Goal: Task Accomplishment & Management: Use online tool/utility

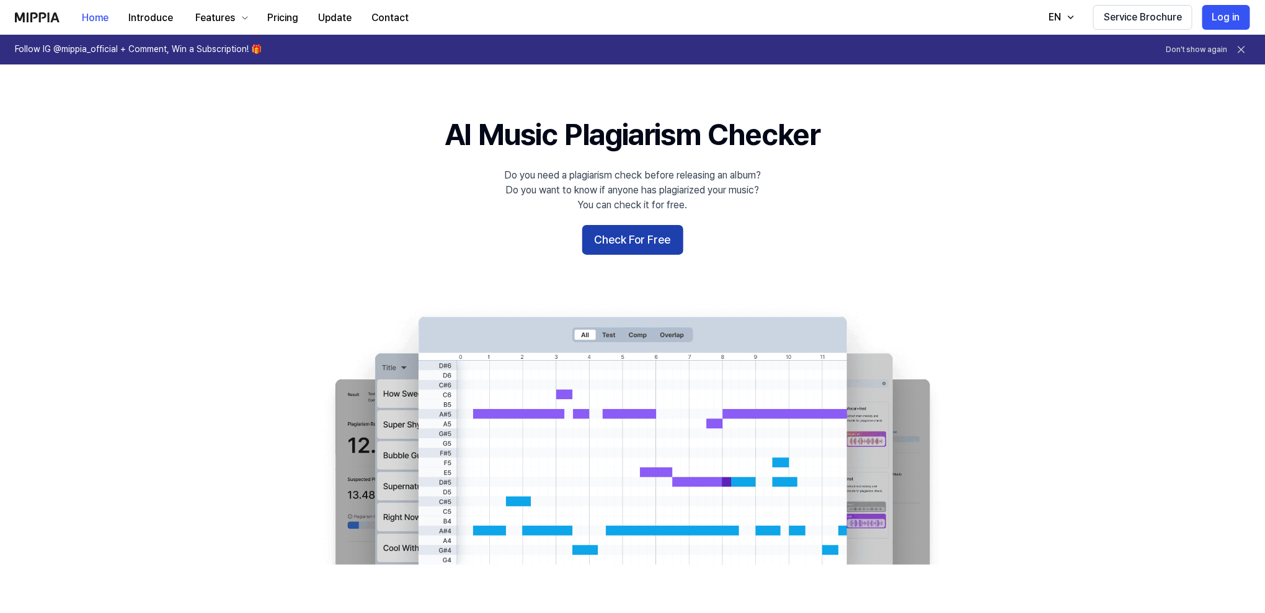
click at [628, 238] on button "Check For Free" at bounding box center [632, 240] width 101 height 30
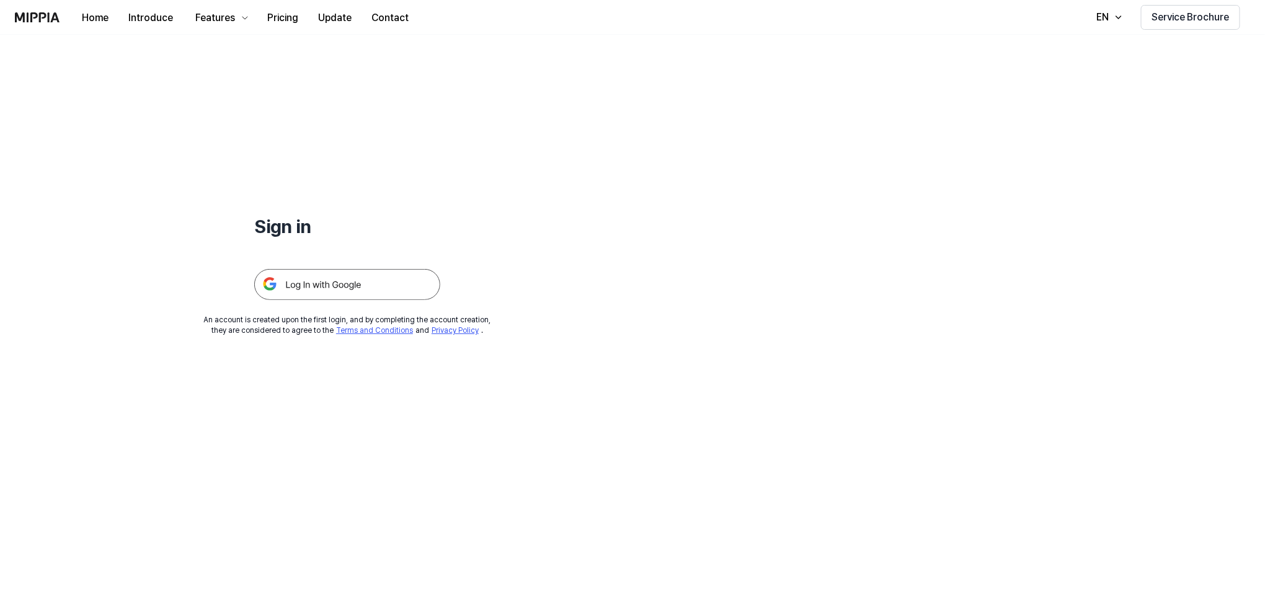
click at [397, 276] on img at bounding box center [347, 284] width 186 height 31
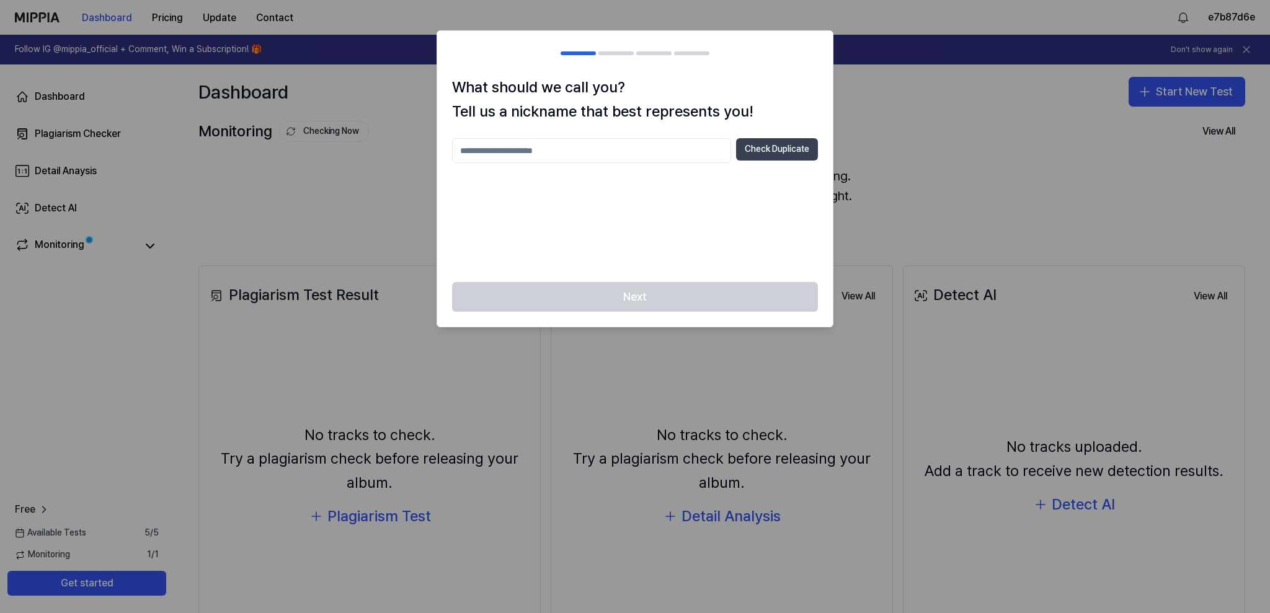
click at [754, 154] on button "Check Duplicate" at bounding box center [777, 149] width 82 height 22
click at [588, 174] on p "Please enter between 2 and 20 characters" at bounding box center [635, 172] width 366 height 12
click at [587, 144] on input "text" at bounding box center [591, 150] width 279 height 25
type input "*"
type input "**********"
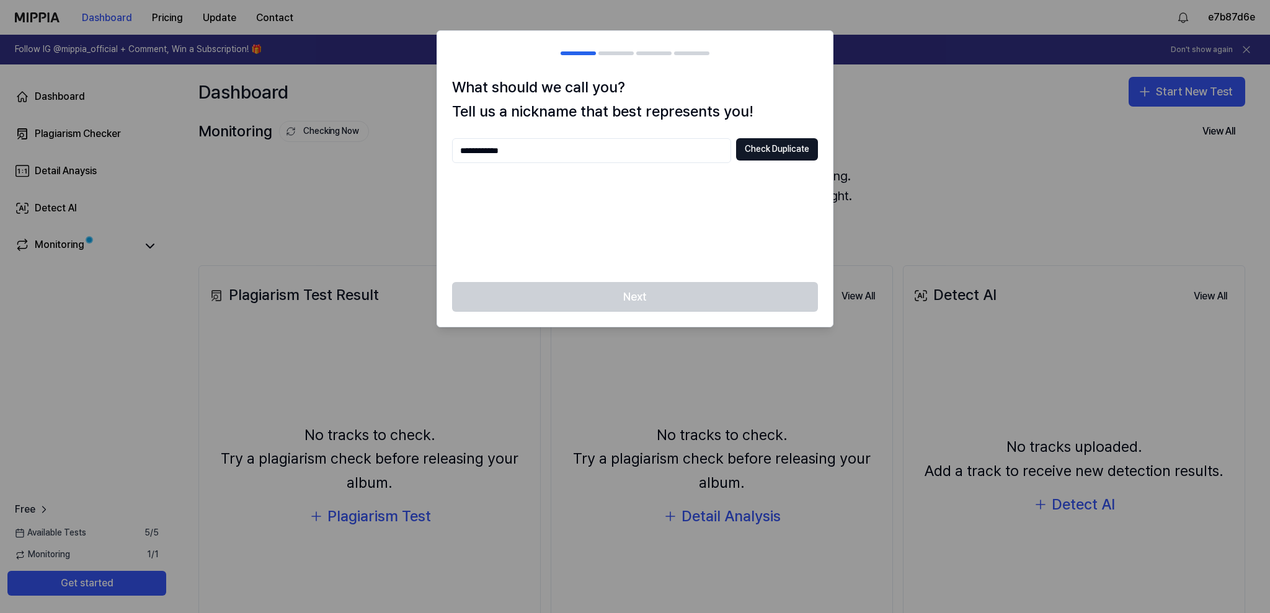
click at [601, 213] on div "**********" at bounding box center [635, 202] width 366 height 129
click at [759, 154] on button "Check Duplicate" at bounding box center [777, 149] width 82 height 22
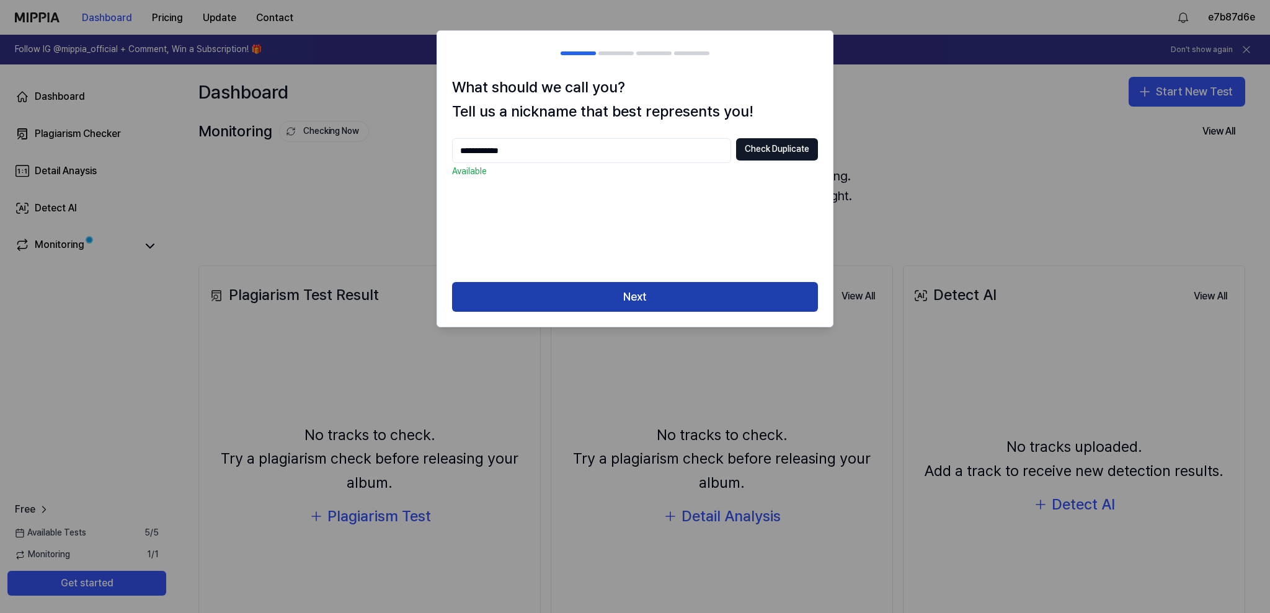
click at [583, 299] on button "Next" at bounding box center [635, 297] width 366 height 30
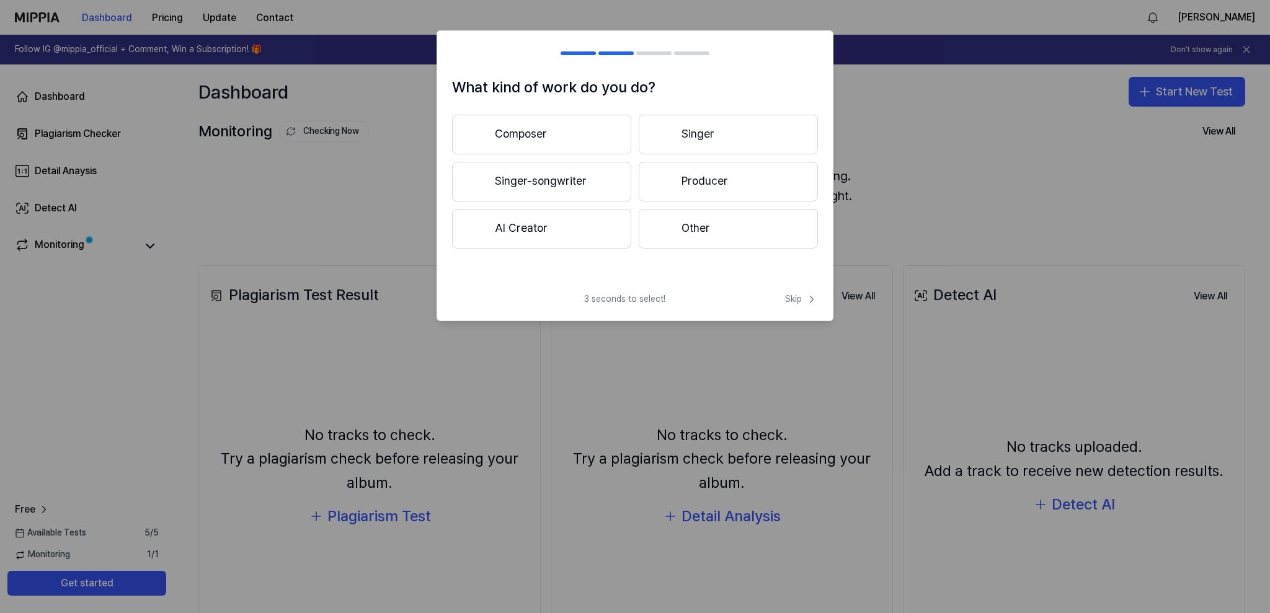
click at [710, 179] on button "Producer" at bounding box center [727, 182] width 179 height 40
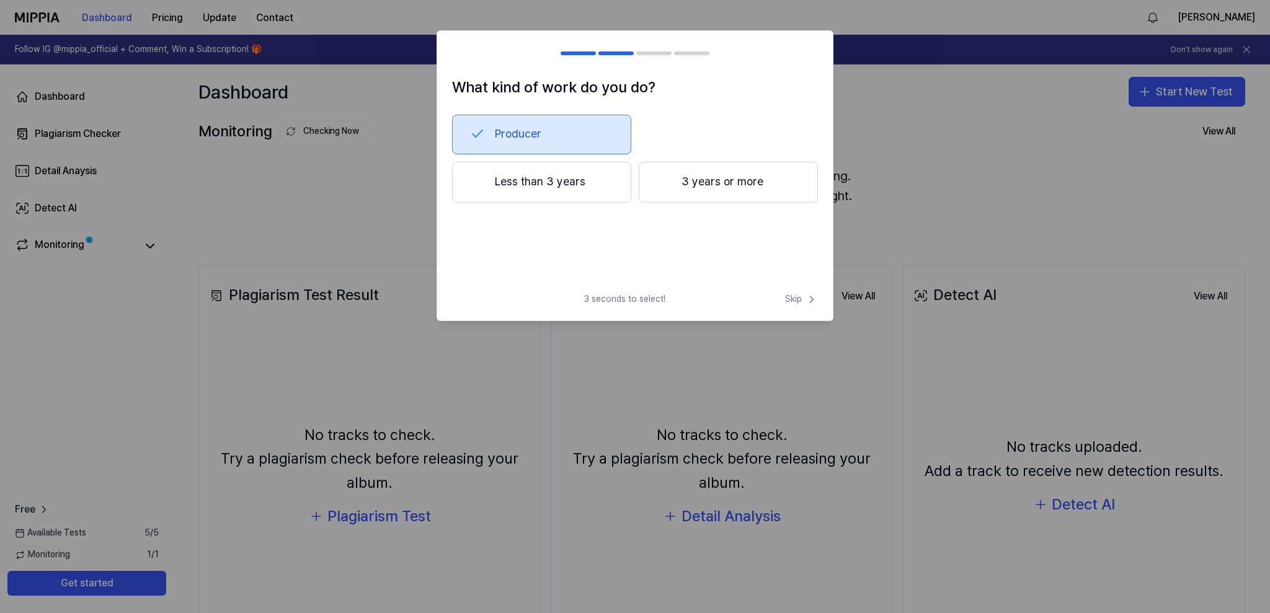
click at [741, 183] on button "3 years or more" at bounding box center [727, 182] width 179 height 41
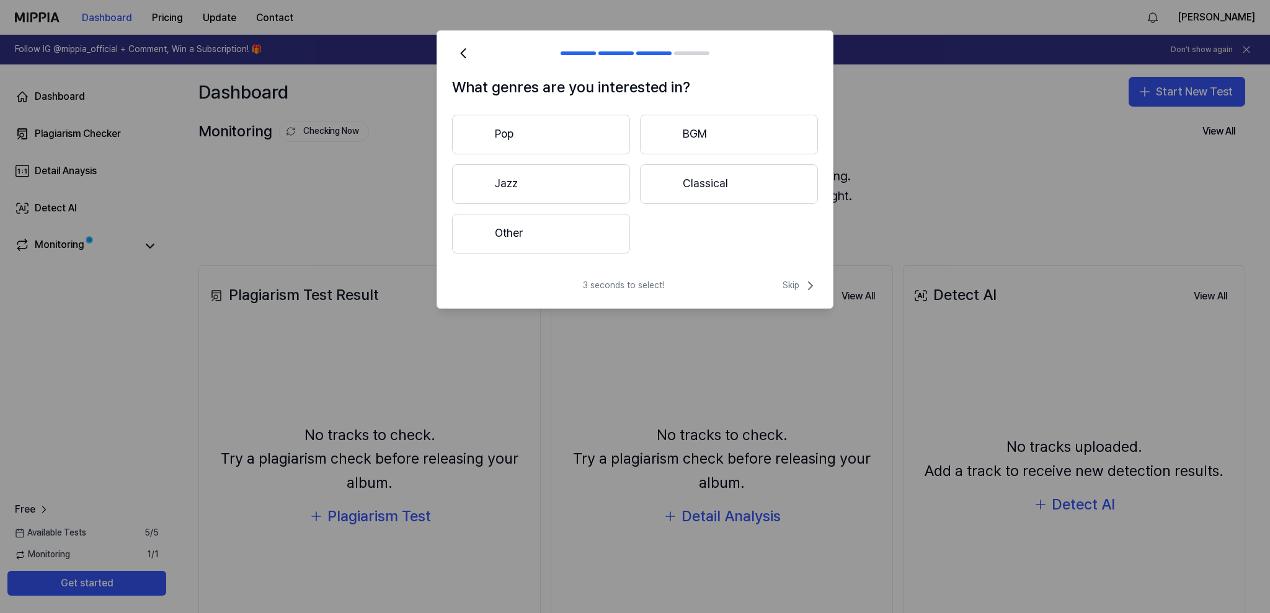
click at [544, 232] on button "Other" at bounding box center [541, 234] width 178 height 40
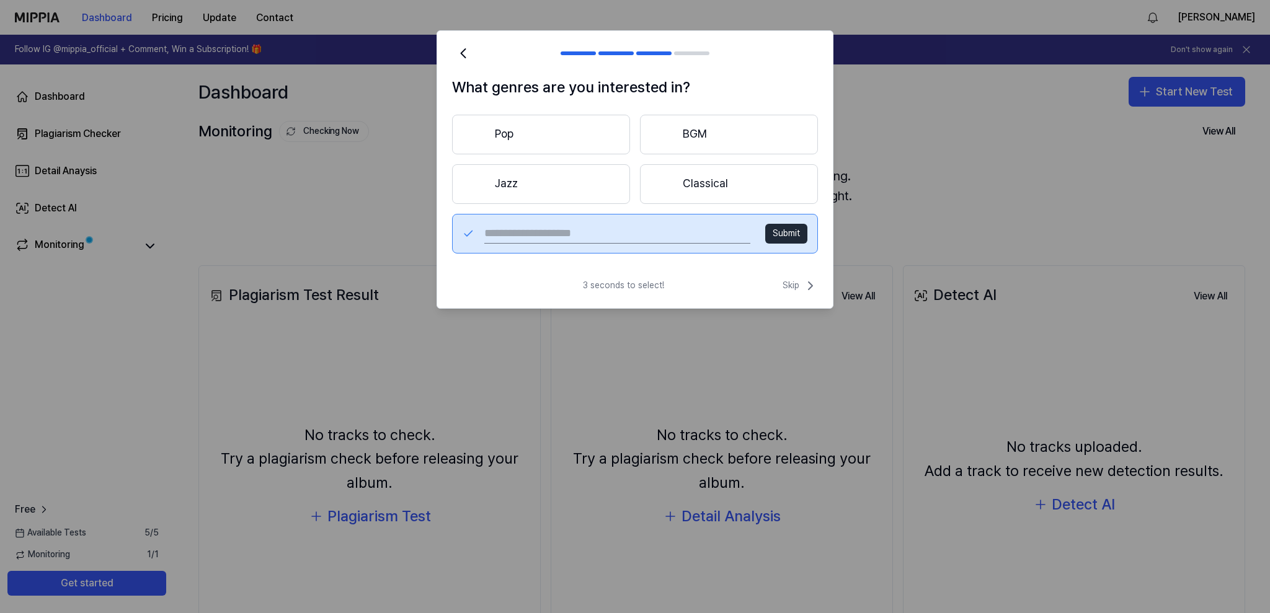
click at [537, 236] on input "text" at bounding box center [617, 234] width 266 height 20
type input "**********"
click at [787, 232] on button "Submit" at bounding box center [786, 234] width 42 height 20
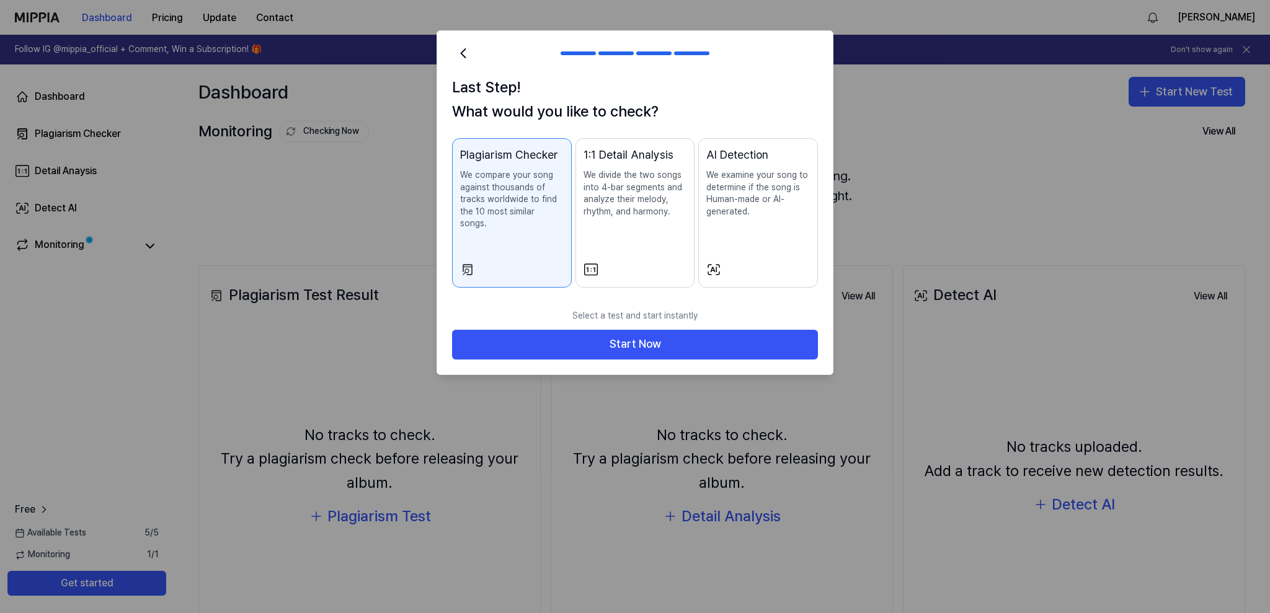
drag, startPoint x: 758, startPoint y: 218, endPoint x: 760, endPoint y: 77, distance: 140.7
click at [760, 77] on div "Last Step! What would you like to check? Plagiarism Checker We compare your son…" at bounding box center [634, 189] width 395 height 227
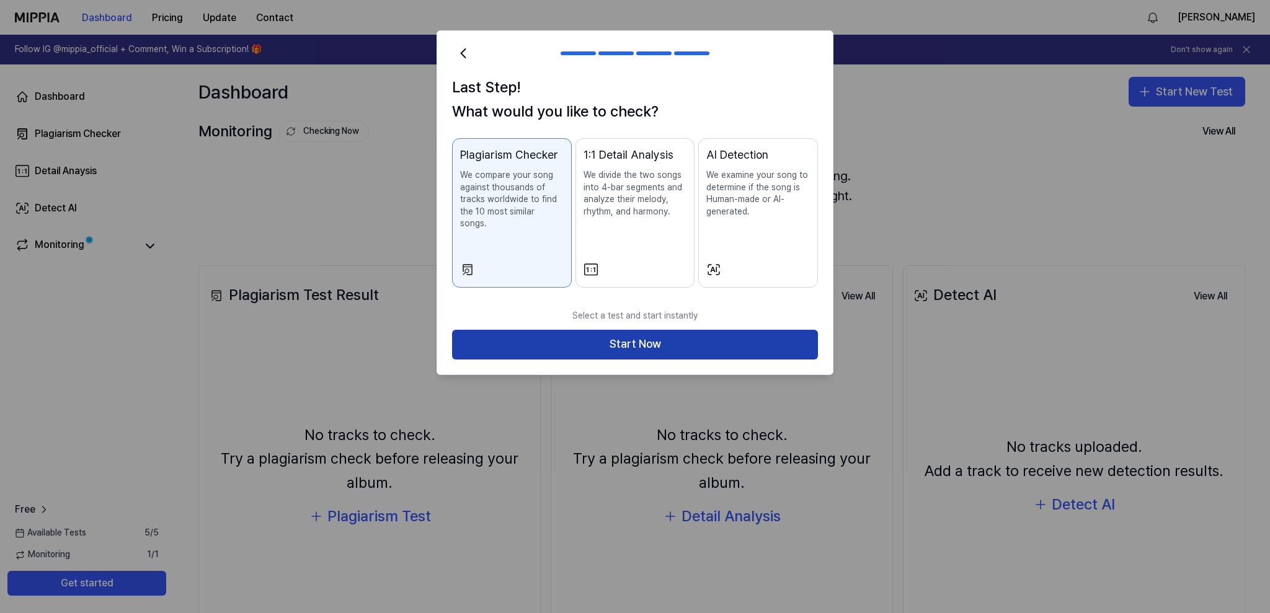
click at [625, 331] on button "Start Now" at bounding box center [635, 345] width 366 height 30
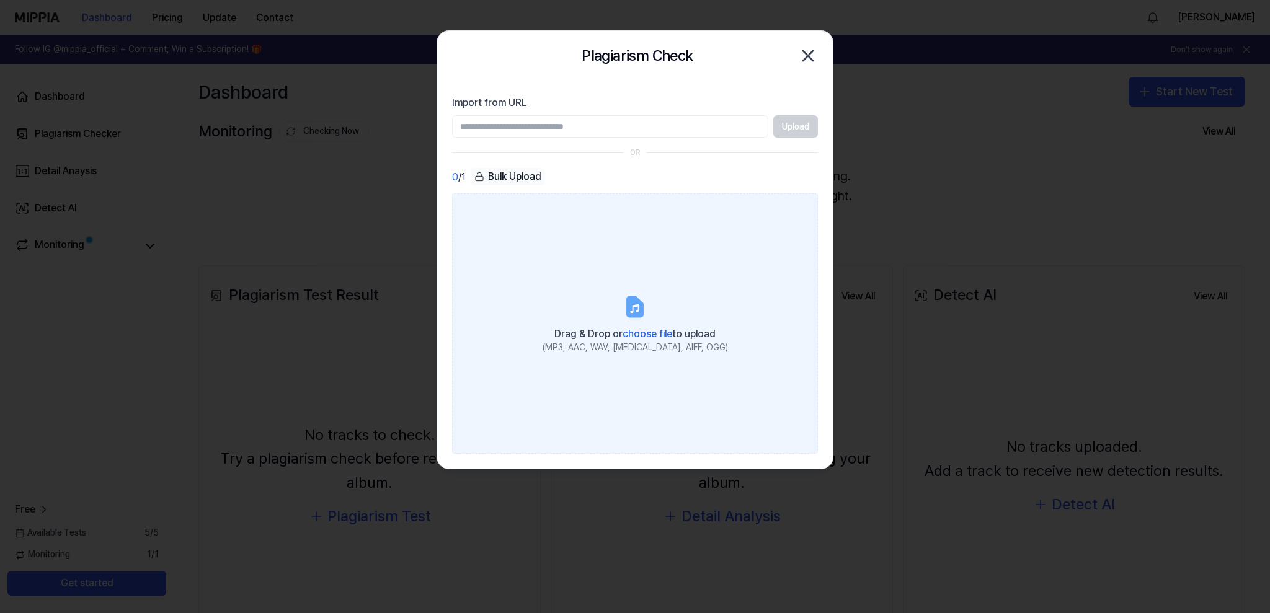
click at [637, 307] on icon at bounding box center [634, 306] width 15 height 19
click at [0, 0] on input "Drag & Drop or choose file to upload (MP3, AAC, WAV, [MEDICAL_DATA], AIFF, OGG)" at bounding box center [0, 0] width 0 height 0
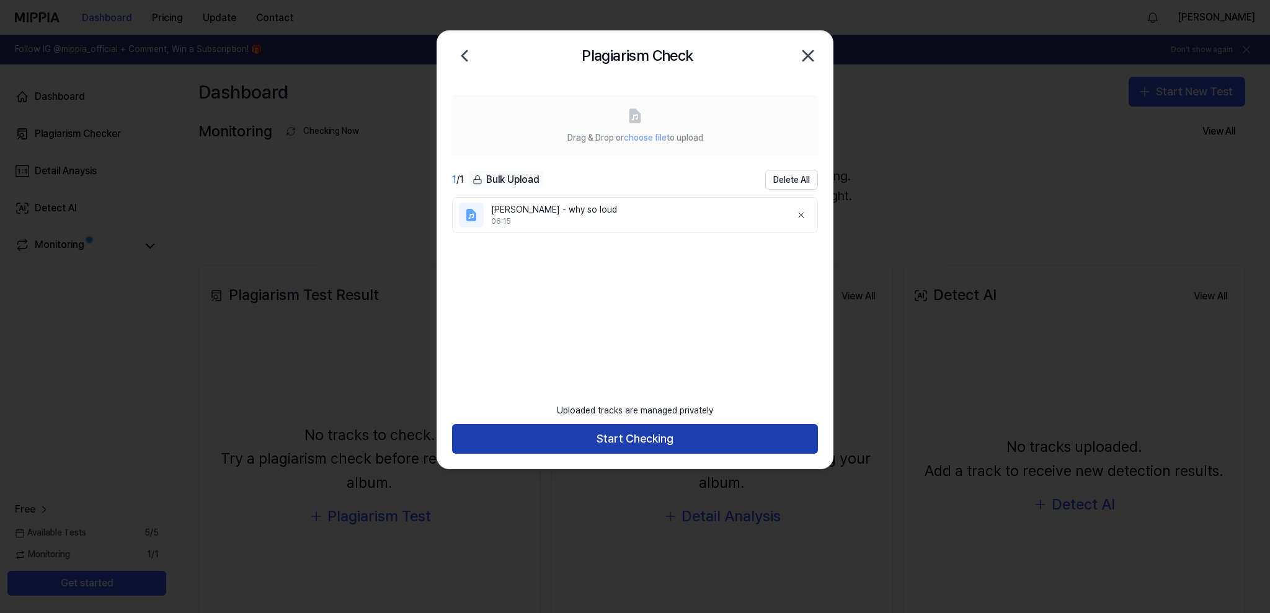
click at [611, 443] on button "Start Checking" at bounding box center [635, 439] width 366 height 30
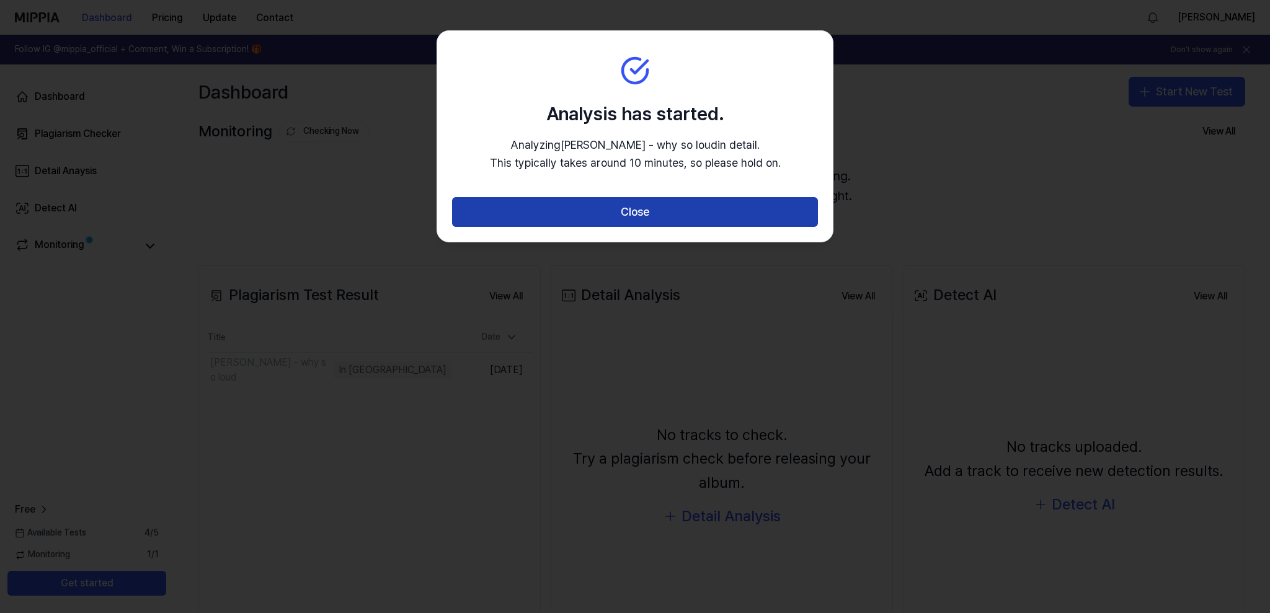
click at [592, 214] on button "Close" at bounding box center [635, 212] width 366 height 30
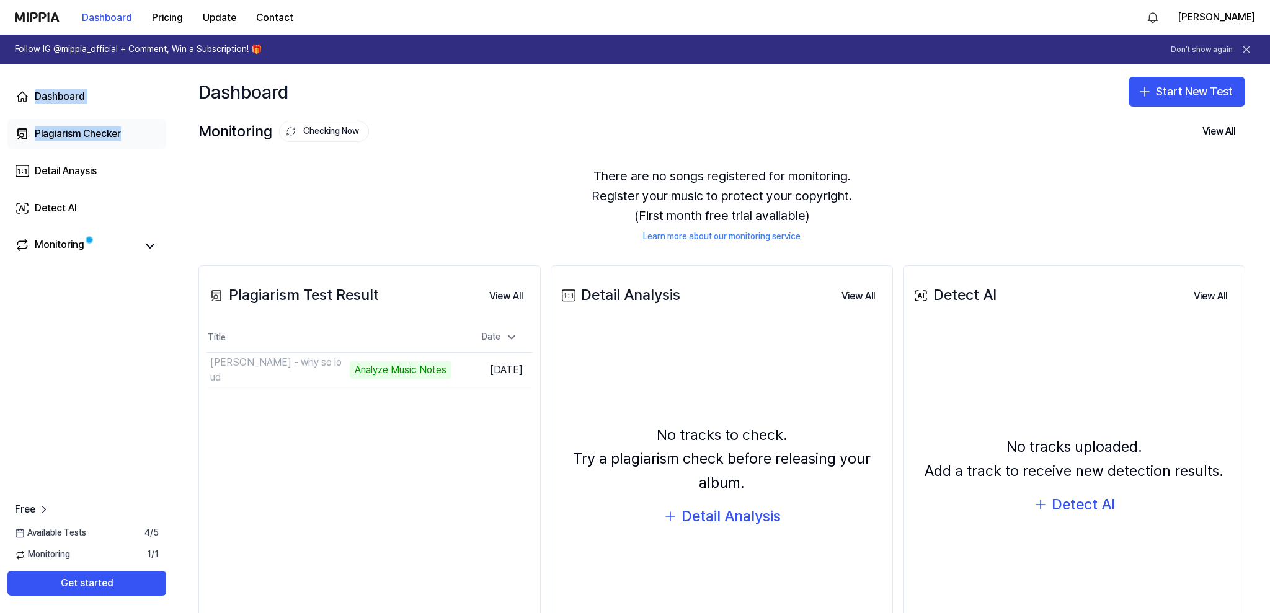
drag, startPoint x: 36, startPoint y: 112, endPoint x: 118, endPoint y: 135, distance: 85.0
click at [130, 138] on div "Dashboard Plagiarism Checker Detail Anaysis Detect AI Monitoring" at bounding box center [87, 170] width 174 height 213
copy div "Dashboard Plagiarism Checker"
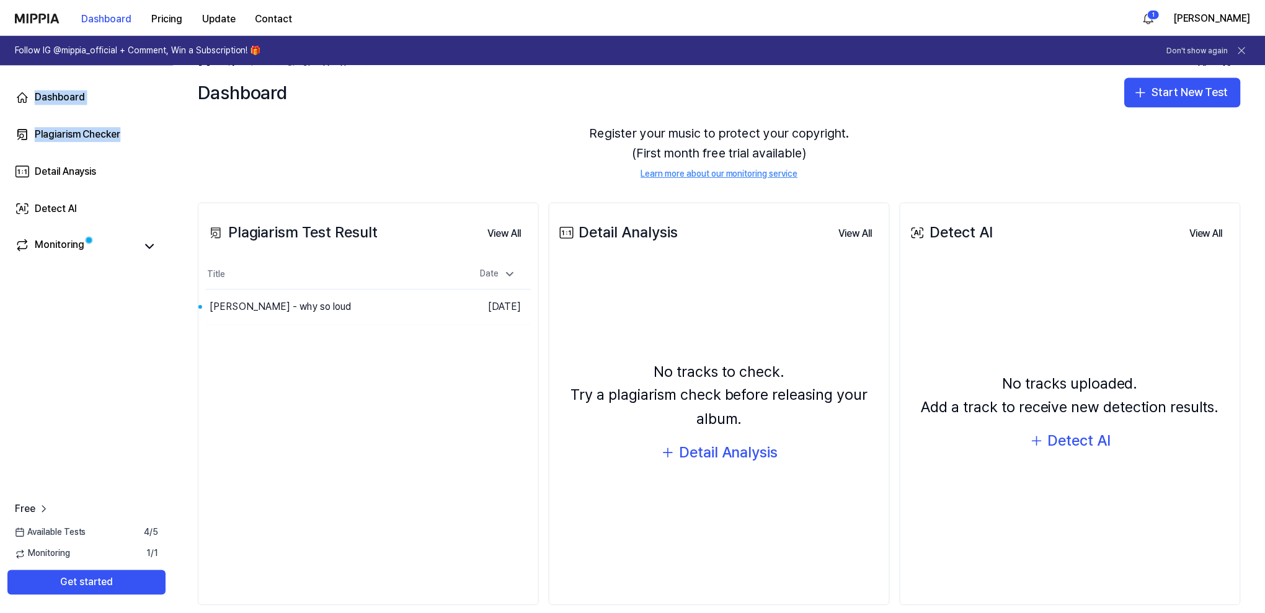
scroll to position [81, 0]
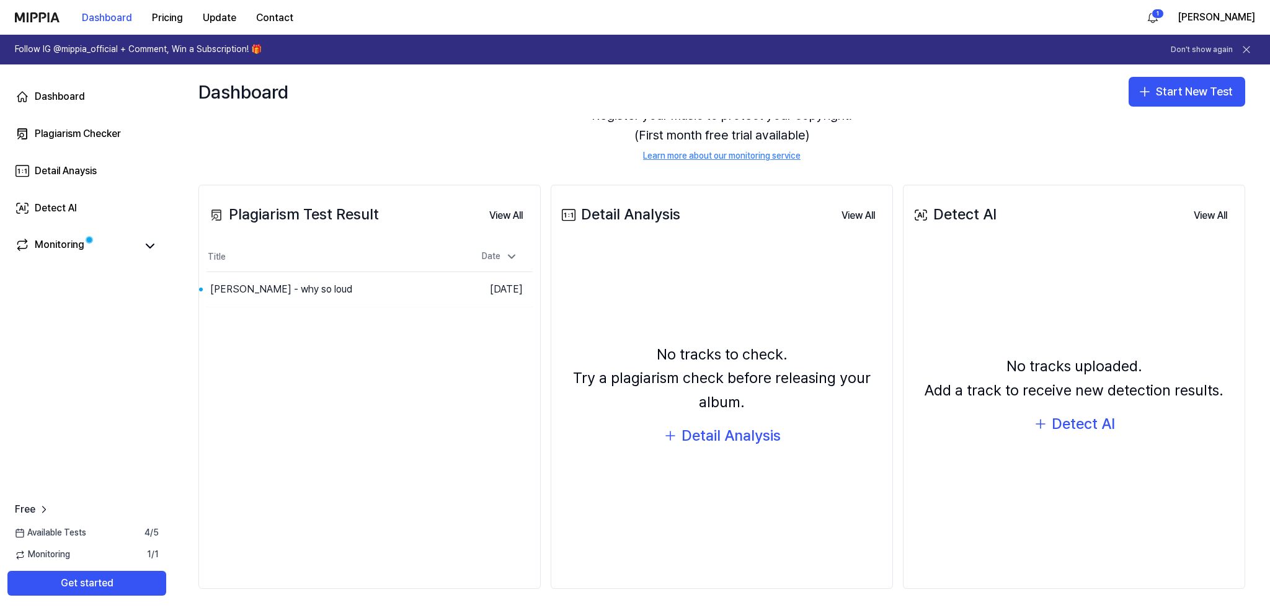
click at [333, 143] on div "There are no songs registered for monitoring. Register your music to protect yo…" at bounding box center [721, 124] width 1046 height 107
click at [111, 580] on button "Get started" at bounding box center [86, 583] width 159 height 25
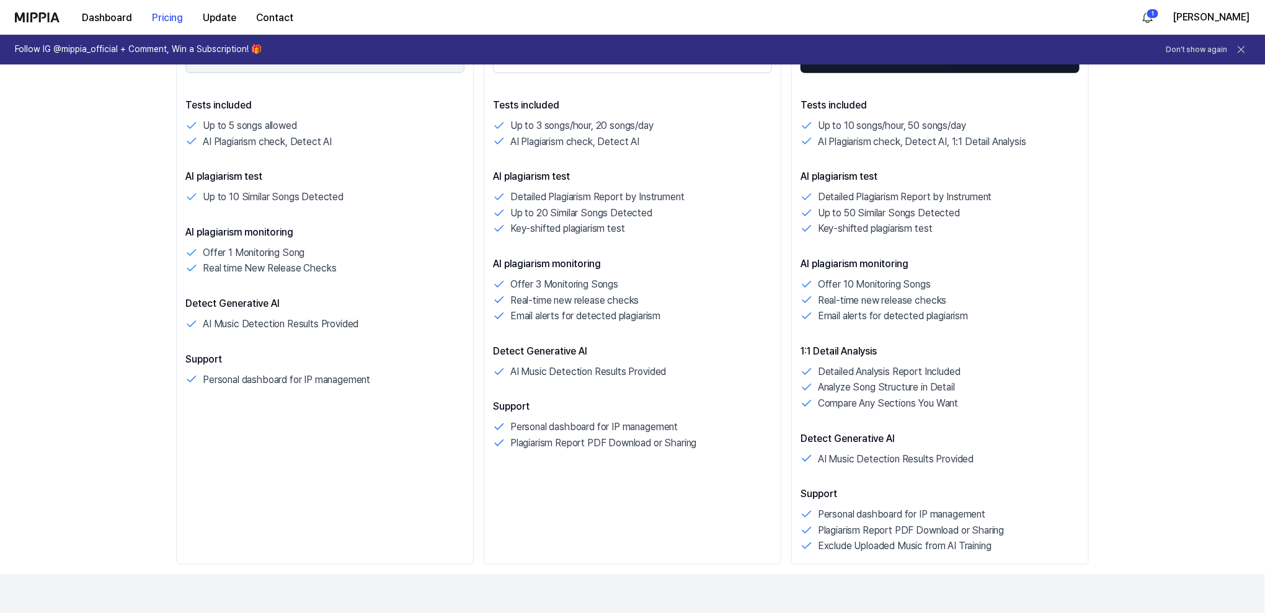
scroll to position [82, 0]
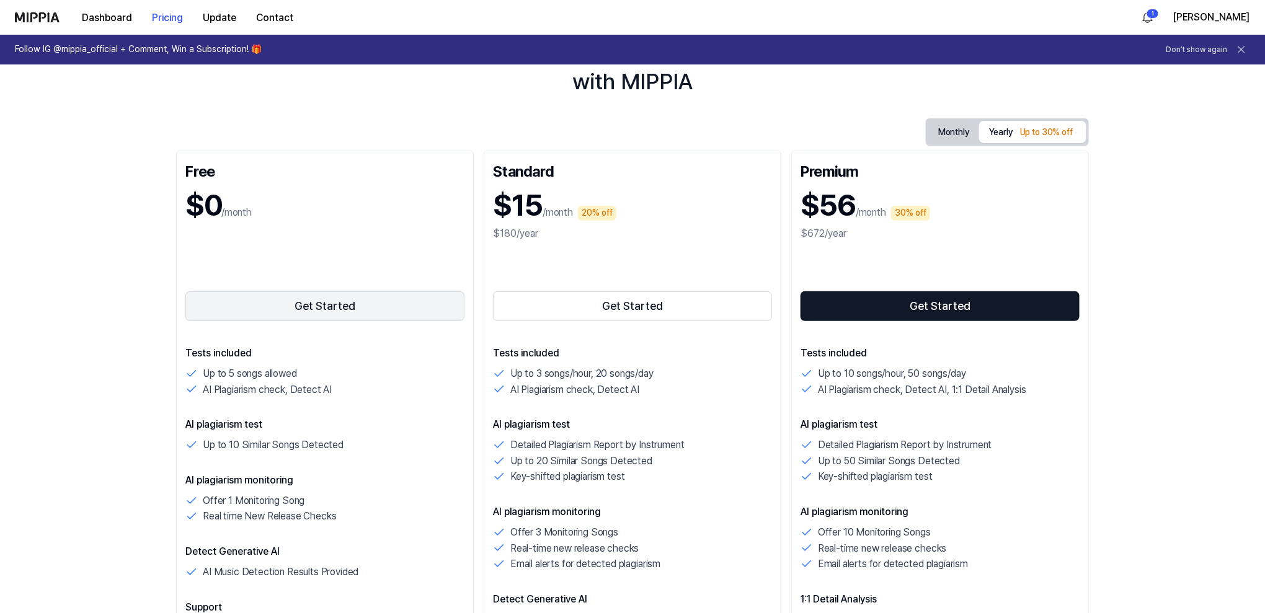
click at [310, 306] on button "Get Started" at bounding box center [324, 306] width 279 height 30
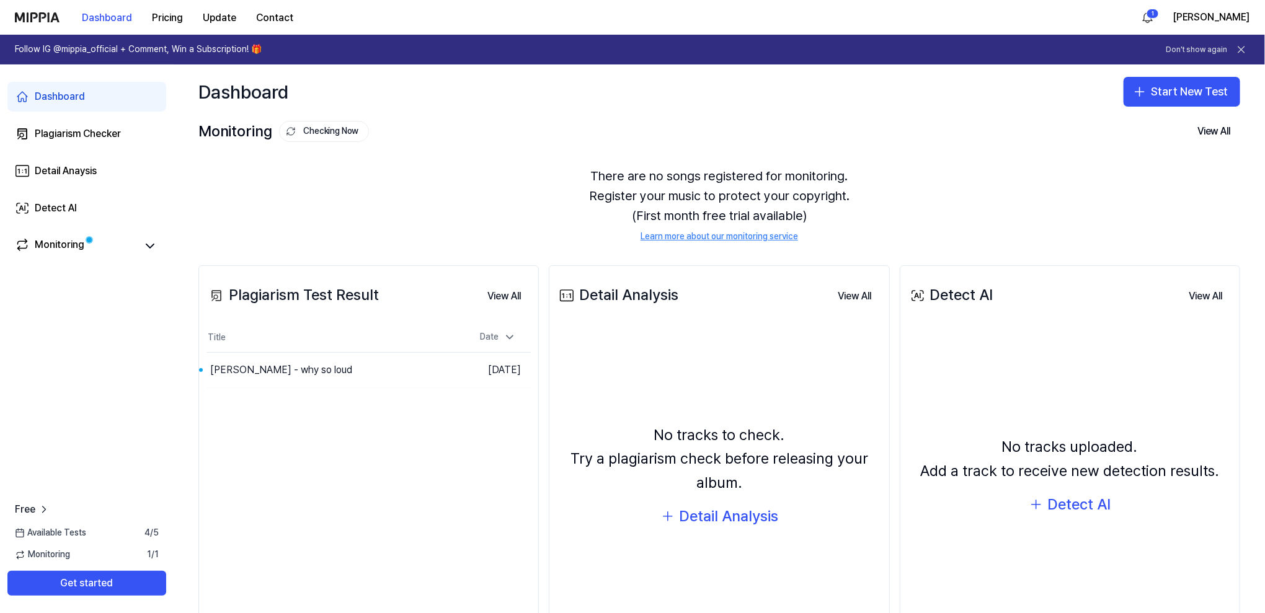
scroll to position [0, 0]
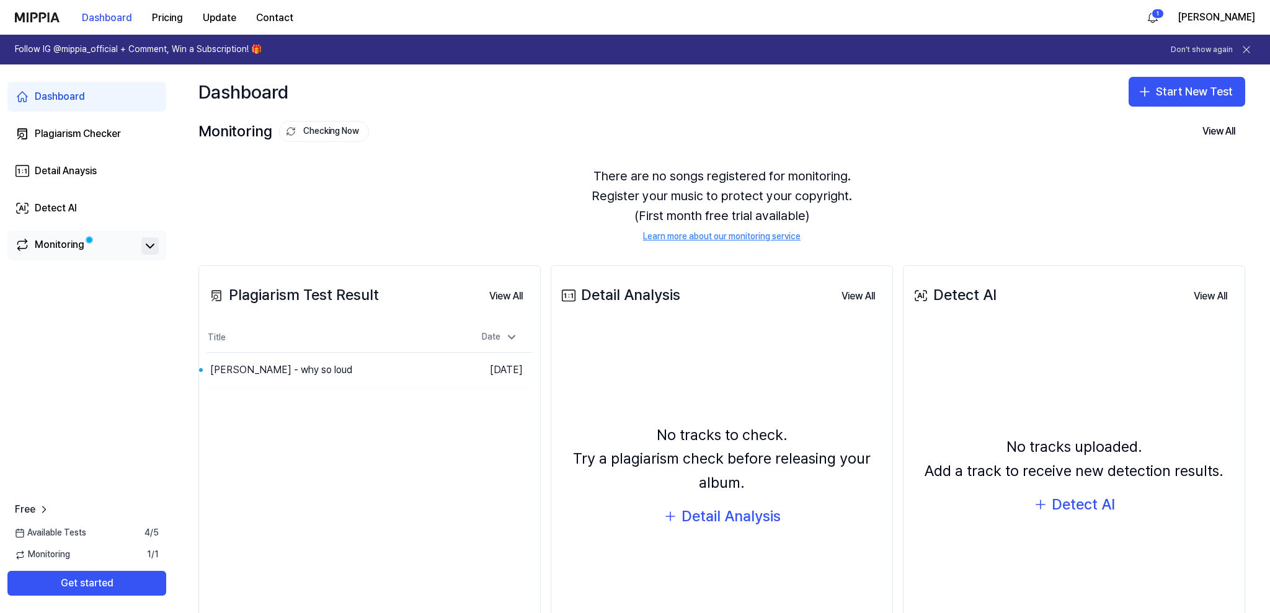
click at [146, 249] on icon at bounding box center [150, 246] width 15 height 15
click at [516, 335] on icon at bounding box center [511, 337] width 12 height 12
click at [107, 175] on link "Detail Anaysis" at bounding box center [86, 171] width 159 height 30
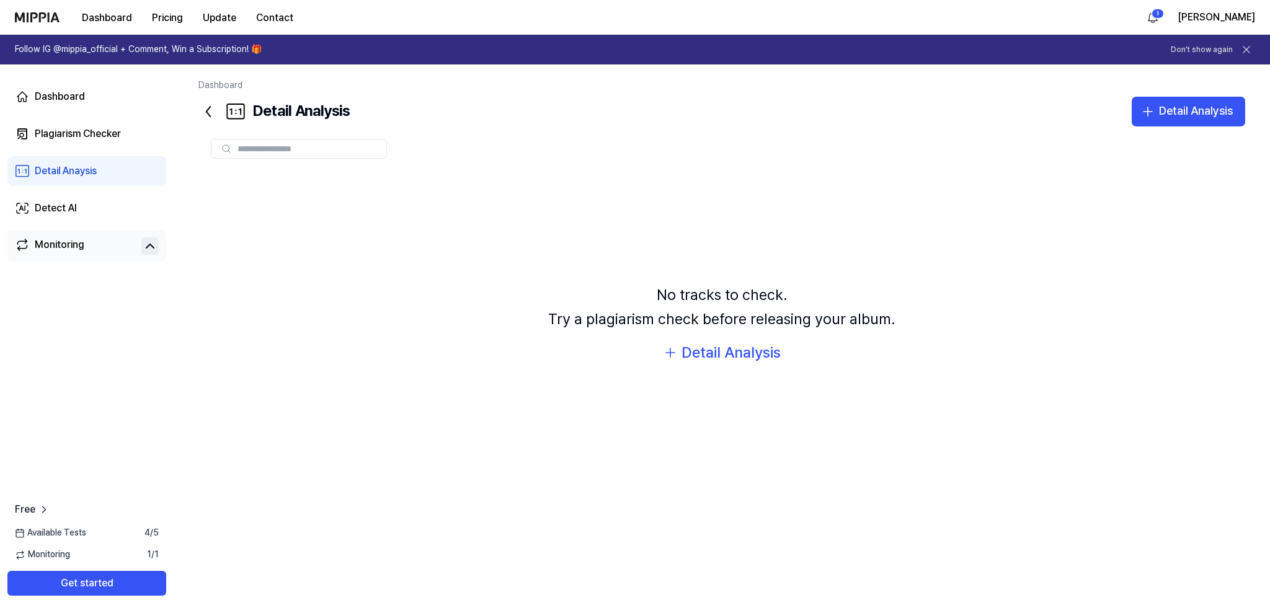
click at [120, 113] on div "Dashboard Plagiarism Checker Detail Anaysis Detect AI Monitoring" at bounding box center [87, 171] width 174 height 214
click at [113, 127] on div "Plagiarism Checker" at bounding box center [78, 133] width 86 height 15
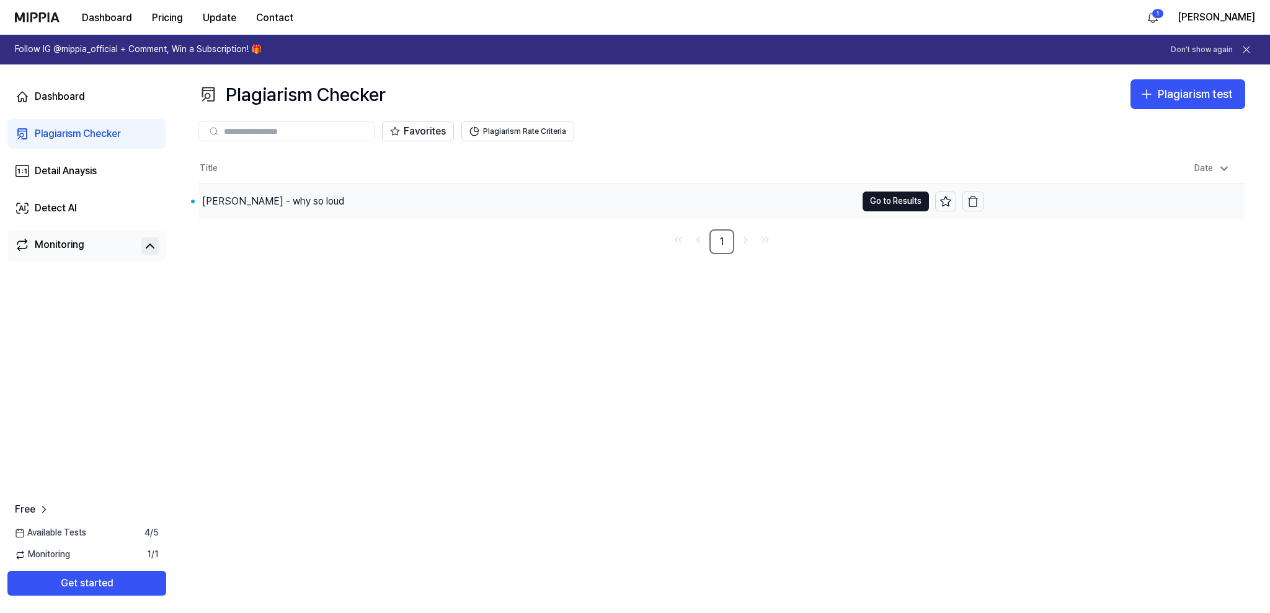
click at [461, 188] on div "[PERSON_NAME] - why so loud" at bounding box center [527, 201] width 658 height 35
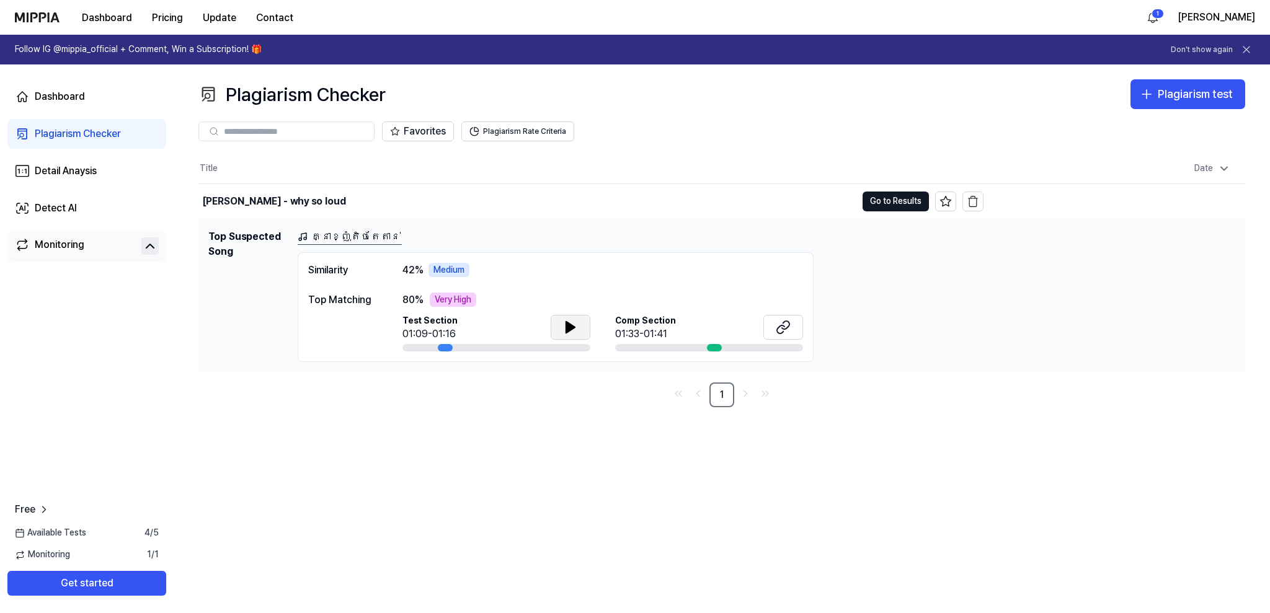
click at [573, 326] on icon at bounding box center [570, 327] width 9 height 11
click at [464, 345] on div at bounding box center [496, 347] width 188 height 7
drag, startPoint x: 447, startPoint y: 346, endPoint x: 467, endPoint y: 344, distance: 20.5
click at [467, 344] on div at bounding box center [496, 347] width 188 height 7
click at [572, 325] on icon at bounding box center [570, 327] width 9 height 11
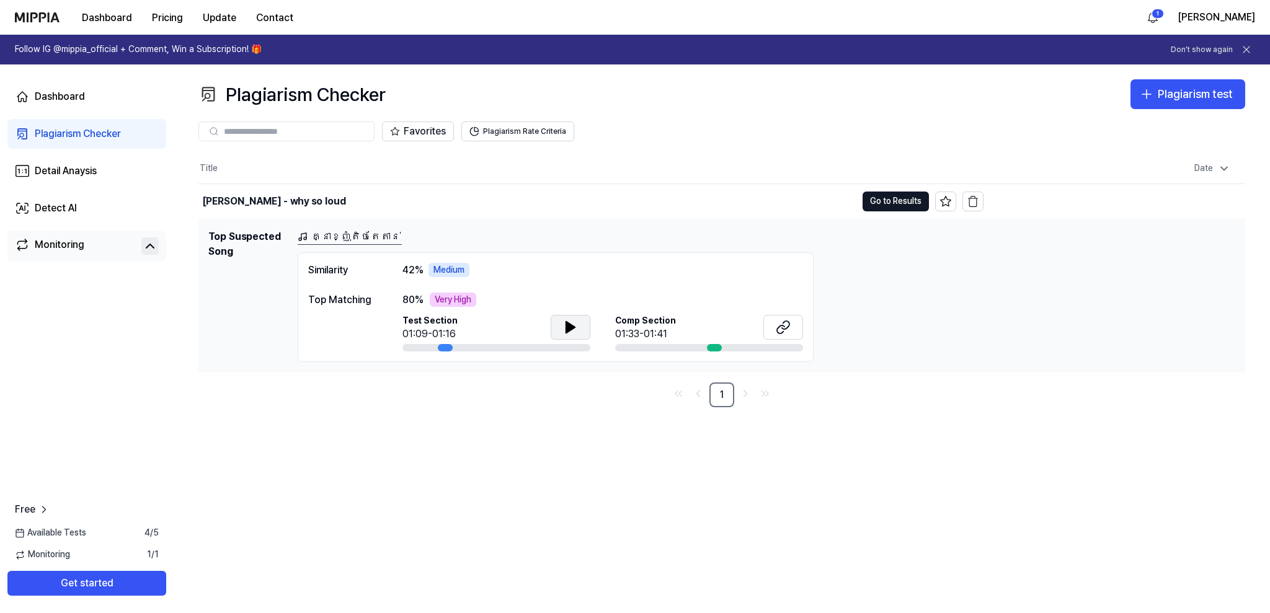
click at [658, 343] on div "Comp Section 01:33-01:41" at bounding box center [709, 333] width 188 height 37
click at [702, 348] on div at bounding box center [709, 347] width 188 height 7
click at [715, 346] on div at bounding box center [714, 347] width 15 height 7
click at [898, 197] on button "Go to Results" at bounding box center [895, 202] width 66 height 20
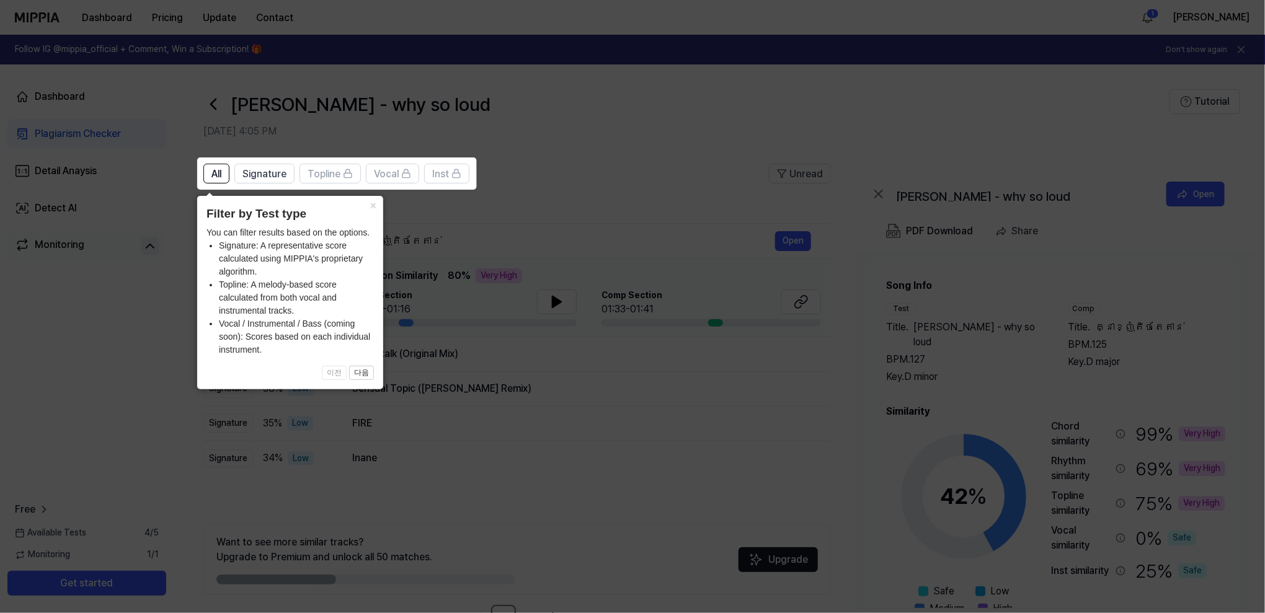
click at [512, 380] on icon at bounding box center [635, 306] width 1270 height 613
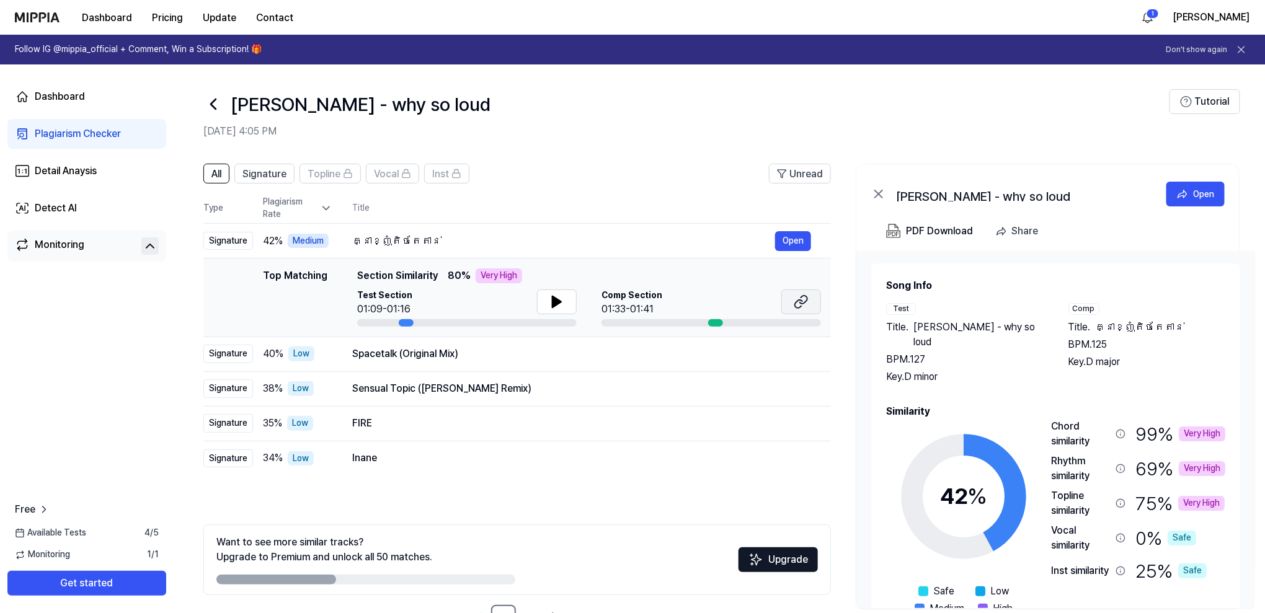
click at [800, 294] on icon at bounding box center [800, 301] width 15 height 15
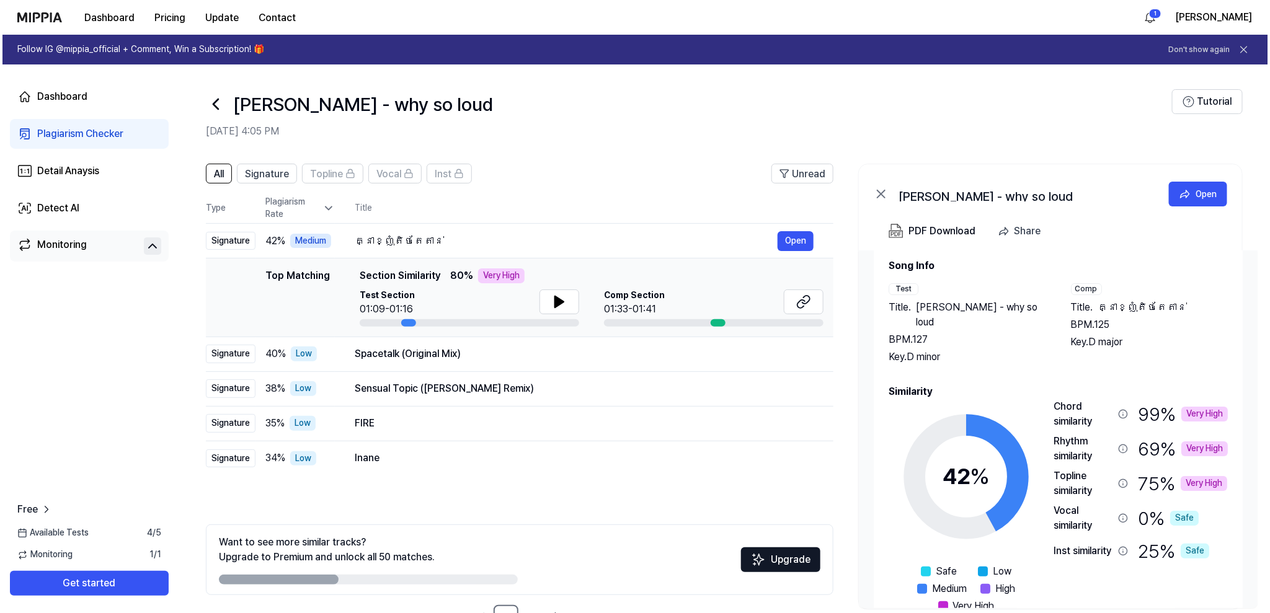
scroll to position [37, 0]
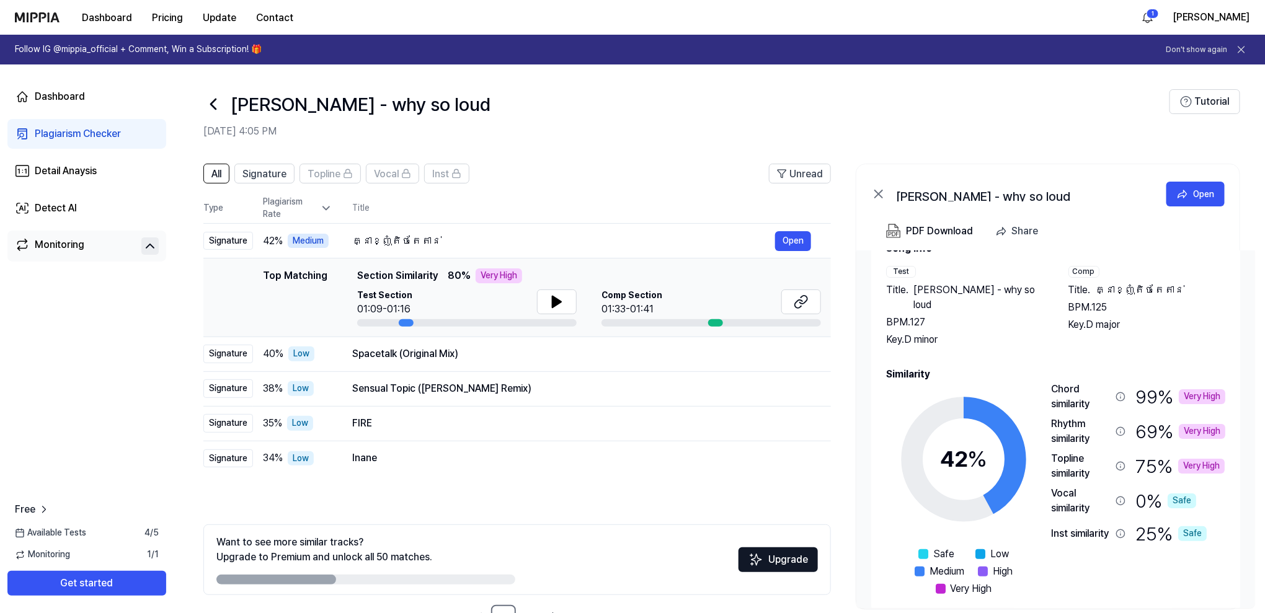
drag, startPoint x: 937, startPoint y: 354, endPoint x: 887, endPoint y: 353, distance: 50.2
click at [887, 367] on h2 "Similarity" at bounding box center [1055, 374] width 339 height 15
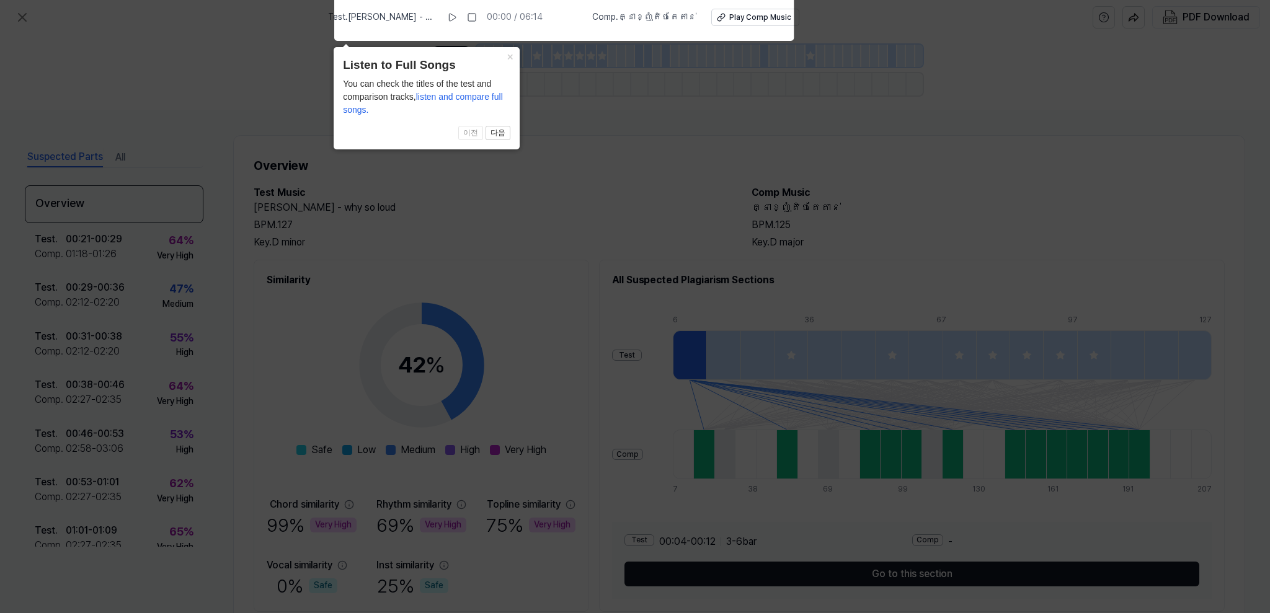
click at [474, 234] on icon at bounding box center [635, 303] width 1270 height 619
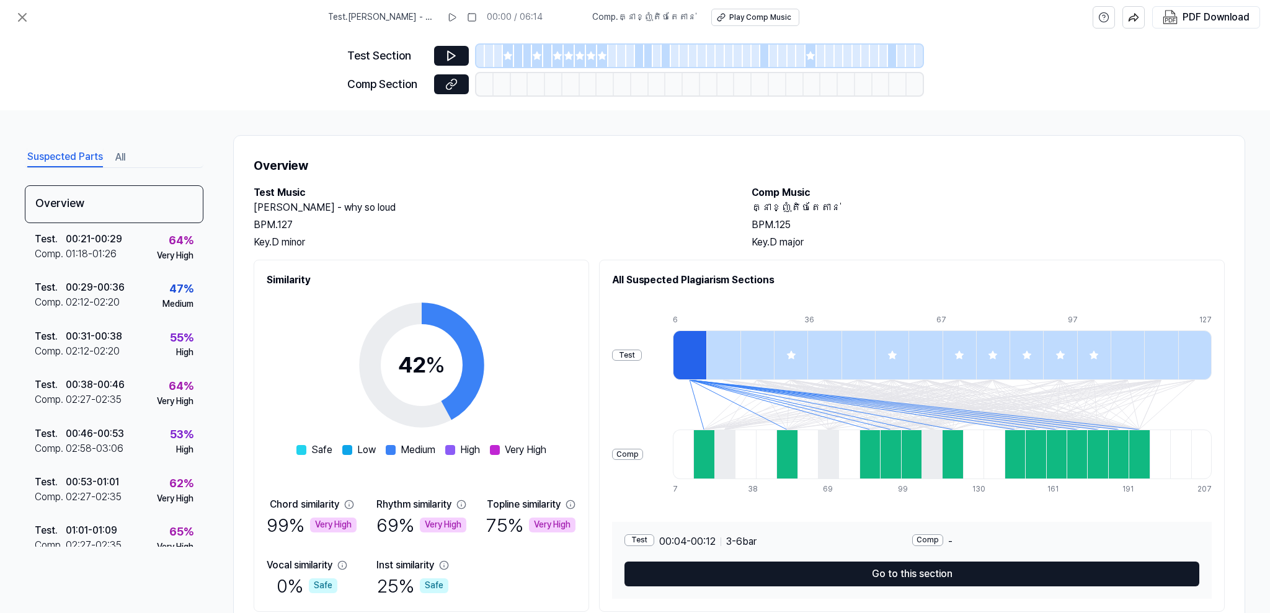
drag, startPoint x: 696, startPoint y: 355, endPoint x: 732, endPoint y: 354, distance: 36.0
click at [732, 354] on div at bounding box center [942, 355] width 539 height 50
click at [706, 459] on div at bounding box center [703, 455] width 20 height 50
click at [797, 471] on div at bounding box center [786, 455] width 20 height 50
click at [457, 53] on button at bounding box center [451, 56] width 35 height 20
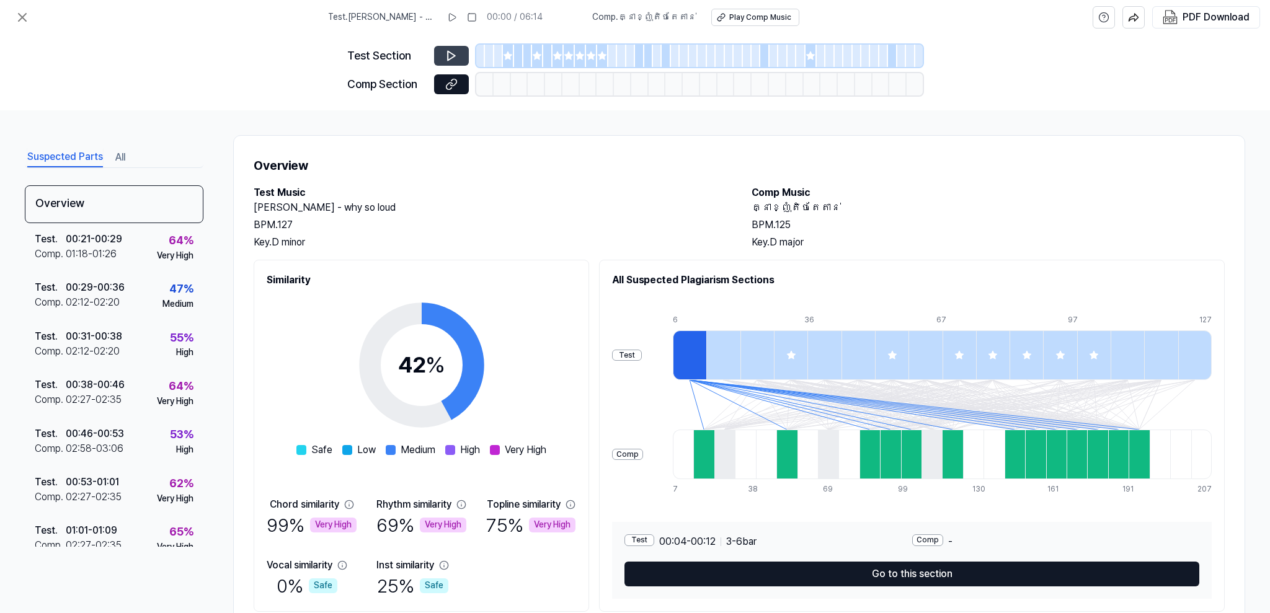
click at [448, 52] on icon at bounding box center [451, 55] width 7 height 9
click at [504, 56] on icon at bounding box center [508, 56] width 10 height 10
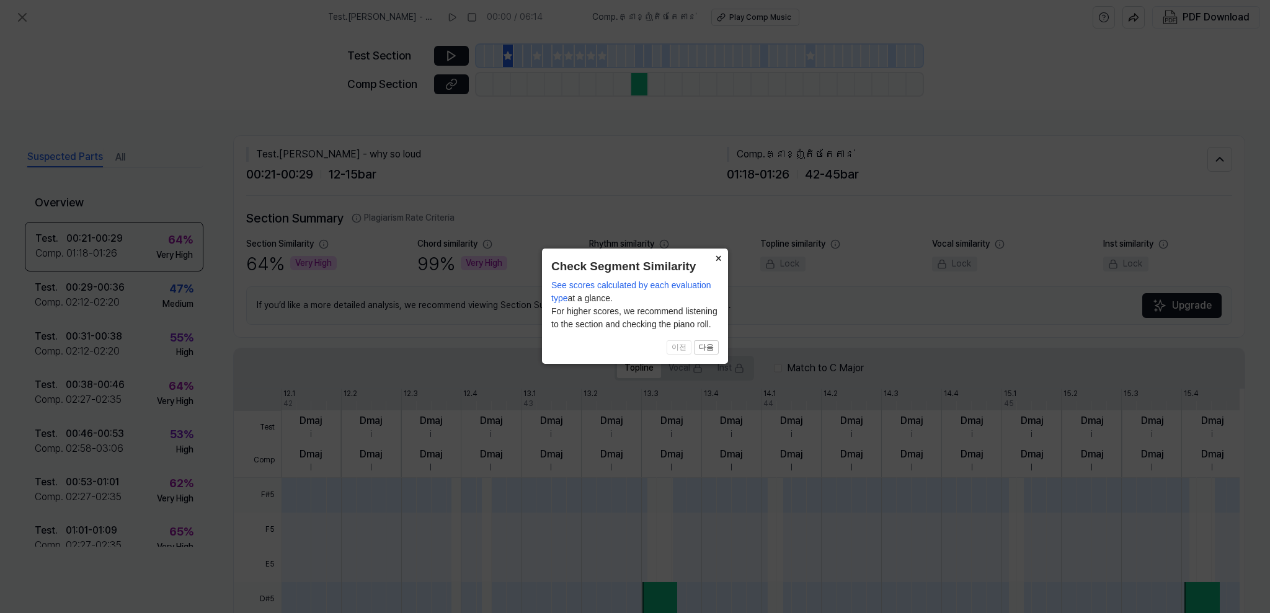
click at [720, 254] on button "×" at bounding box center [718, 257] width 20 height 17
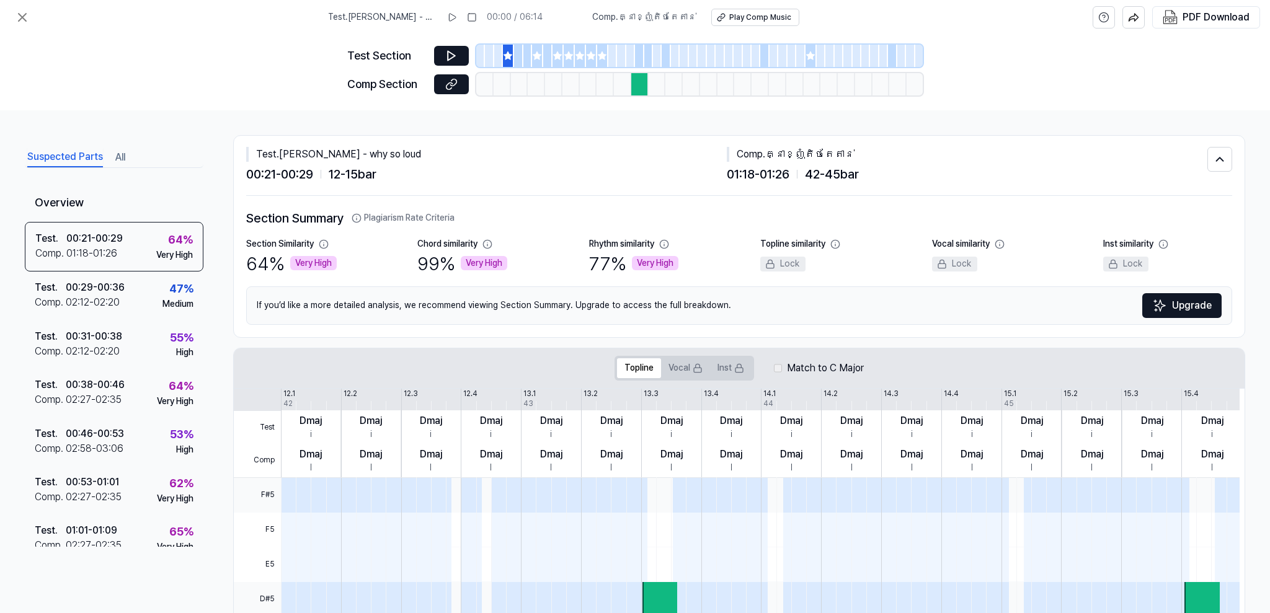
click at [642, 550] on span at bounding box center [639, 564] width 15 height 35
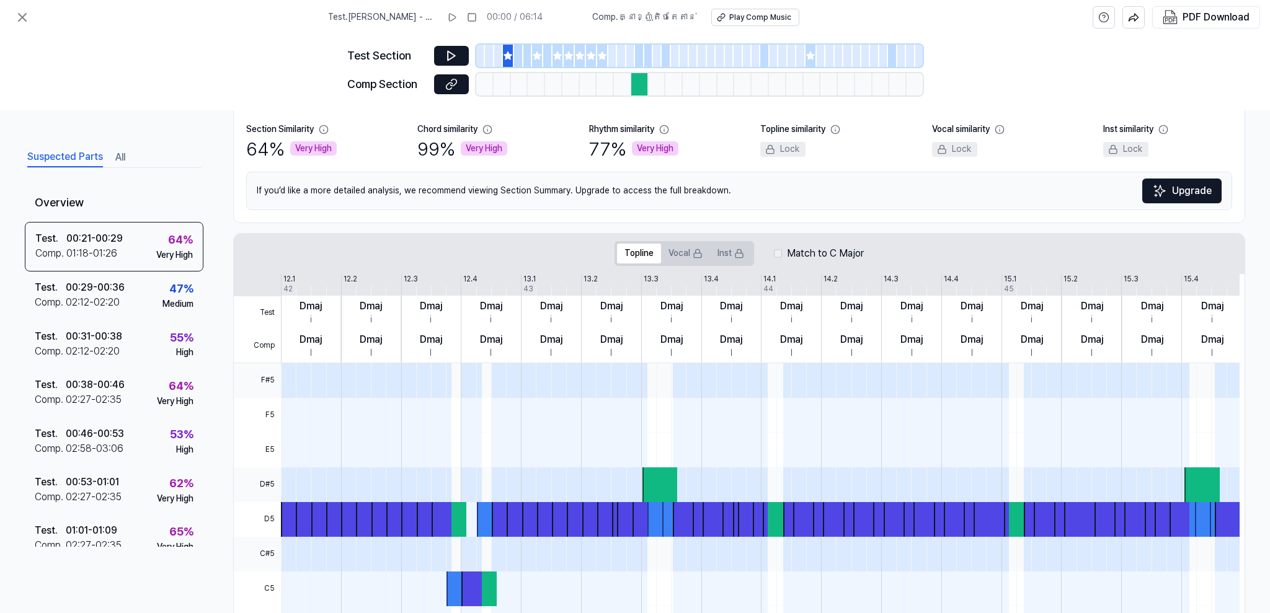
scroll to position [236, 0]
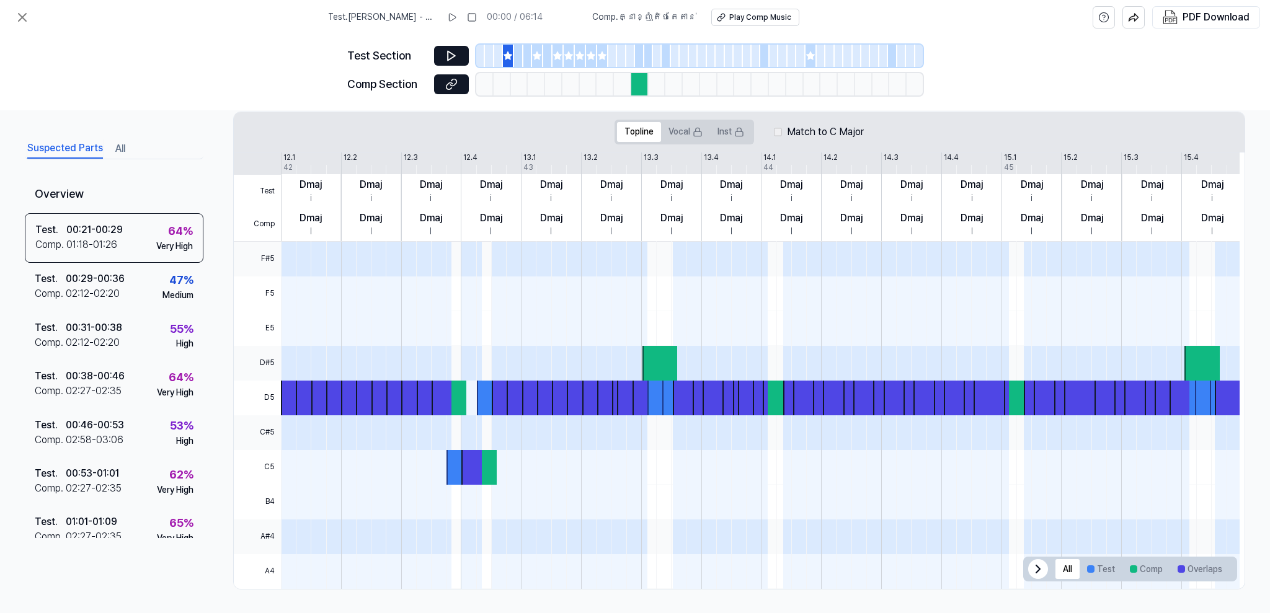
click at [652, 364] on div at bounding box center [659, 363] width 35 height 35
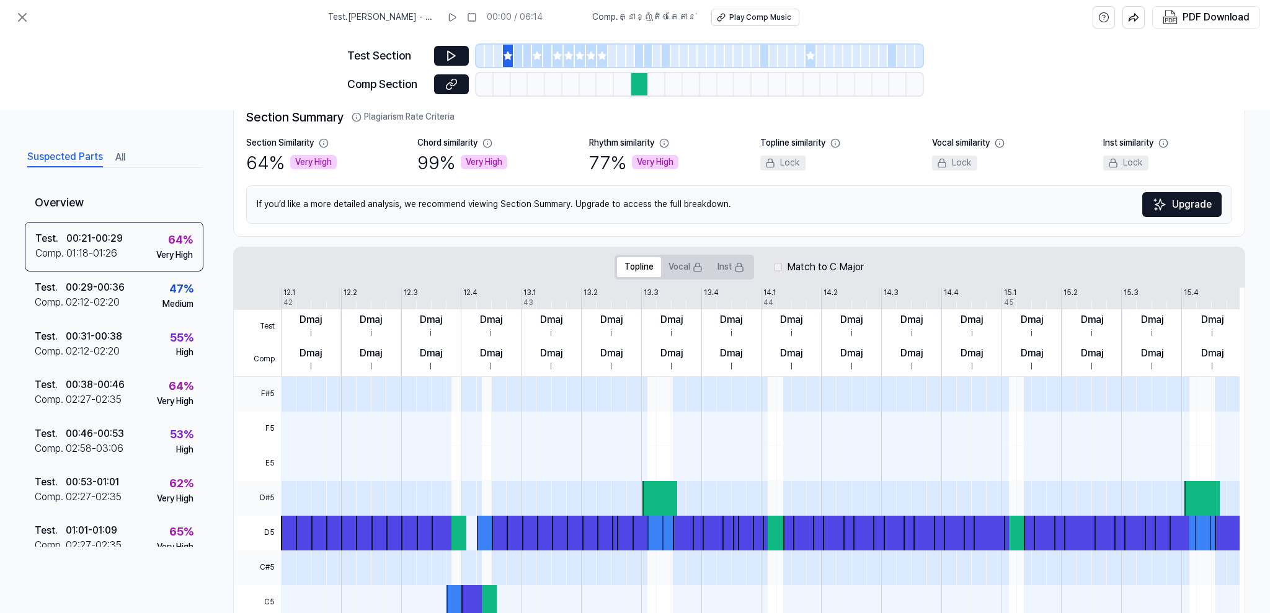
scroll to position [0, 0]
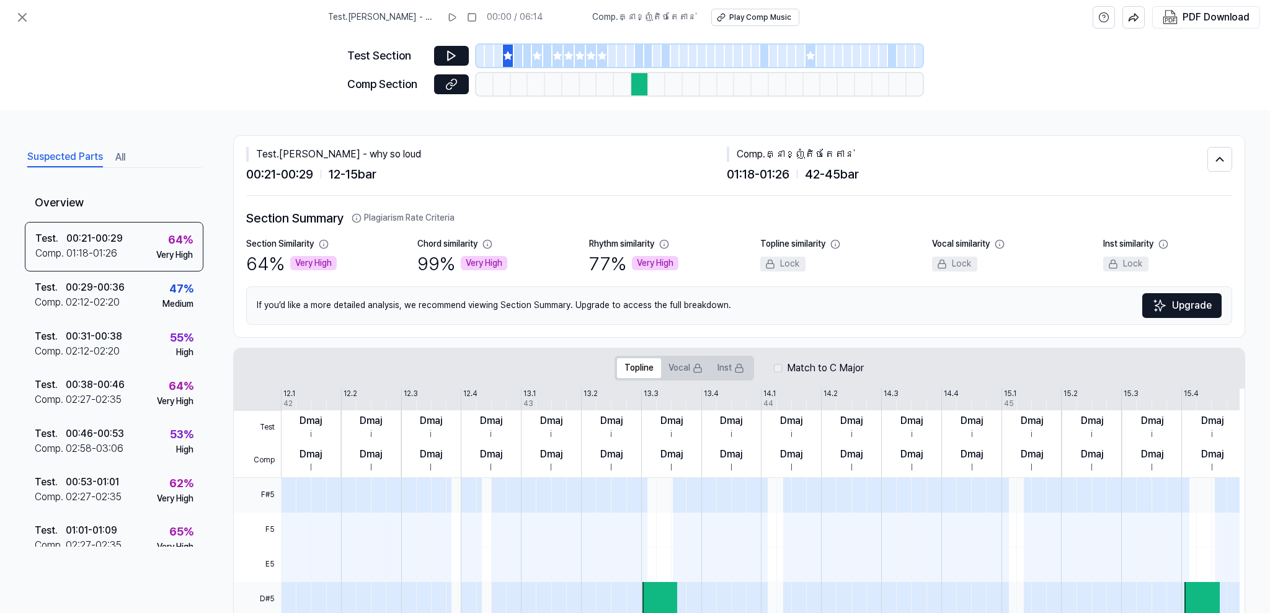
click at [446, 43] on div "Test Section Comp Section" at bounding box center [634, 73] width 575 height 76
click at [452, 50] on icon at bounding box center [451, 56] width 12 height 12
click at [514, 59] on div at bounding box center [518, 56] width 9 height 22
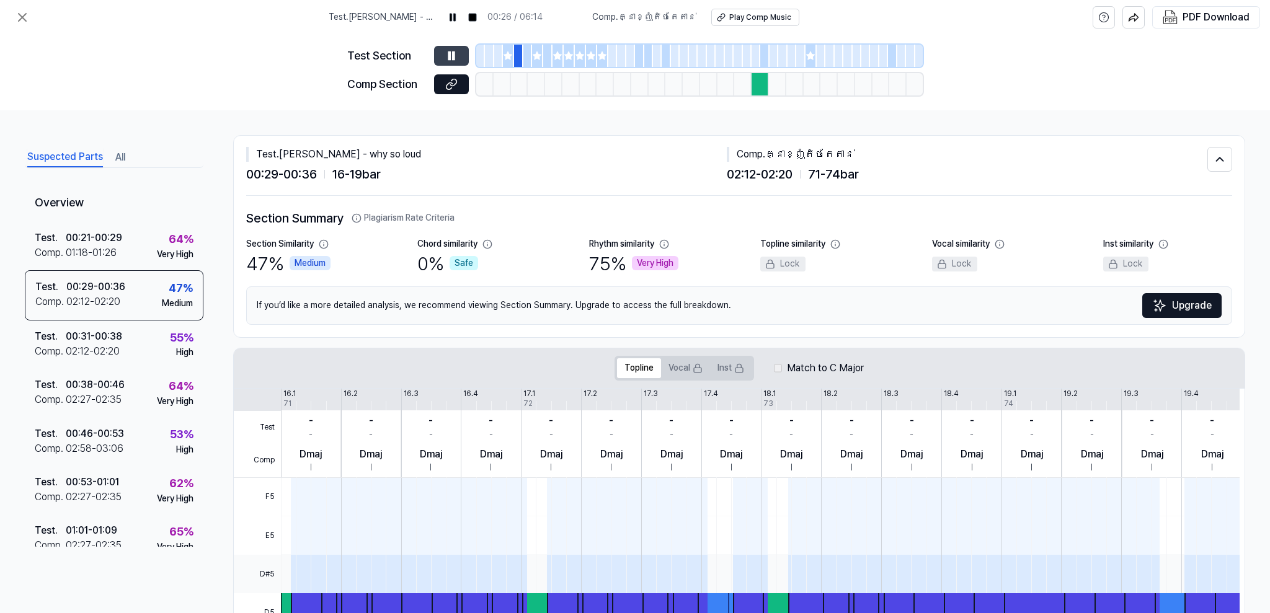
click at [541, 50] on div at bounding box center [699, 56] width 446 height 22
click at [537, 57] on icon at bounding box center [537, 55] width 8 height 8
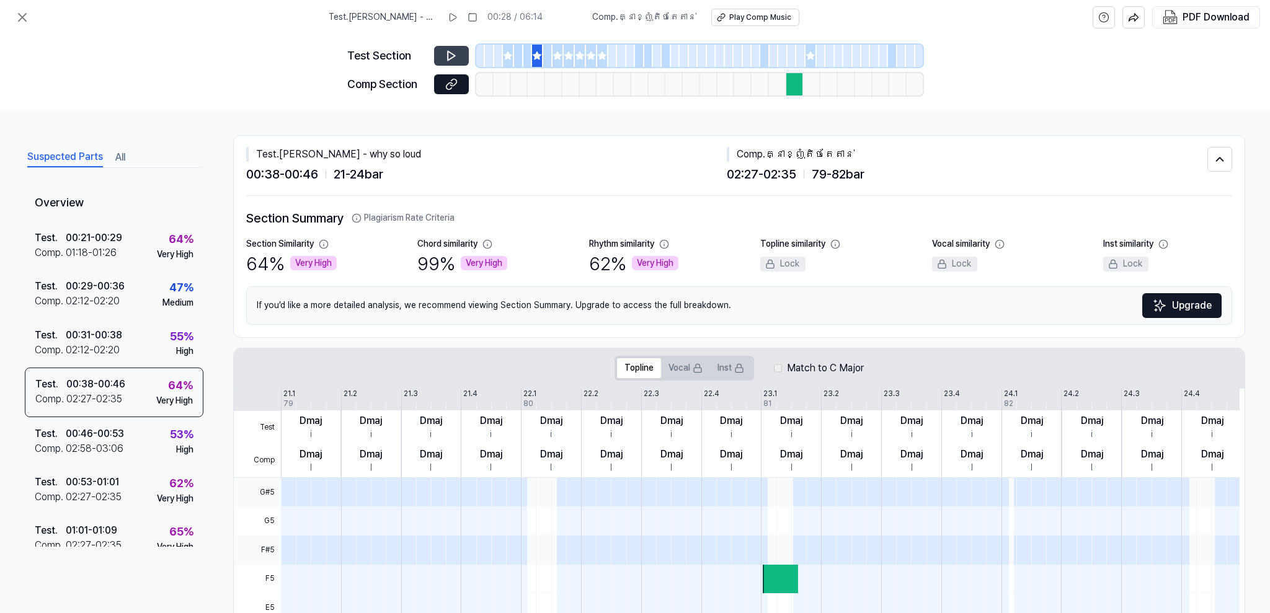
click at [456, 57] on icon at bounding box center [451, 56] width 12 height 12
click at [456, 56] on icon at bounding box center [451, 56] width 12 height 12
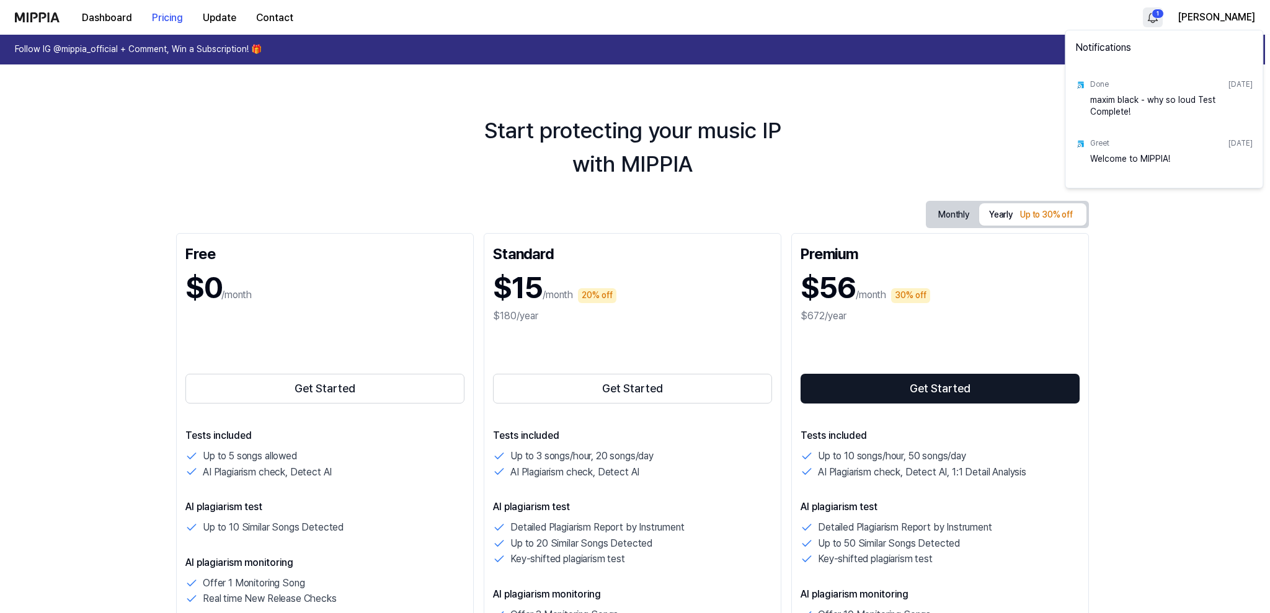
click at [1156, 15] on html "Dashboard Pricing Update Contact 1 [PERSON_NAME] Follow IG @mippia_official + C…" at bounding box center [635, 306] width 1270 height 613
click at [1151, 112] on div "maxim black - why so loud Test Complete!" at bounding box center [1171, 106] width 162 height 25
drag, startPoint x: 1111, startPoint y: 94, endPoint x: 1111, endPoint y: 108, distance: 13.7
click at [1111, 97] on div "maxim black - why so loud Test Complete!" at bounding box center [1171, 106] width 162 height 25
click at [1107, 113] on div "maxim black - why so loud Test Complete!" at bounding box center [1171, 106] width 162 height 25
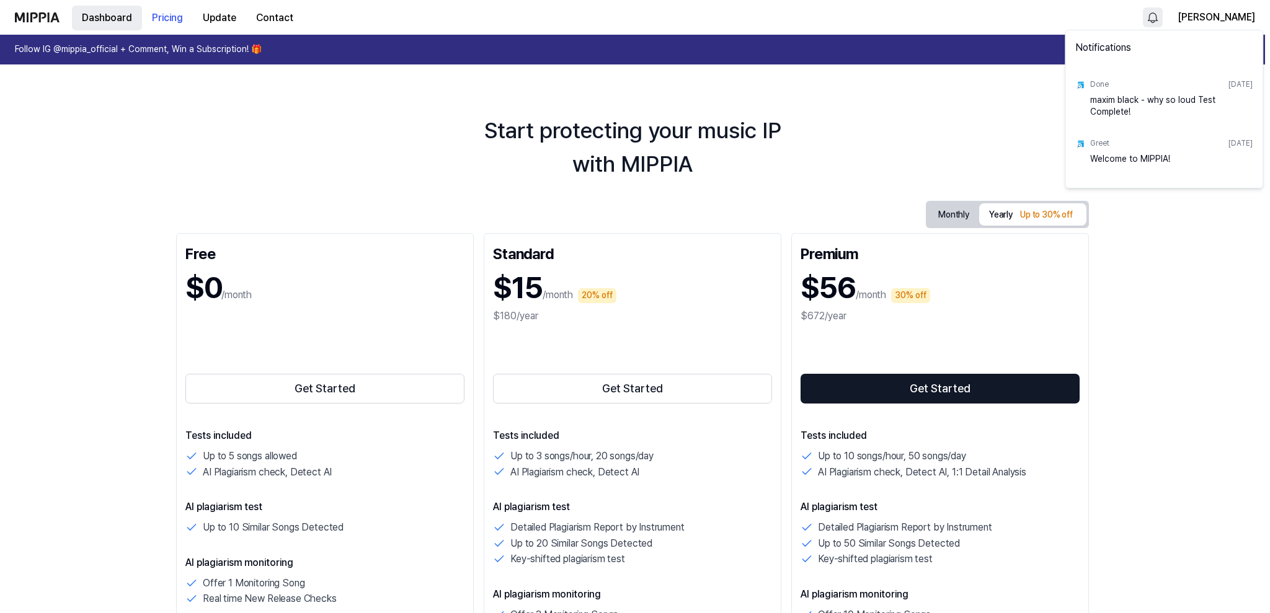
click at [96, 11] on html "Dashboard Pricing Update Contact [PERSON_NAME] Follow IG @mippia_official + Com…" at bounding box center [635, 306] width 1270 height 613
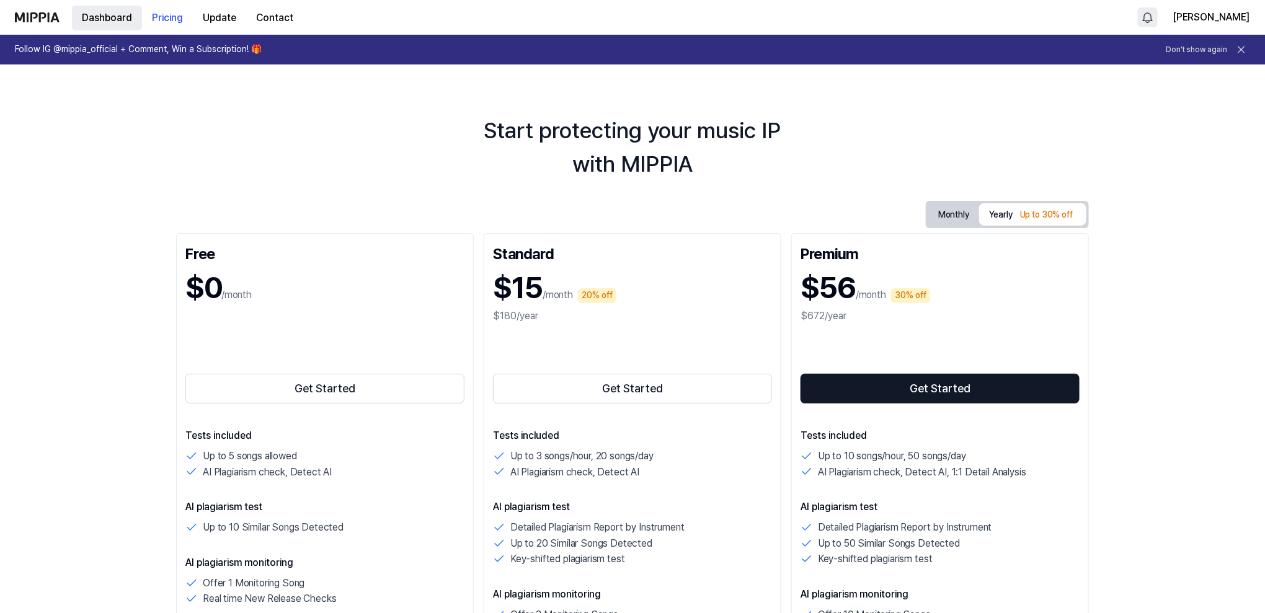
click at [113, 11] on button "Dashboard" at bounding box center [107, 18] width 70 height 25
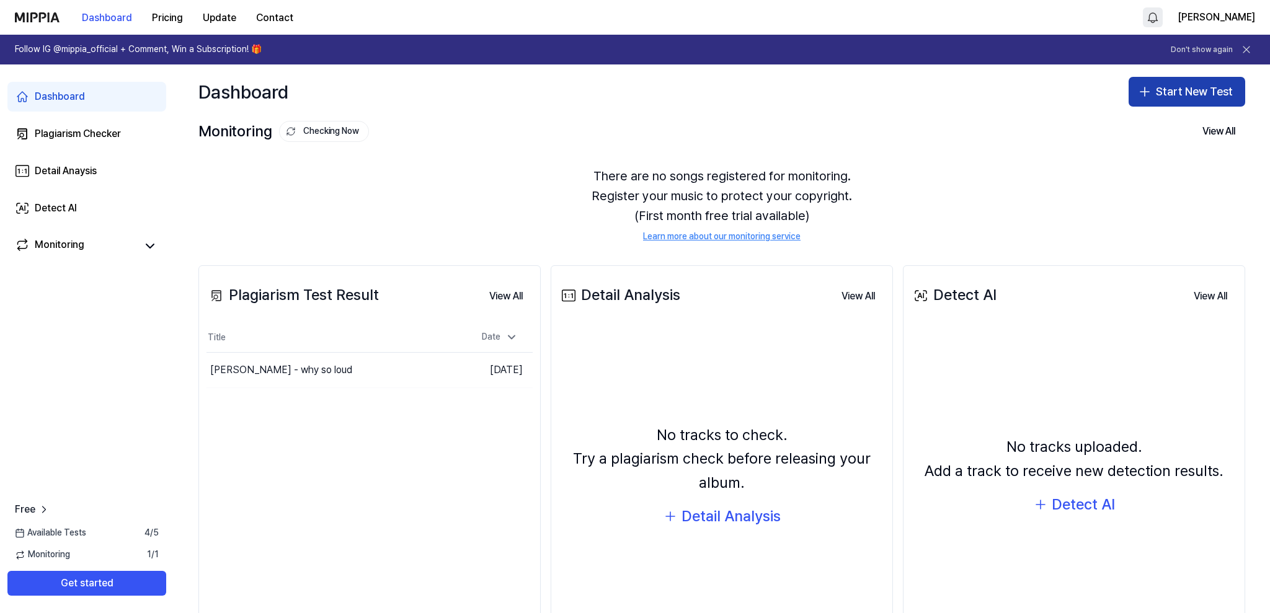
click at [1164, 96] on button "Start New Test" at bounding box center [1186, 92] width 117 height 30
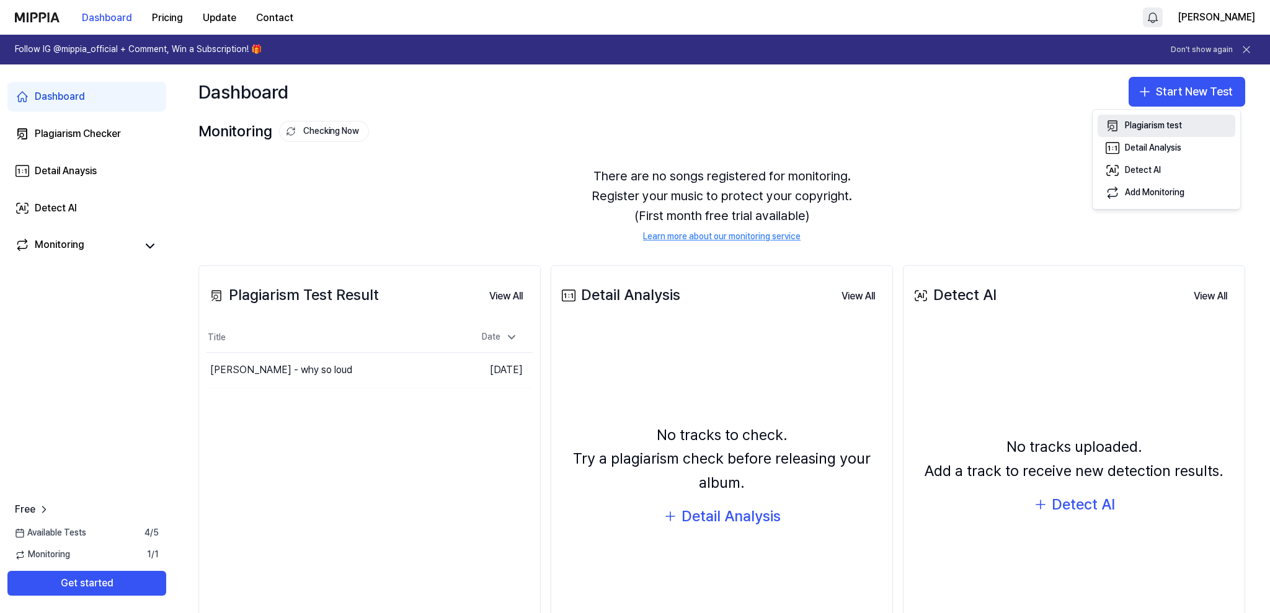
click at [1182, 122] on button "Plagiarism test" at bounding box center [1166, 126] width 138 height 22
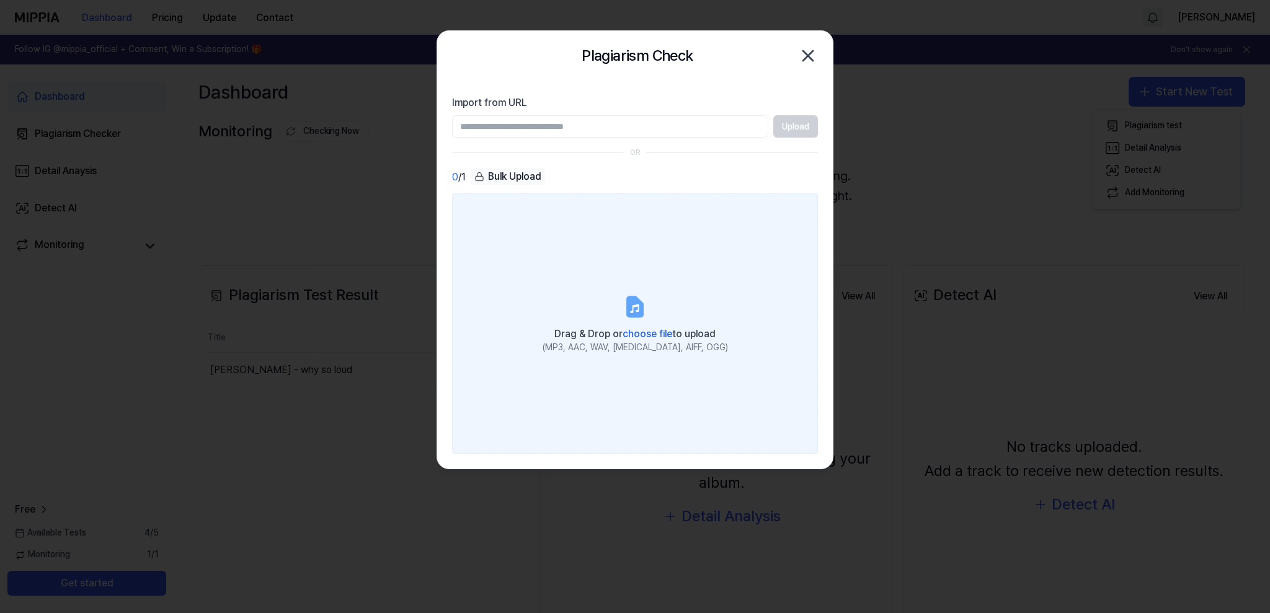
click at [666, 343] on div "(MP3, AAC, WAV, [MEDICAL_DATA], AIFF, OGG)" at bounding box center [634, 348] width 185 height 12
click at [0, 0] on input "Drag & Drop or choose file to upload (MP3, AAC, WAV, [MEDICAL_DATA], AIFF, OGG)" at bounding box center [0, 0] width 0 height 0
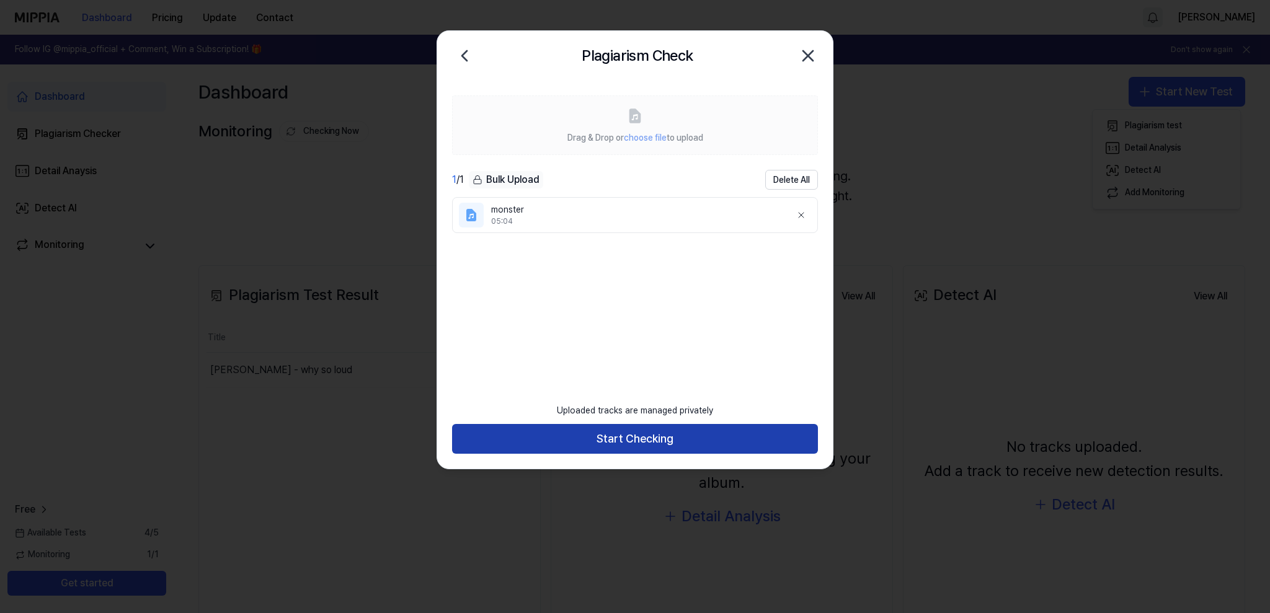
click at [598, 436] on button "Start Checking" at bounding box center [635, 439] width 366 height 30
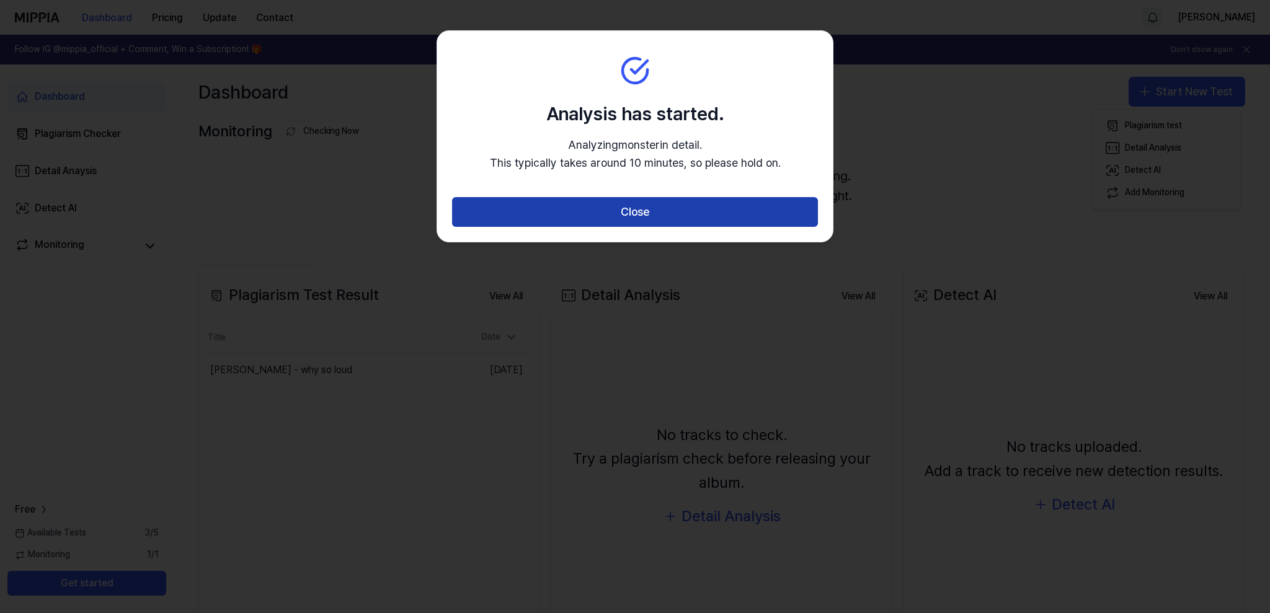
click at [606, 198] on button "Close" at bounding box center [635, 212] width 366 height 30
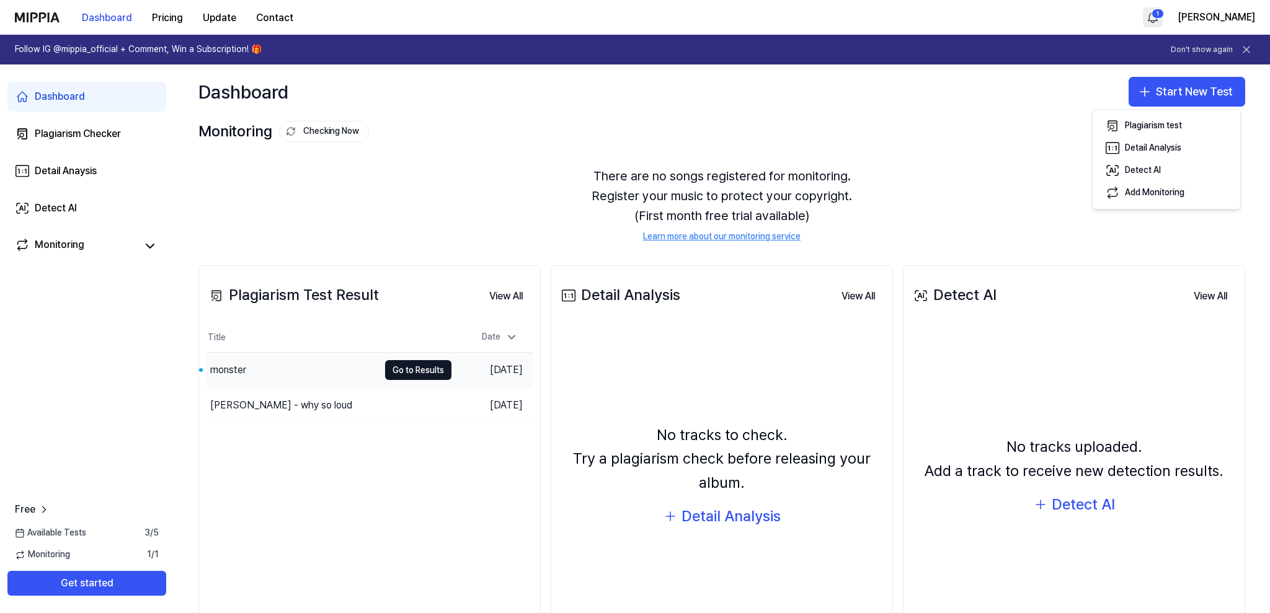
click at [347, 376] on div "monster" at bounding box center [292, 370] width 172 height 35
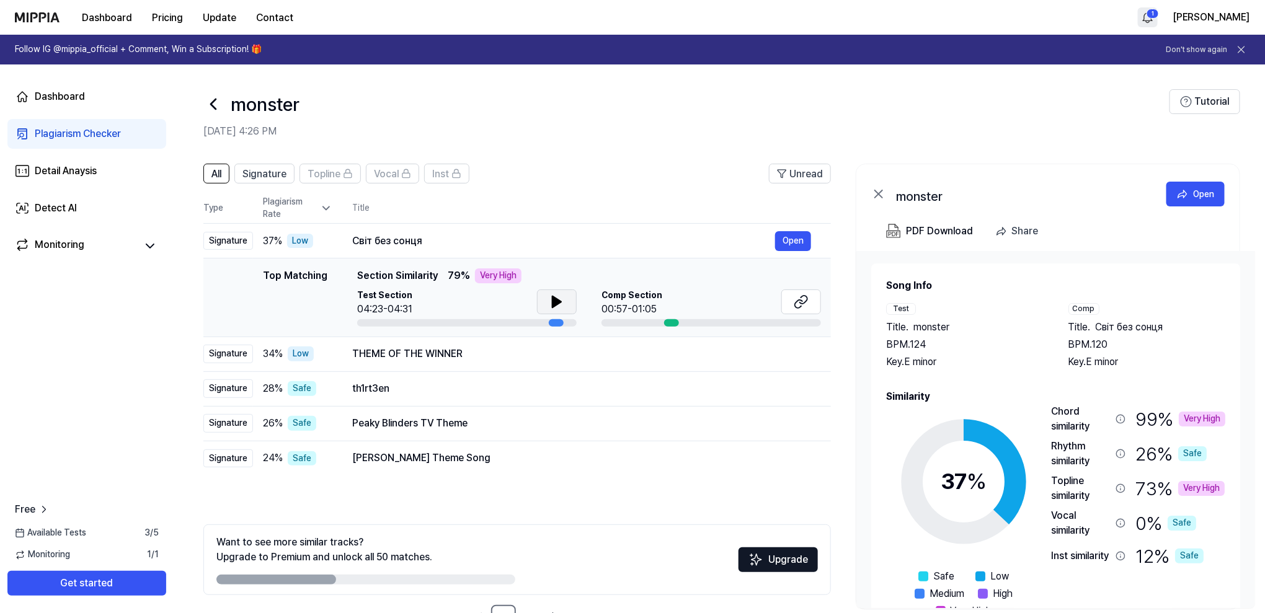
click at [554, 296] on icon at bounding box center [556, 301] width 15 height 15
click at [566, 303] on button at bounding box center [557, 301] width 40 height 25
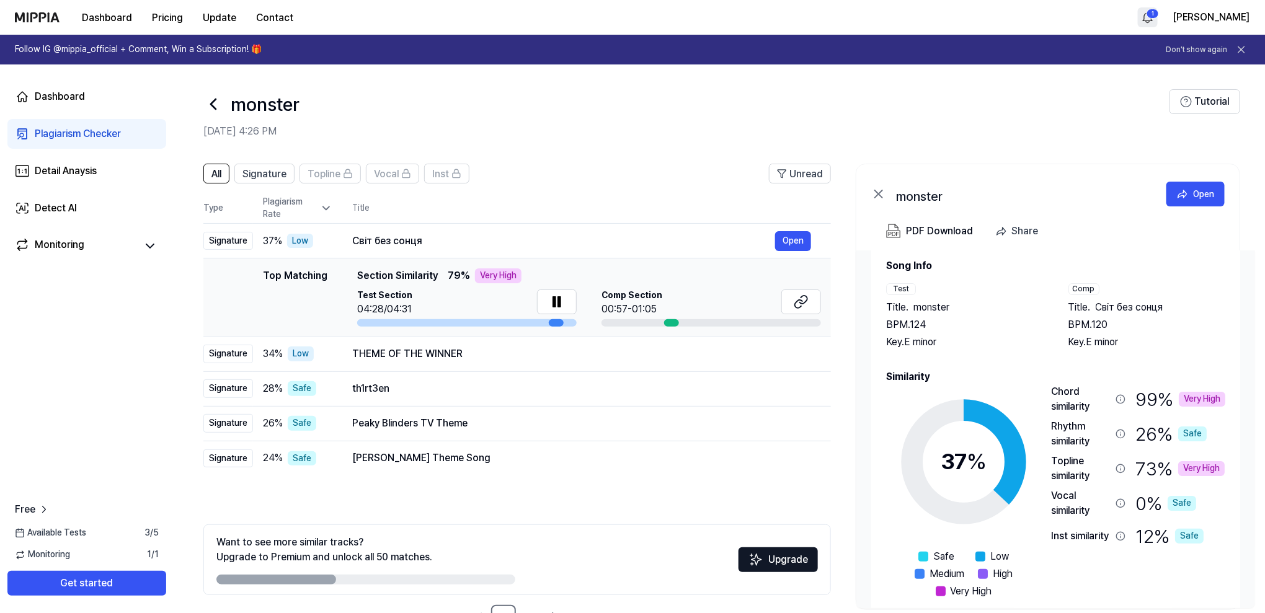
scroll to position [37, 0]
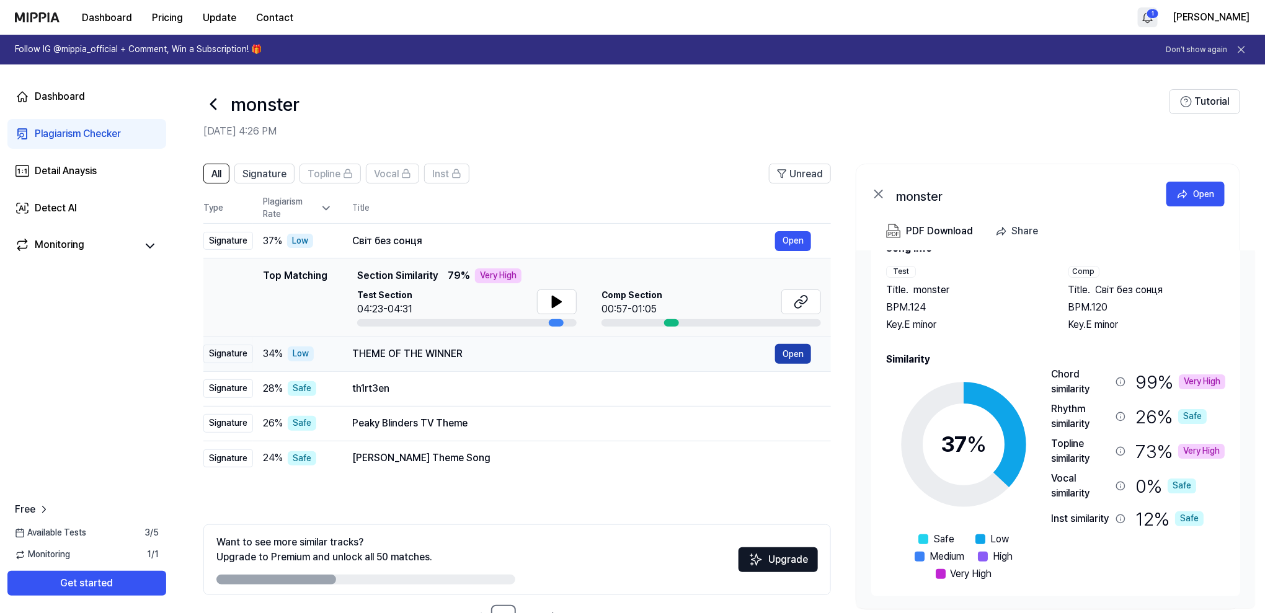
click at [794, 351] on button "Open" at bounding box center [793, 354] width 36 height 20
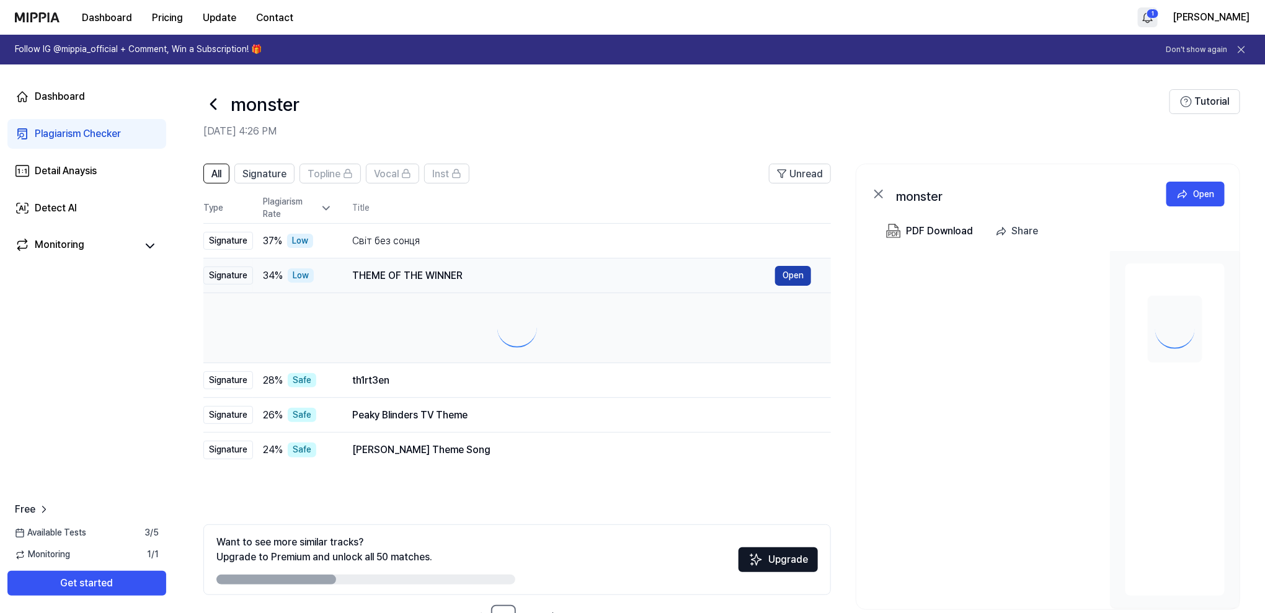
scroll to position [0, 0]
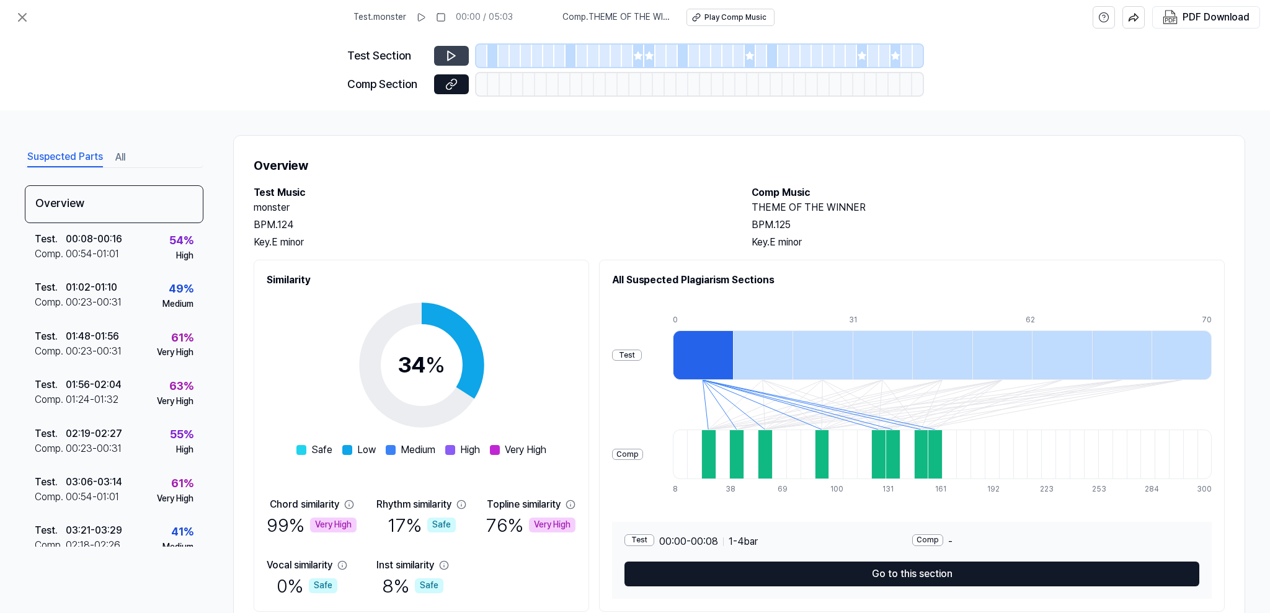
click at [443, 58] on button at bounding box center [451, 56] width 35 height 20
click at [453, 56] on icon at bounding box center [451, 56] width 12 height 12
click at [453, 51] on icon at bounding box center [451, 56] width 12 height 12
click at [457, 56] on icon at bounding box center [451, 56] width 12 height 12
click at [490, 60] on div at bounding box center [492, 56] width 11 height 22
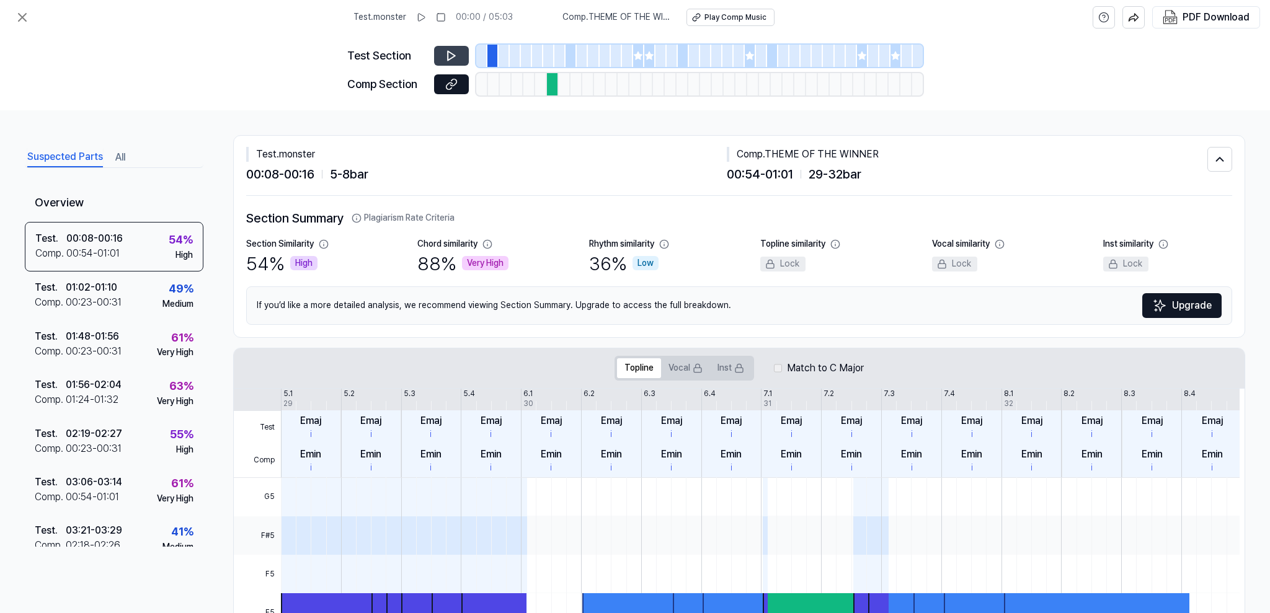
click at [454, 55] on icon at bounding box center [451, 55] width 7 height 9
click at [568, 56] on div at bounding box center [570, 56] width 11 height 22
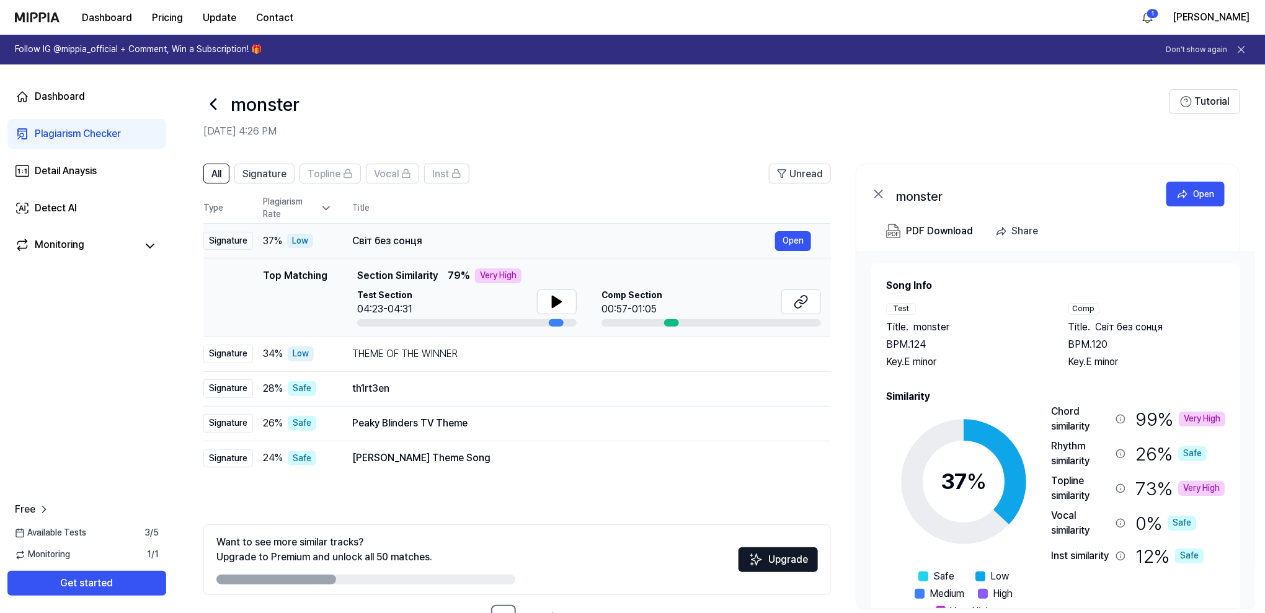
scroll to position [41, 0]
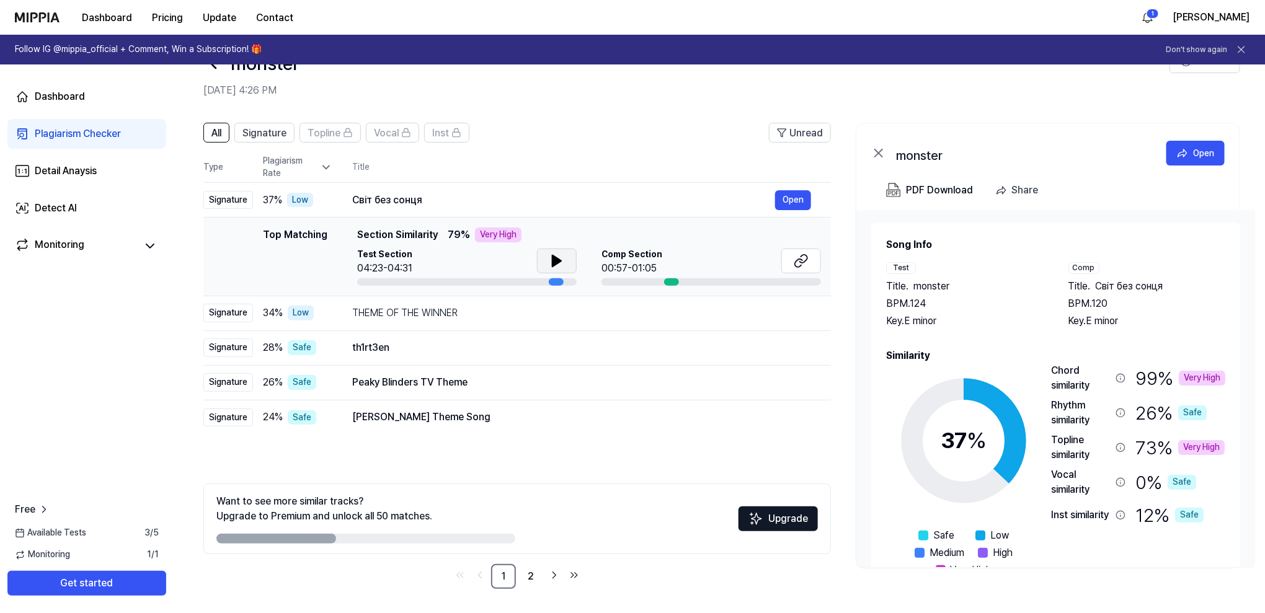
click at [554, 260] on icon at bounding box center [556, 260] width 9 height 11
click at [461, 278] on div at bounding box center [466, 281] width 219 height 7
drag, startPoint x: 557, startPoint y: 278, endPoint x: 477, endPoint y: 281, distance: 80.0
click at [485, 281] on div at bounding box center [466, 281] width 219 height 7
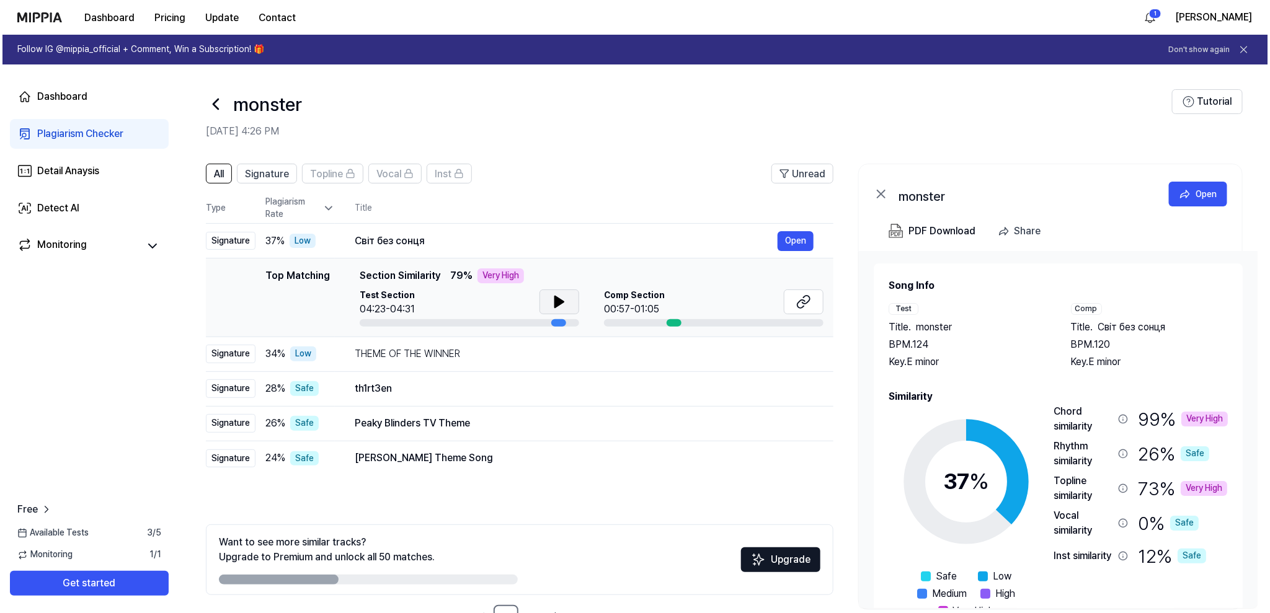
scroll to position [37, 0]
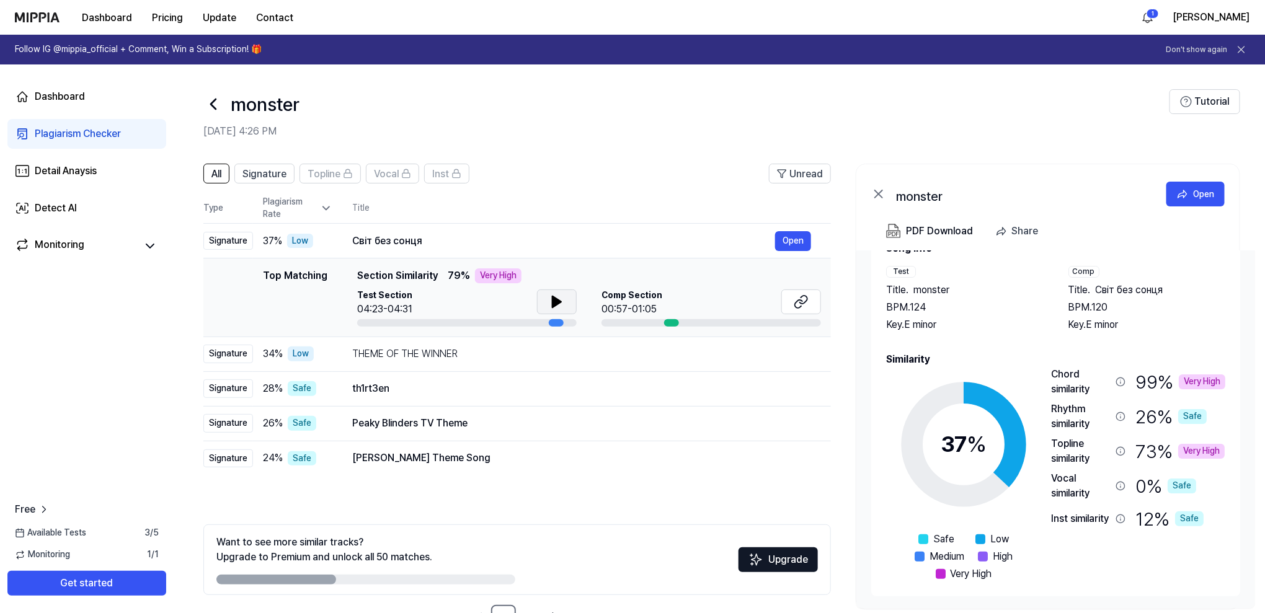
drag, startPoint x: 922, startPoint y: 366, endPoint x: 864, endPoint y: 373, distance: 58.7
click at [865, 374] on div "Song Info Test Title . monster BPM. 124 Key. E minor Comp Title . Світ без сонц…" at bounding box center [1055, 429] width 399 height 357
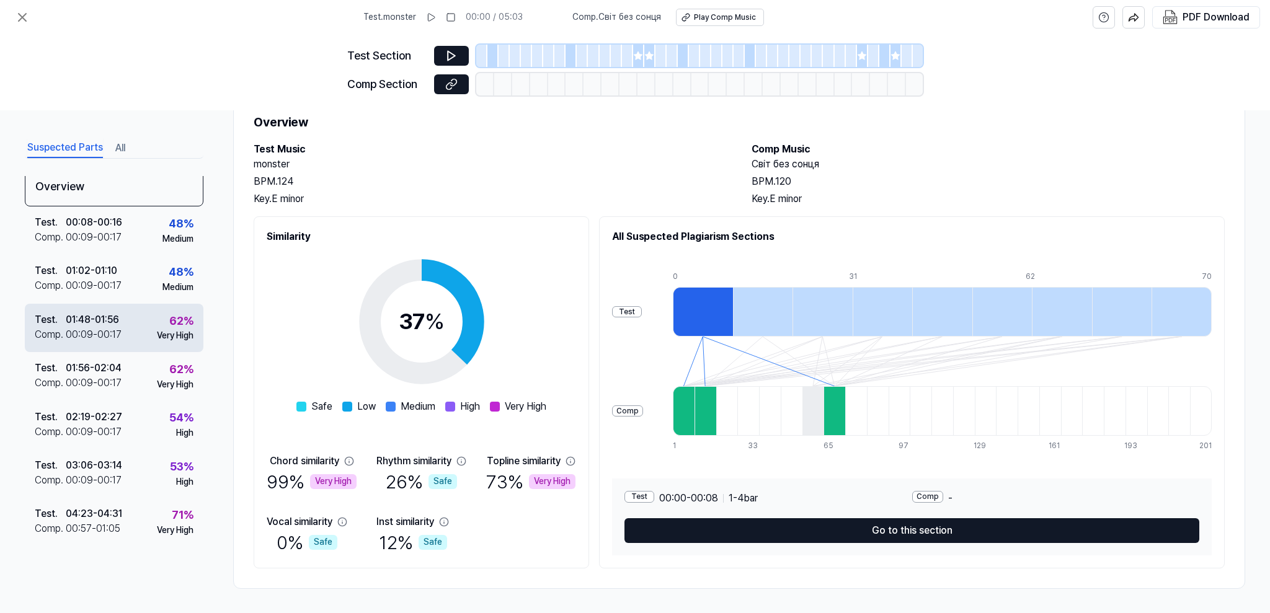
scroll to position [0, 0]
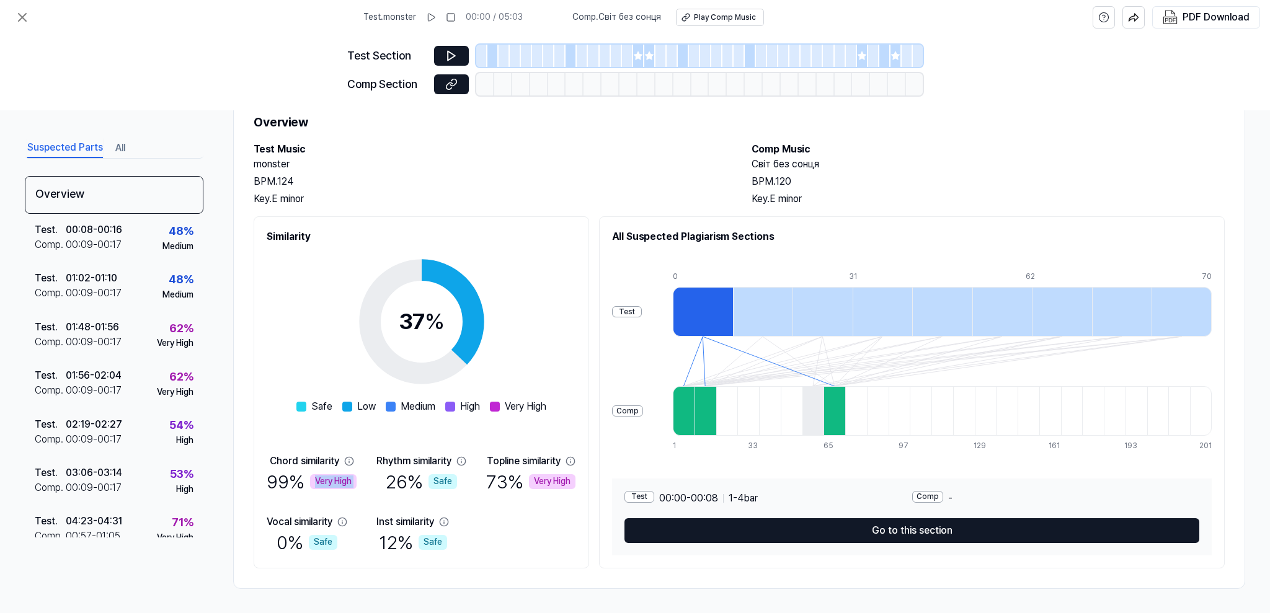
drag, startPoint x: 358, startPoint y: 483, endPoint x: 379, endPoint y: 475, distance: 23.1
click at [378, 472] on div "Chord similarity 99 % Very High Rhythm similarity 26 % Safe Topline similarity …" at bounding box center [421, 505] width 309 height 102
drag, startPoint x: 231, startPoint y: 440, endPoint x: 373, endPoint y: 459, distance: 143.9
click at [373, 456] on div "Suspected Parts All Overview Test . 00:08 - 00:16 Comp . 00:09 - 00:17 48 % Med…" at bounding box center [635, 361] width 1270 height 503
drag, startPoint x: 489, startPoint y: 464, endPoint x: 587, endPoint y: 465, distance: 98.0
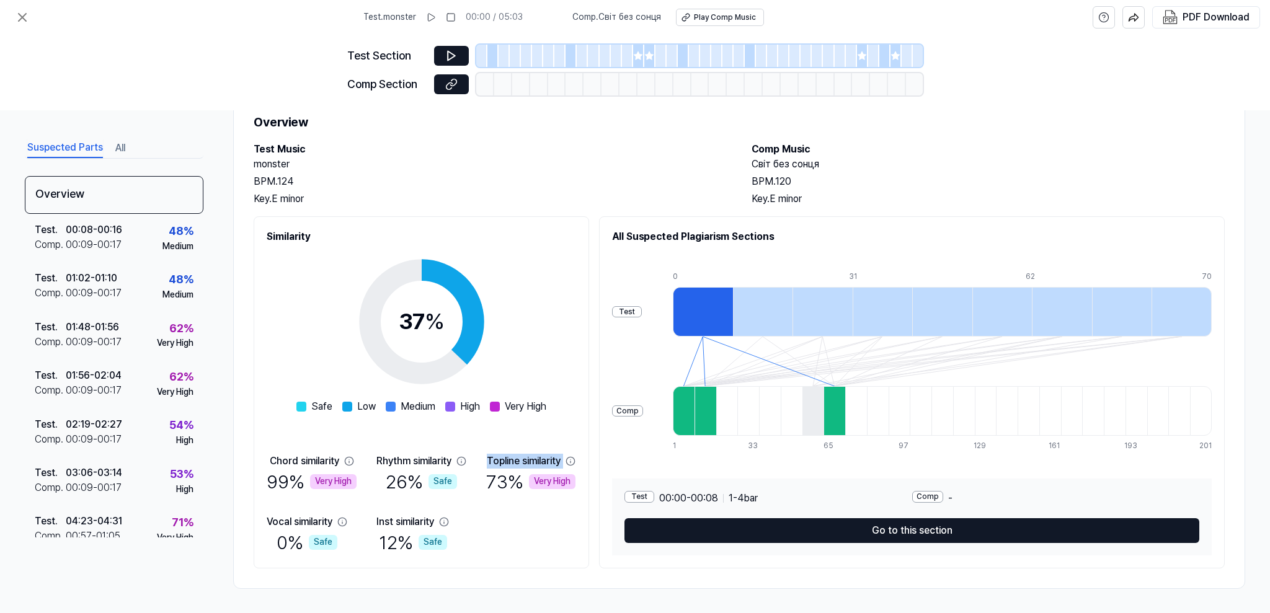
click at [586, 462] on div "Similarity 37 % Safe Low Medium High Very High Chord similarity 99 % Very High …" at bounding box center [421, 392] width 335 height 352
click at [327, 338] on div "37 % Safe Low Medium High Very High" at bounding box center [421, 329] width 250 height 170
drag, startPoint x: 337, startPoint y: 392, endPoint x: 382, endPoint y: 404, distance: 46.8
click at [382, 404] on div "37 % Safe Low Medium High Very High" at bounding box center [421, 329] width 250 height 170
click at [567, 327] on div "37 % Safe Low Medium High Very High Chord similarity 99 % Very High Rhythm simi…" at bounding box center [421, 399] width 309 height 311
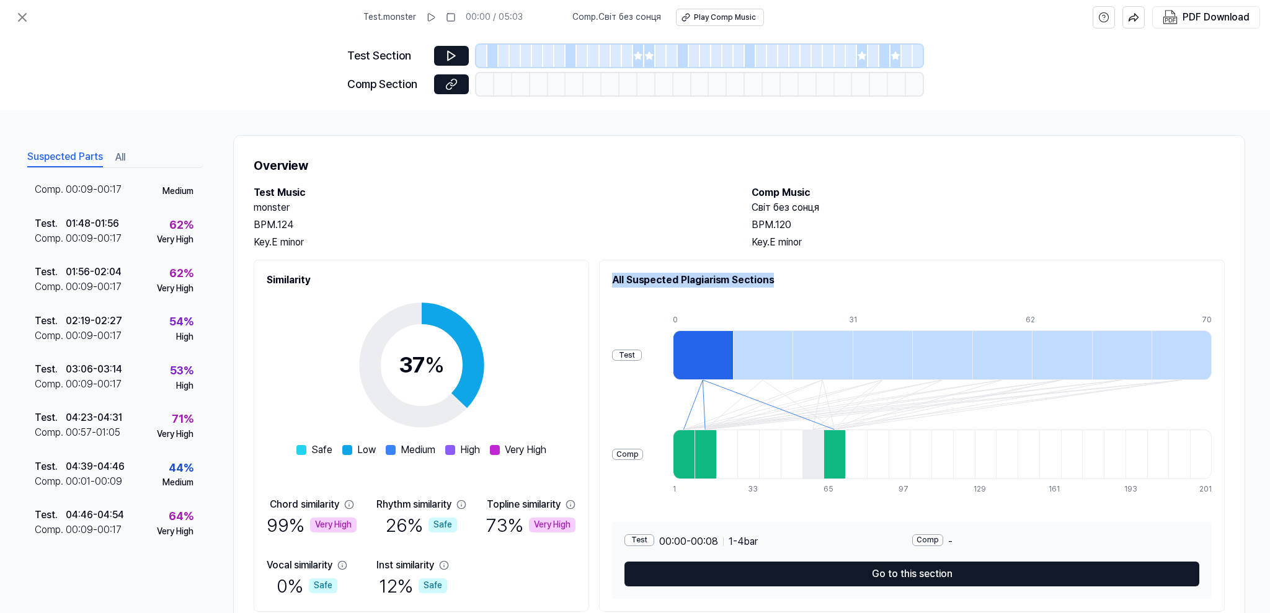
drag, startPoint x: 805, startPoint y: 286, endPoint x: 613, endPoint y: 293, distance: 192.3
click at [613, 293] on div "All Suspected Plagiarism Sections Test Comp 0 8 16 23 31 39 46 54 62 70 1 9 17 …" at bounding box center [911, 436] width 625 height 352
click at [457, 52] on icon at bounding box center [451, 56] width 12 height 12
click at [492, 55] on div at bounding box center [492, 56] width 11 height 22
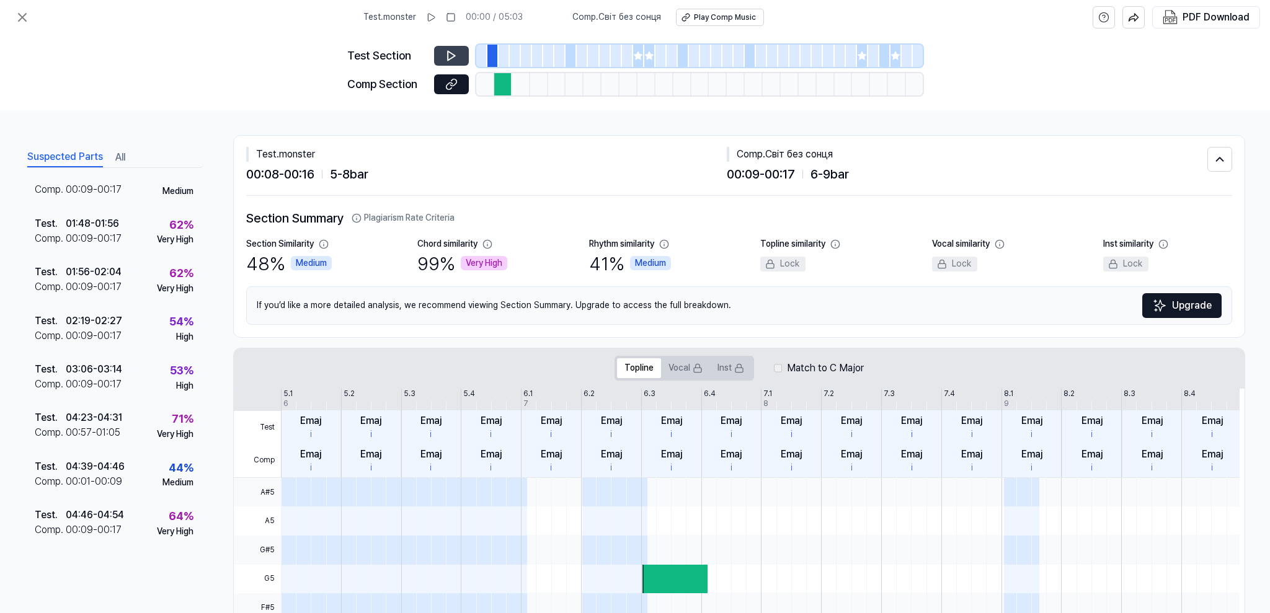
click at [451, 52] on icon at bounding box center [451, 56] width 12 height 12
click at [571, 55] on div at bounding box center [570, 56] width 11 height 22
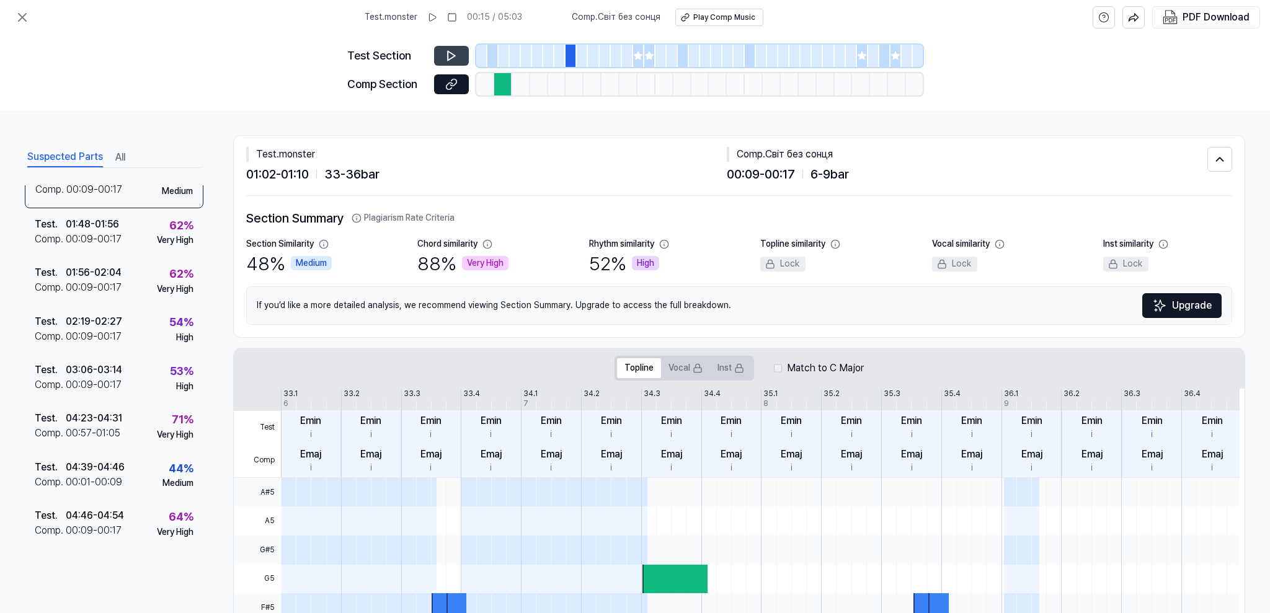
click at [571, 50] on div at bounding box center [570, 56] width 11 height 22
click at [445, 52] on icon at bounding box center [451, 56] width 12 height 12
click at [570, 56] on div at bounding box center [570, 56] width 11 height 22
click at [638, 60] on icon at bounding box center [638, 56] width 10 height 10
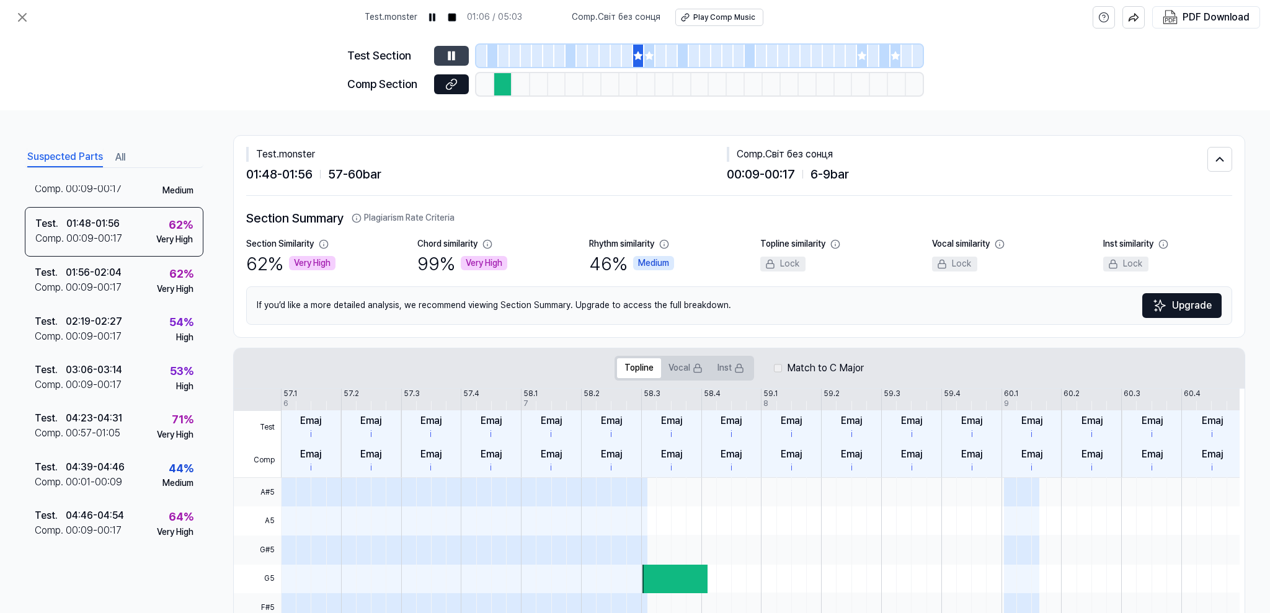
scroll to position [112, 0]
click at [451, 63] on button at bounding box center [451, 56] width 35 height 20
click at [451, 60] on icon at bounding box center [451, 56] width 12 height 12
click at [682, 53] on div at bounding box center [683, 56] width 11 height 22
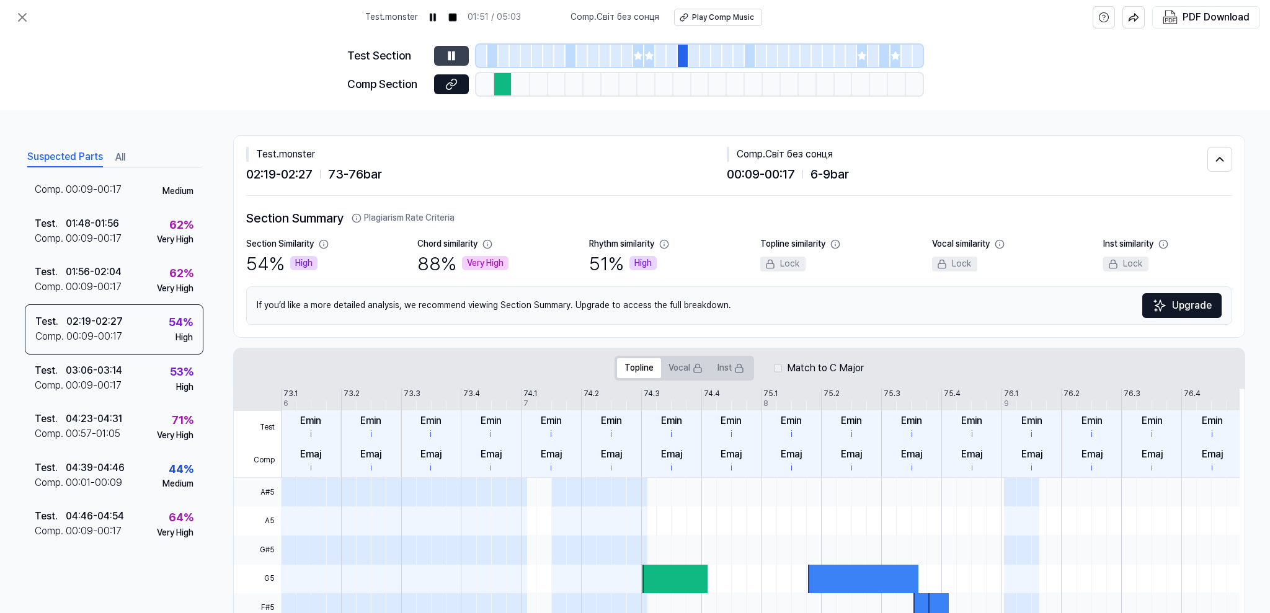
click at [450, 50] on icon at bounding box center [451, 56] width 12 height 12
click at [599, 53] on div at bounding box center [604, 56] width 11 height 22
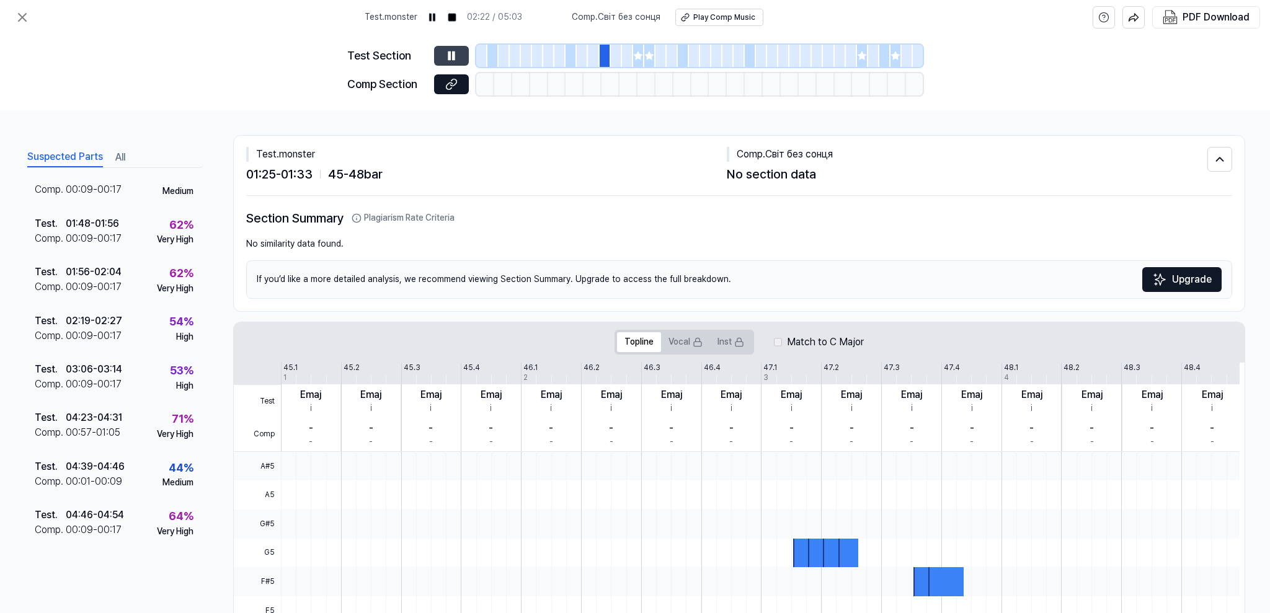
click at [457, 55] on button at bounding box center [451, 56] width 35 height 20
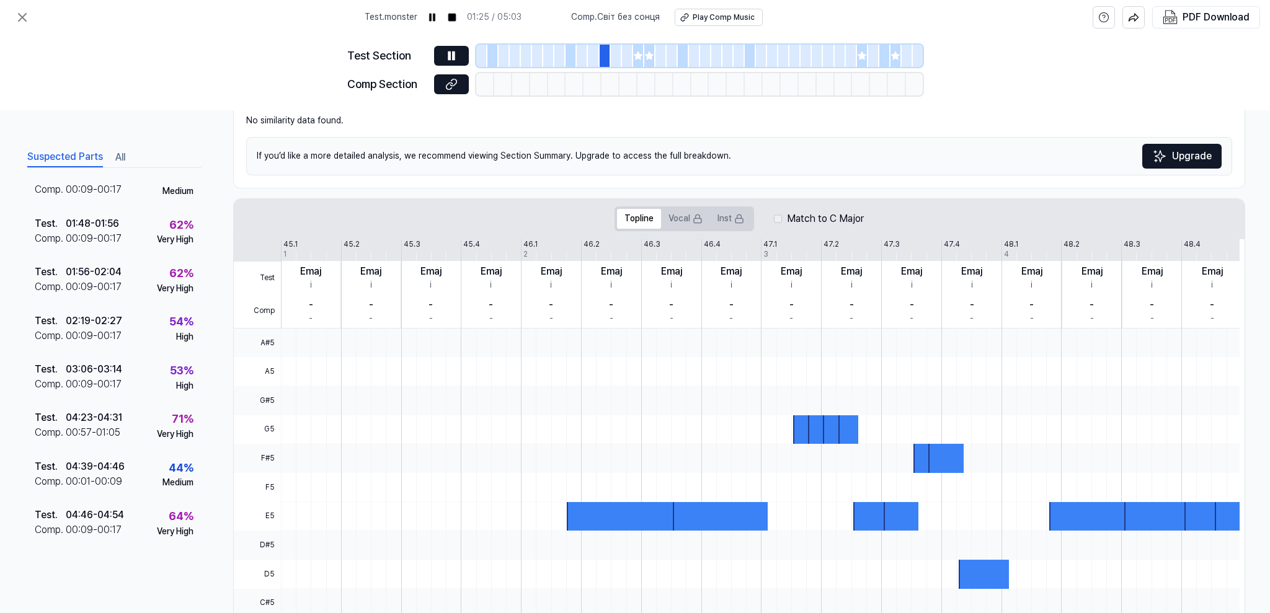
scroll to position [211, 0]
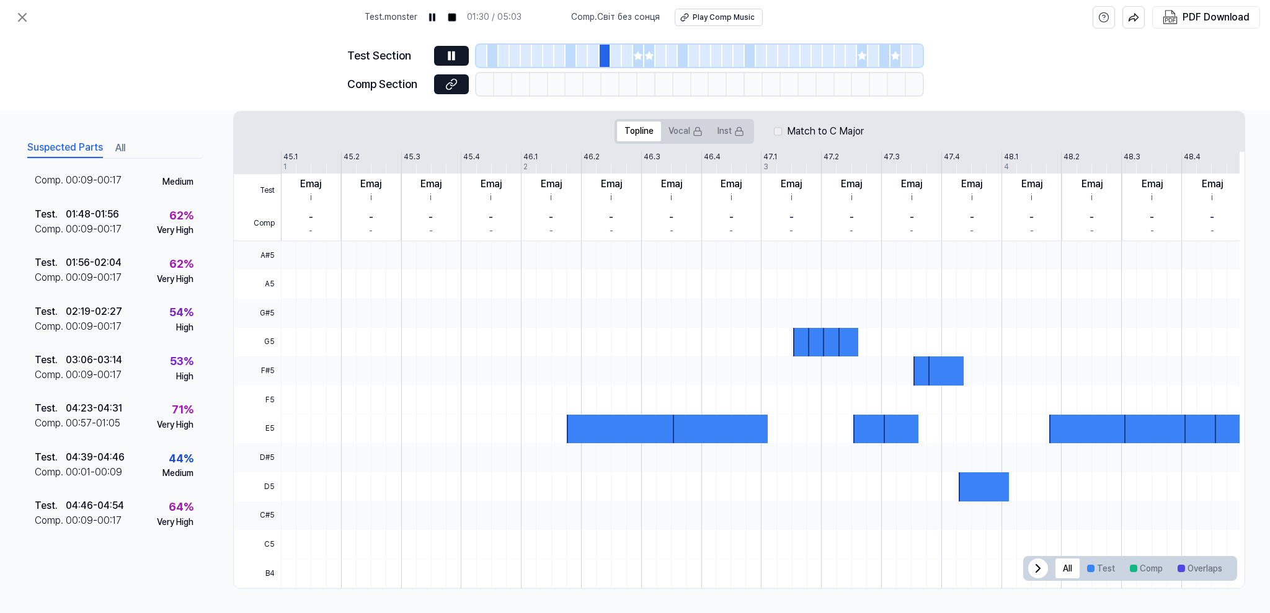
click at [627, 407] on div at bounding box center [760, 400] width 958 height 29
click at [627, 426] on div at bounding box center [622, 429] width 110 height 29
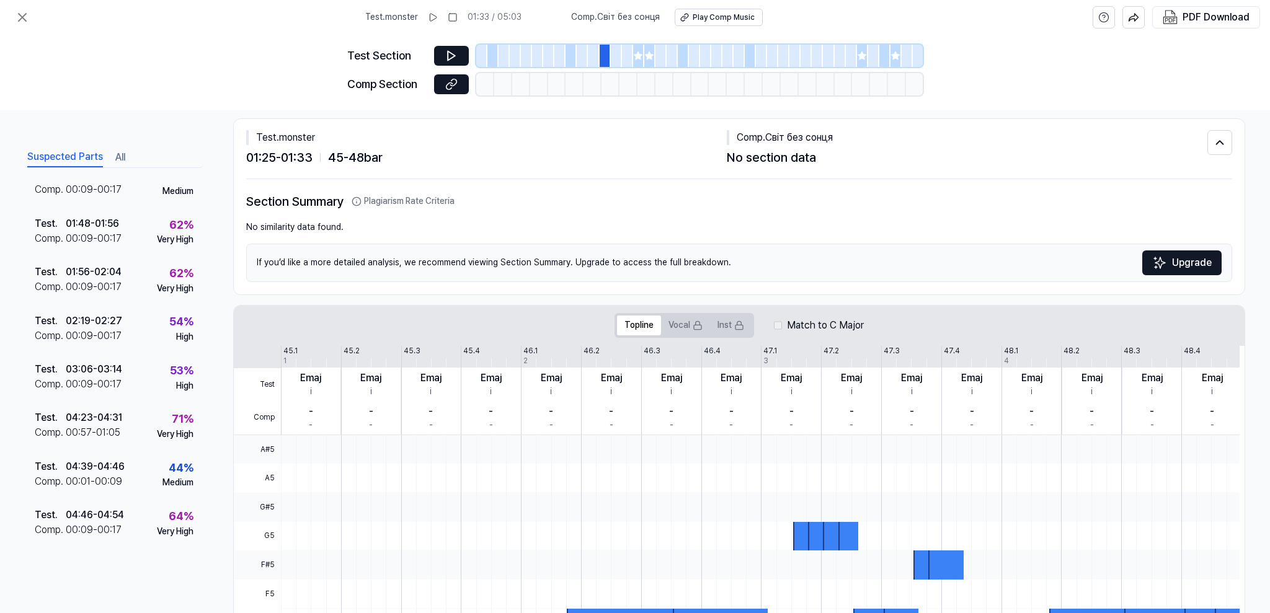
scroll to position [0, 0]
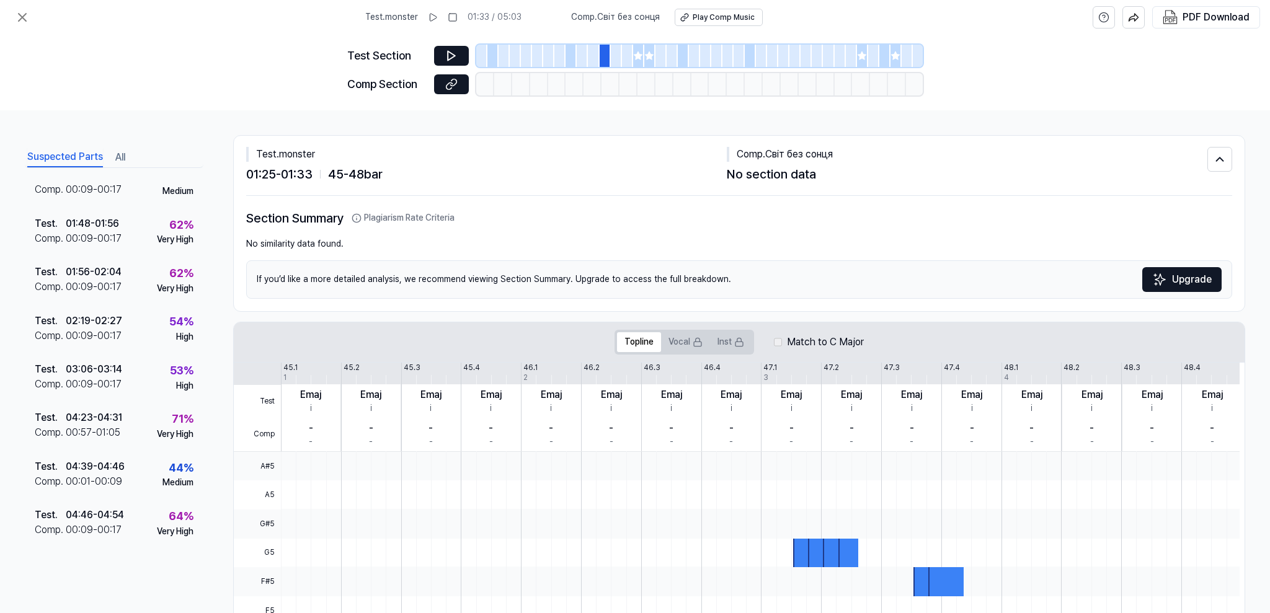
click at [494, 51] on div at bounding box center [492, 56] width 11 height 22
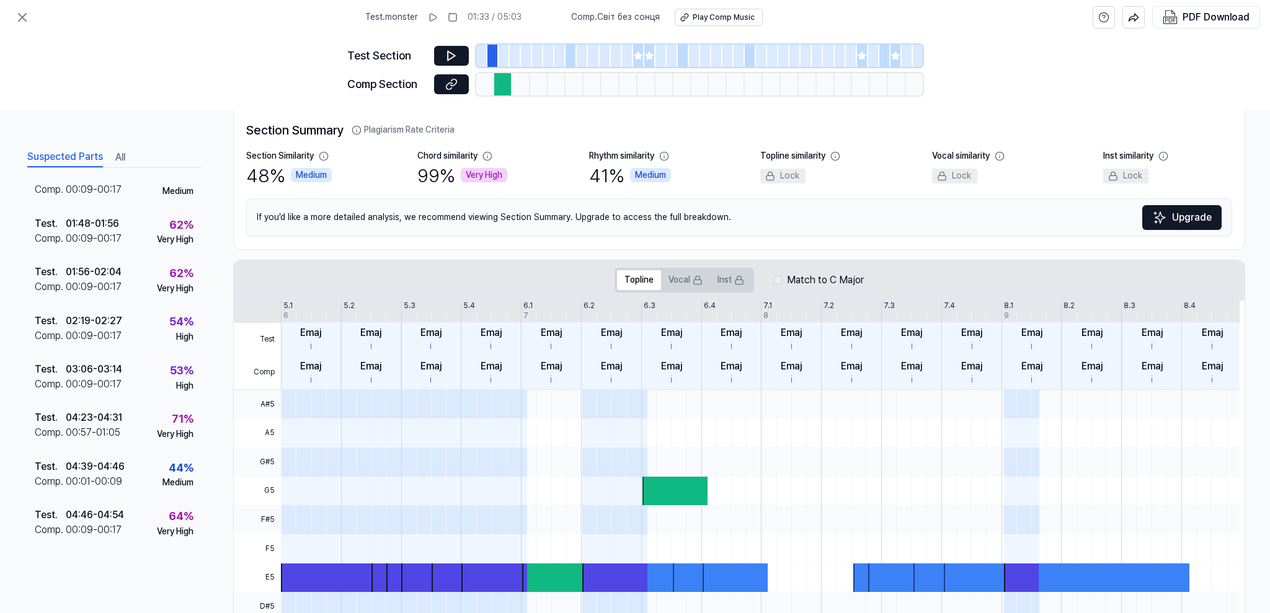
scroll to position [236, 0]
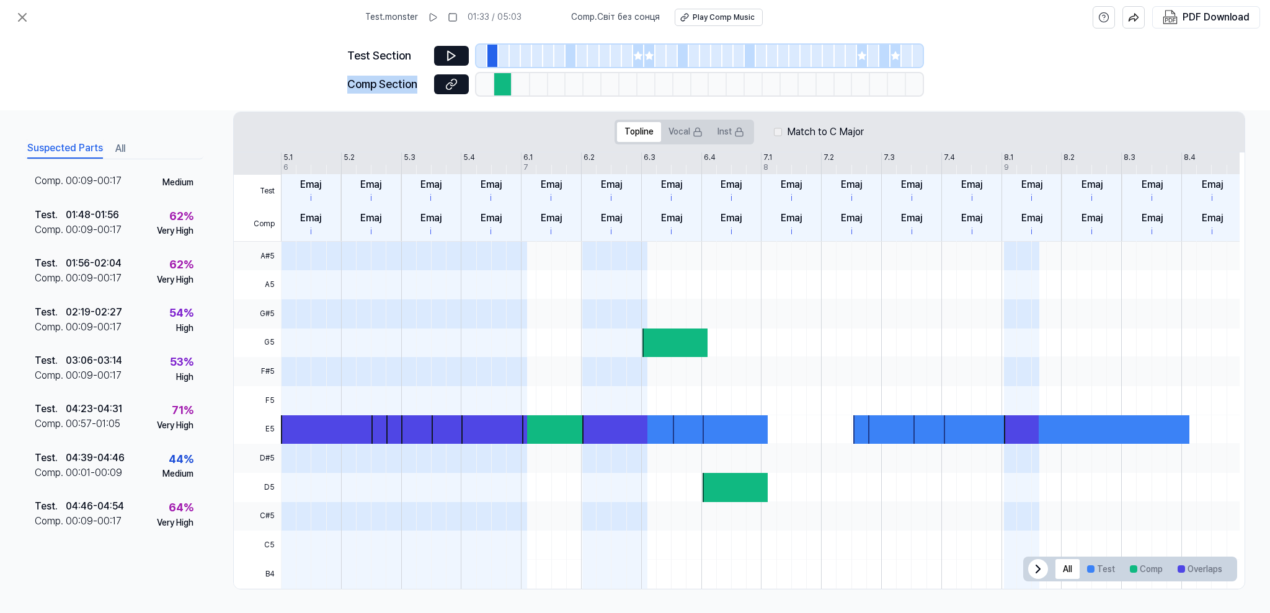
drag, startPoint x: 327, startPoint y: 75, endPoint x: 431, endPoint y: 86, distance: 104.7
click at [431, 86] on div "Test Section Comp Section" at bounding box center [635, 73] width 1270 height 76
click at [572, 55] on div at bounding box center [570, 56] width 11 height 22
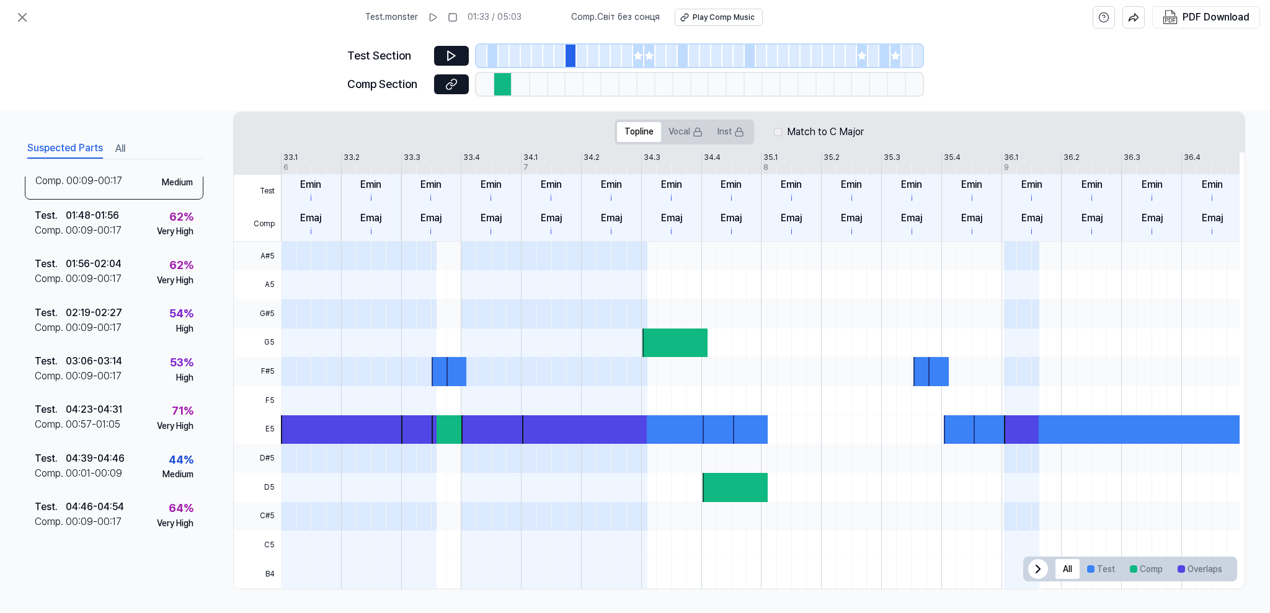
click at [638, 56] on icon at bounding box center [638, 55] width 8 height 8
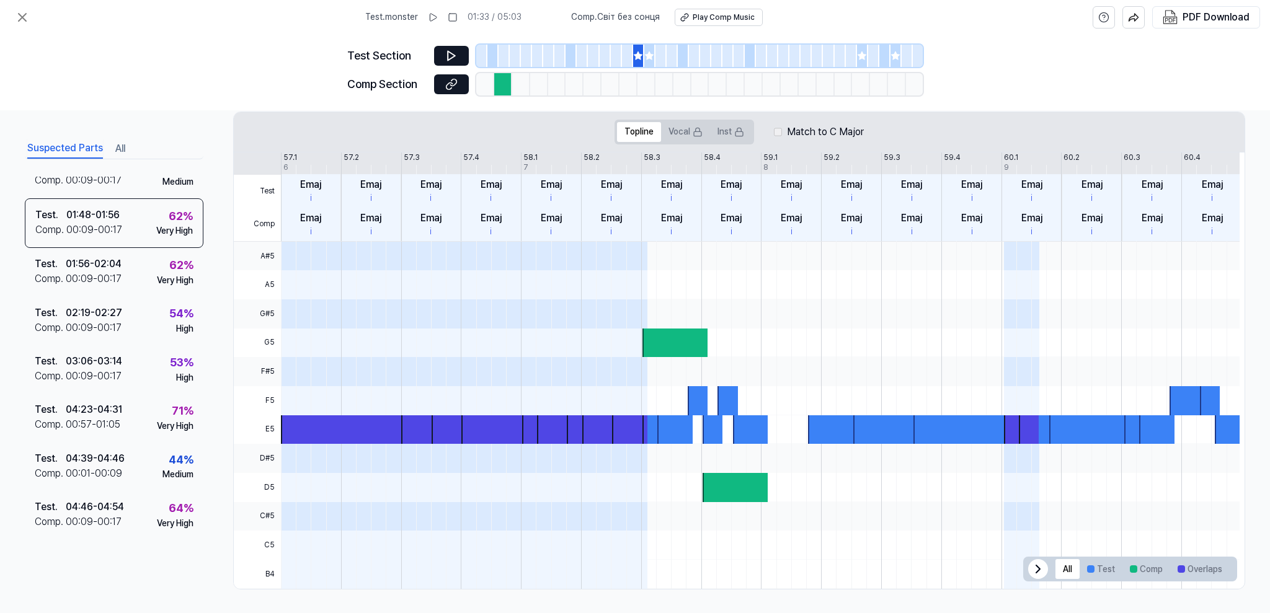
scroll to position [112, 0]
click at [689, 55] on div at bounding box center [694, 56] width 11 height 22
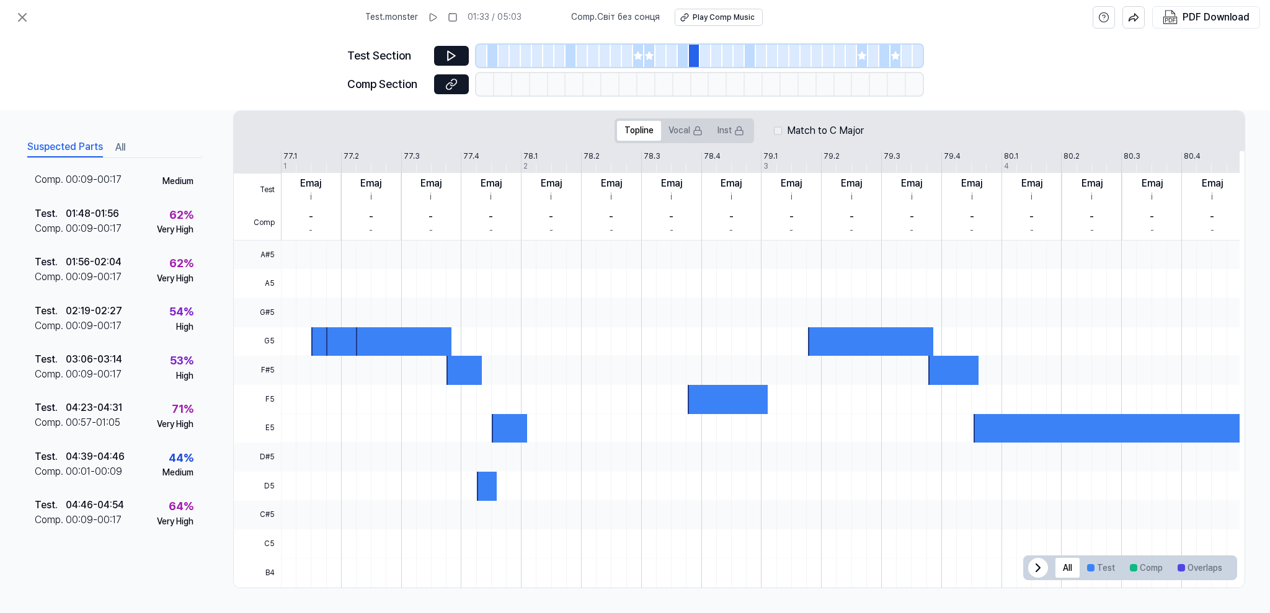
scroll to position [211, 0]
click at [748, 55] on div at bounding box center [749, 56] width 11 height 22
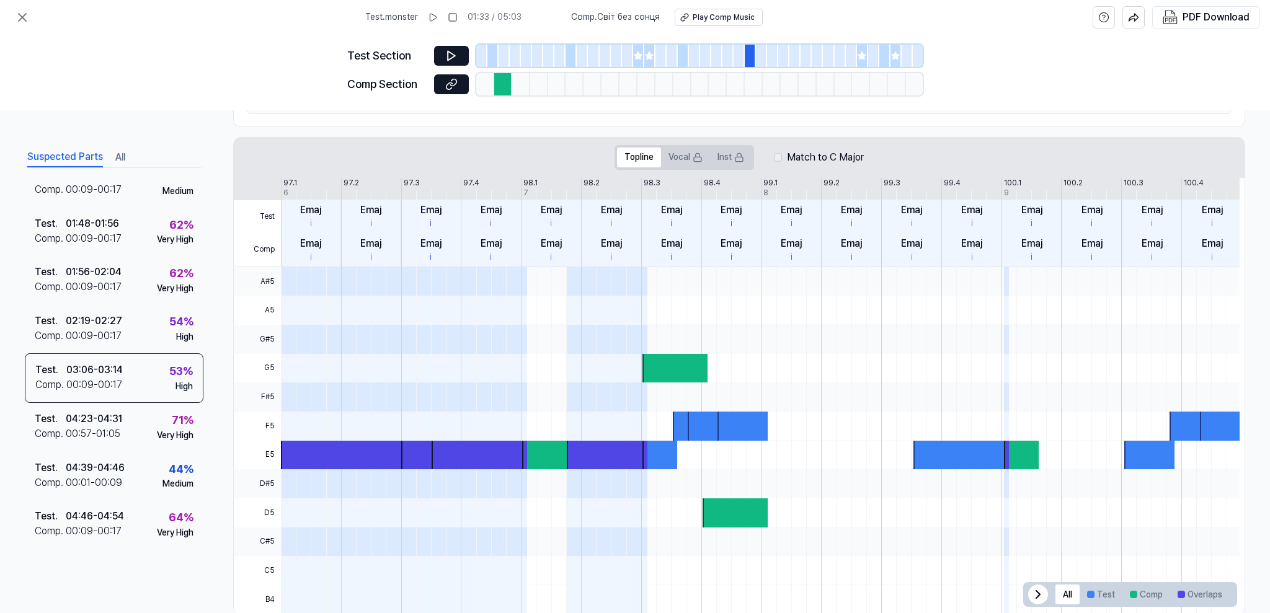
scroll to position [236, 0]
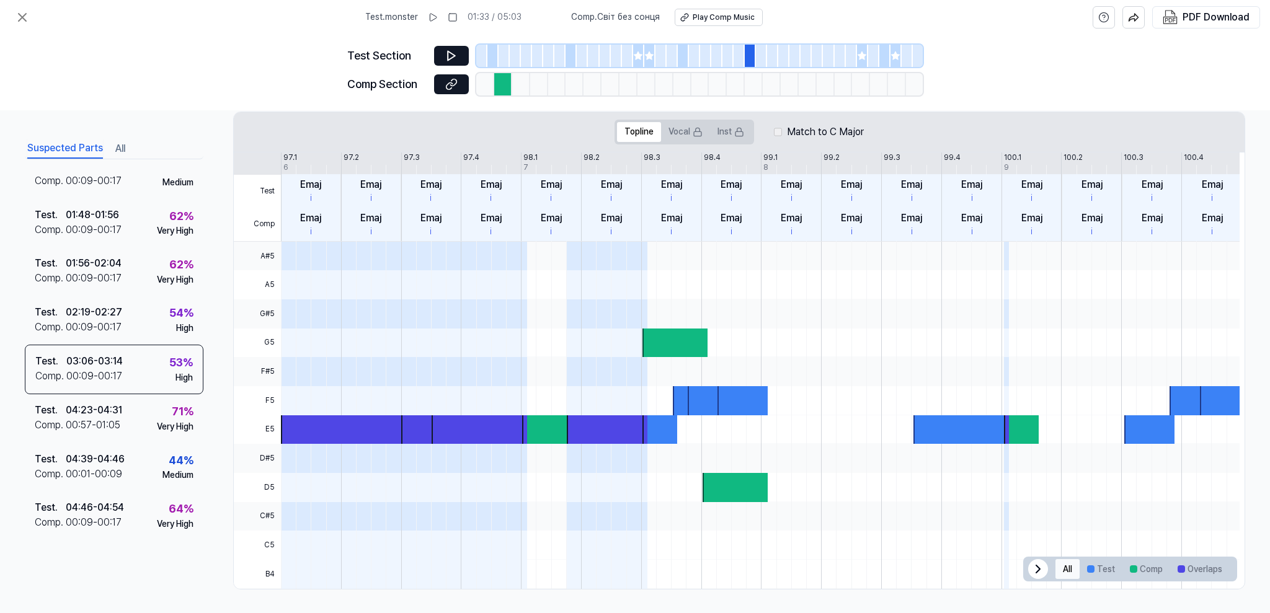
drag, startPoint x: 1236, startPoint y: 568, endPoint x: 1071, endPoint y: 560, distance: 165.1
click at [1059, 561] on div "Test Comp 97.1 97.2 97.3 97.4 98.1 98.2 98.3 98.4 99.1 99.2 99.3 99.4 100.1 100…" at bounding box center [739, 370] width 1010 height 437
click at [1101, 562] on button "Test" at bounding box center [1100, 569] width 43 height 20
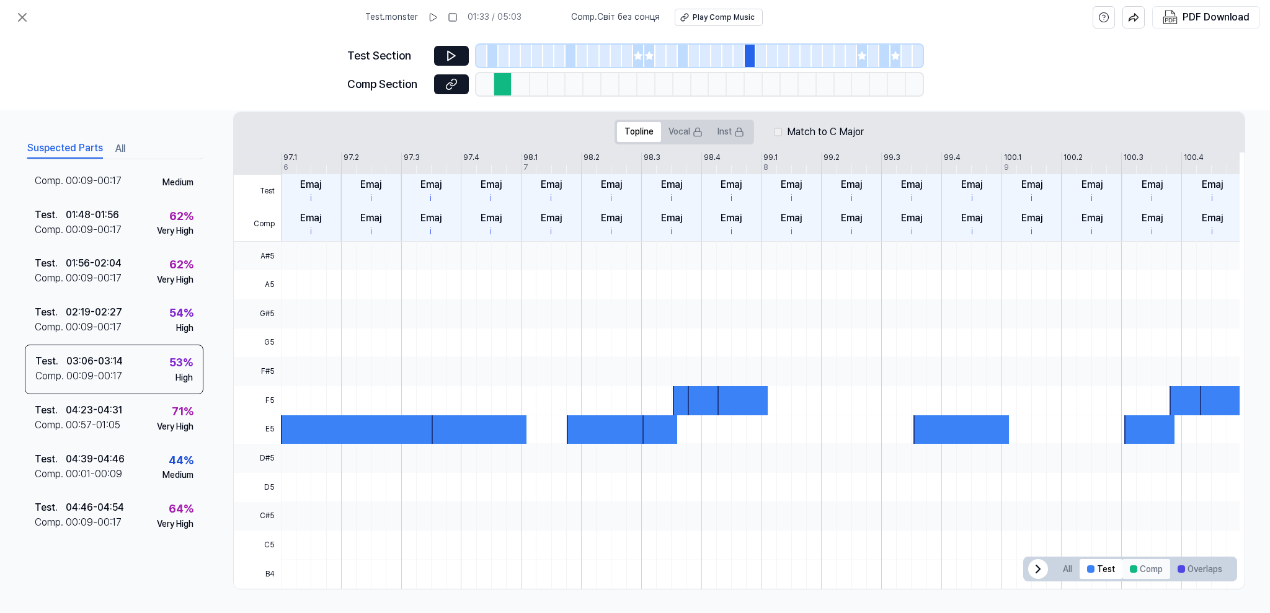
click at [1142, 562] on button "Comp" at bounding box center [1146, 569] width 48 height 20
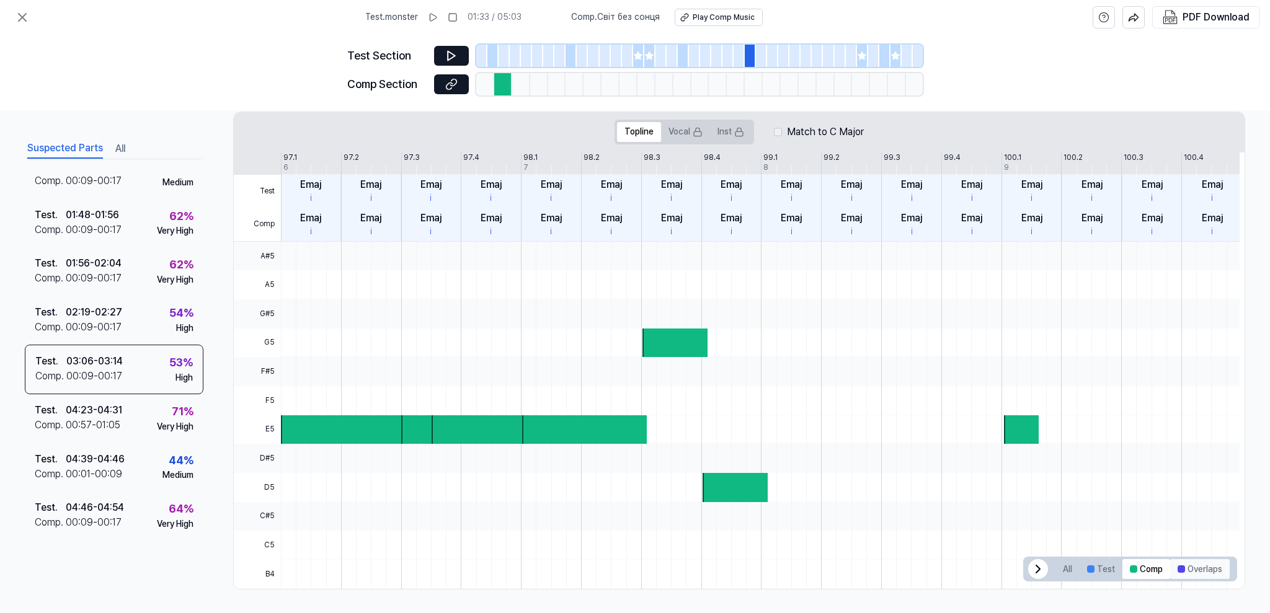
click at [1178, 560] on button "Overlaps" at bounding box center [1200, 569] width 60 height 20
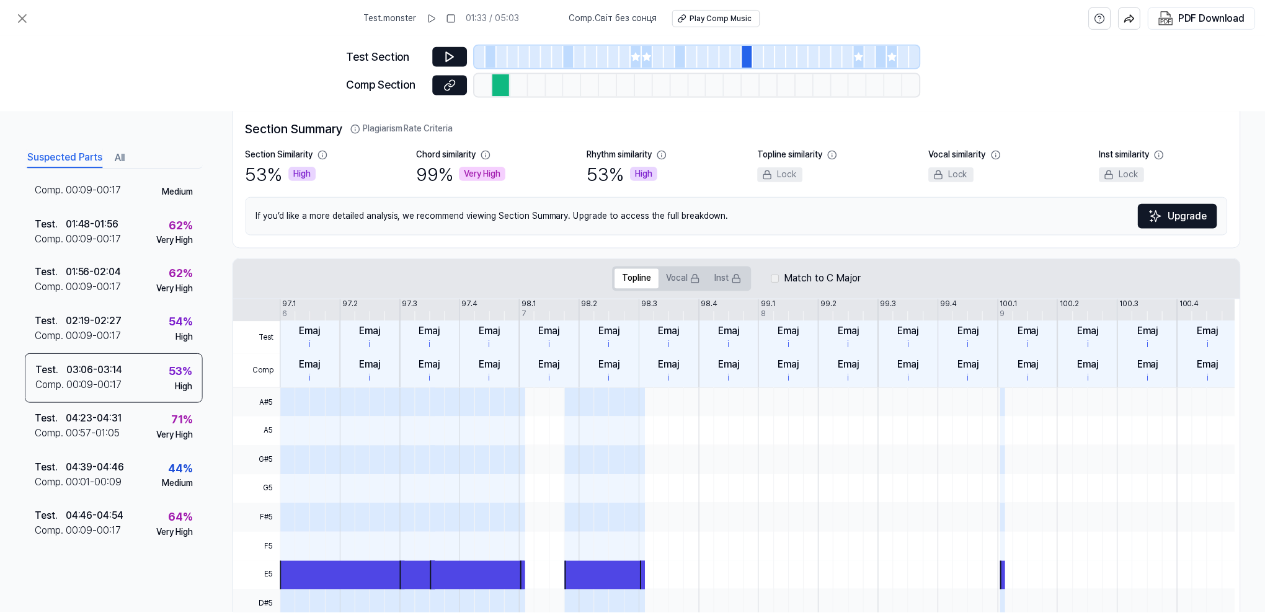
scroll to position [0, 0]
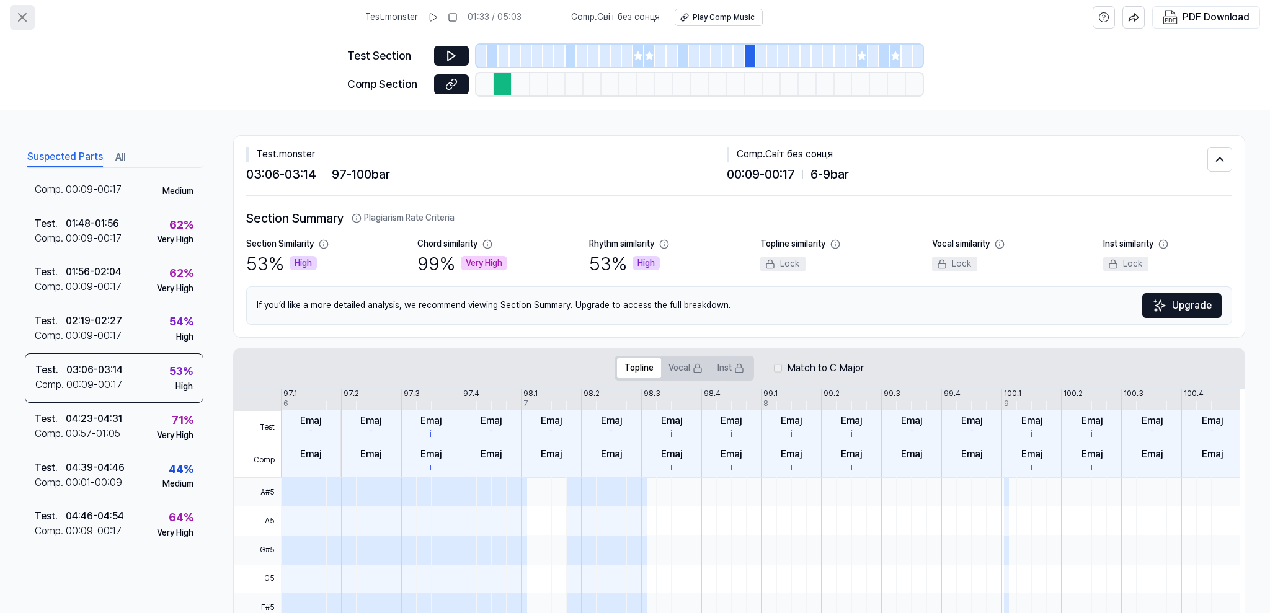
click at [22, 14] on icon at bounding box center [22, 17] width 15 height 15
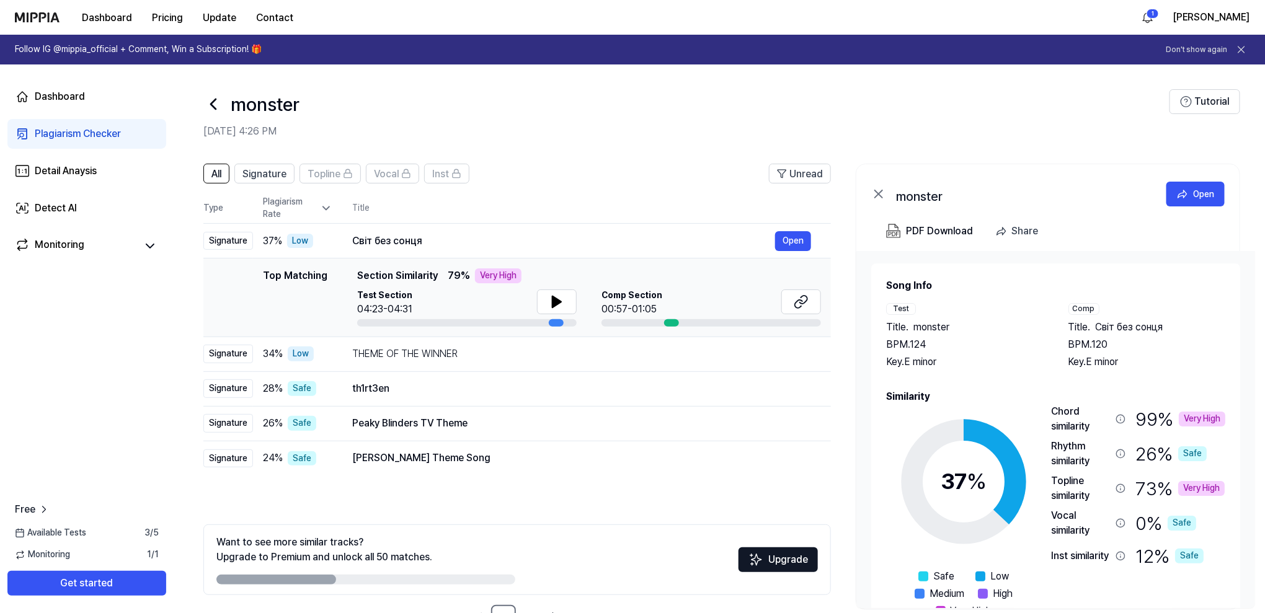
click at [56, 14] on img at bounding box center [37, 17] width 45 height 10
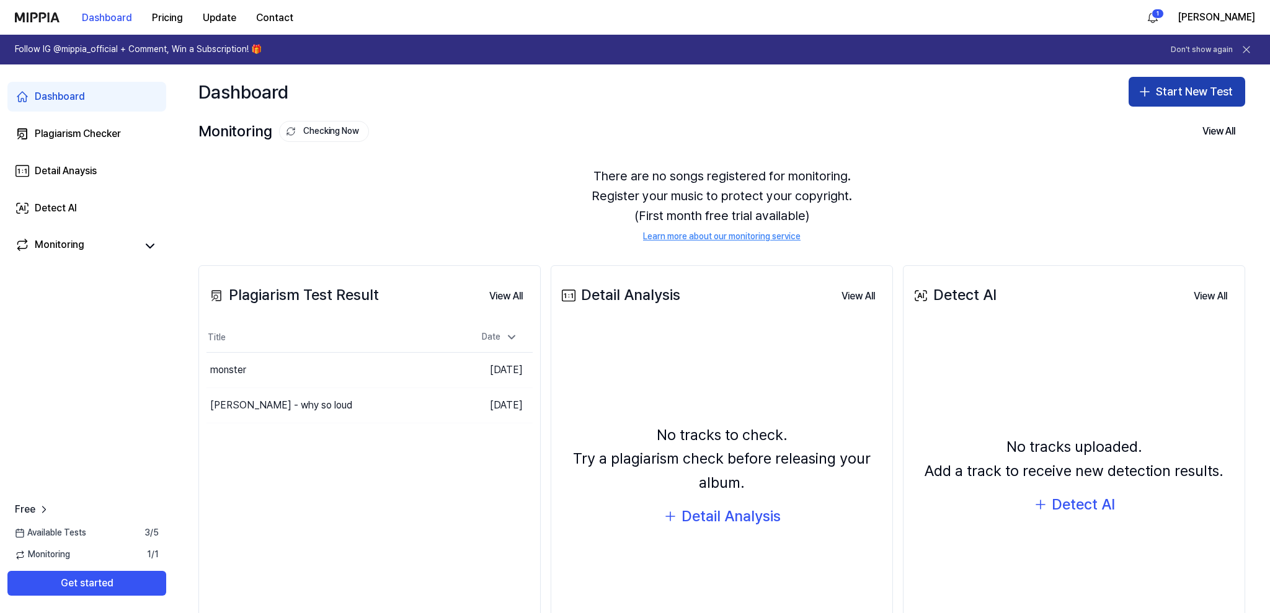
click at [1206, 89] on button "Start New Test" at bounding box center [1186, 92] width 117 height 30
click at [1178, 92] on button "Start New Test" at bounding box center [1186, 92] width 117 height 30
click at [1147, 74] on div "Dashboard Start New Test" at bounding box center [722, 91] width 1096 height 55
click at [1152, 80] on button "Start New Test" at bounding box center [1186, 92] width 117 height 30
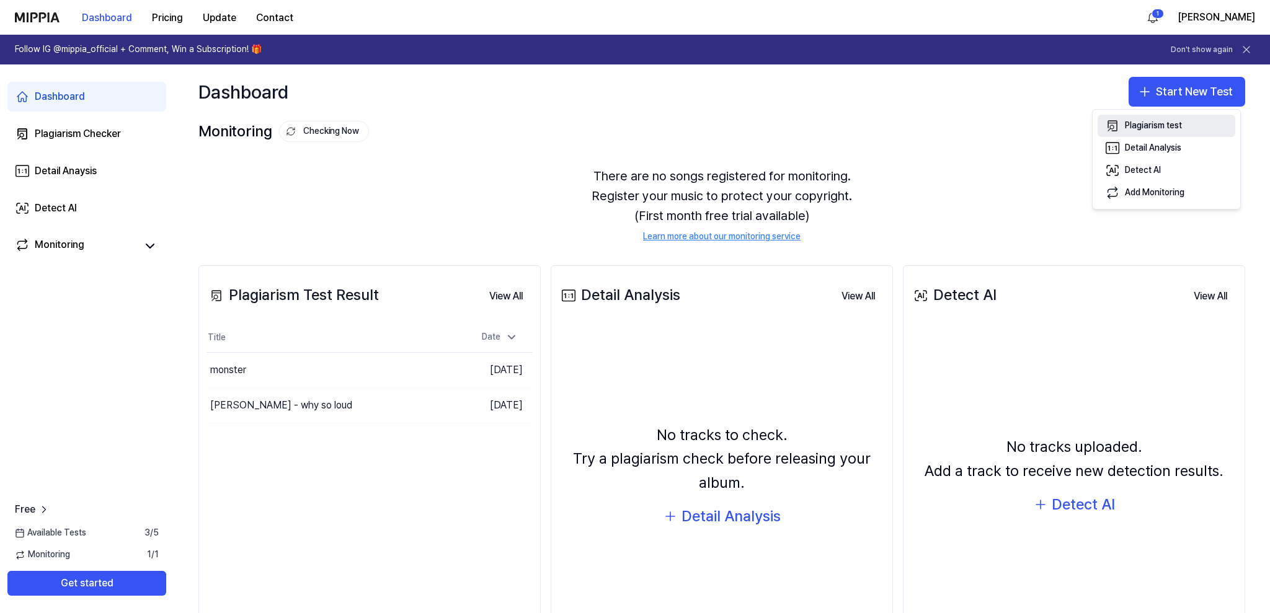
click at [1157, 121] on div "Plagiarism test" at bounding box center [1152, 126] width 57 height 12
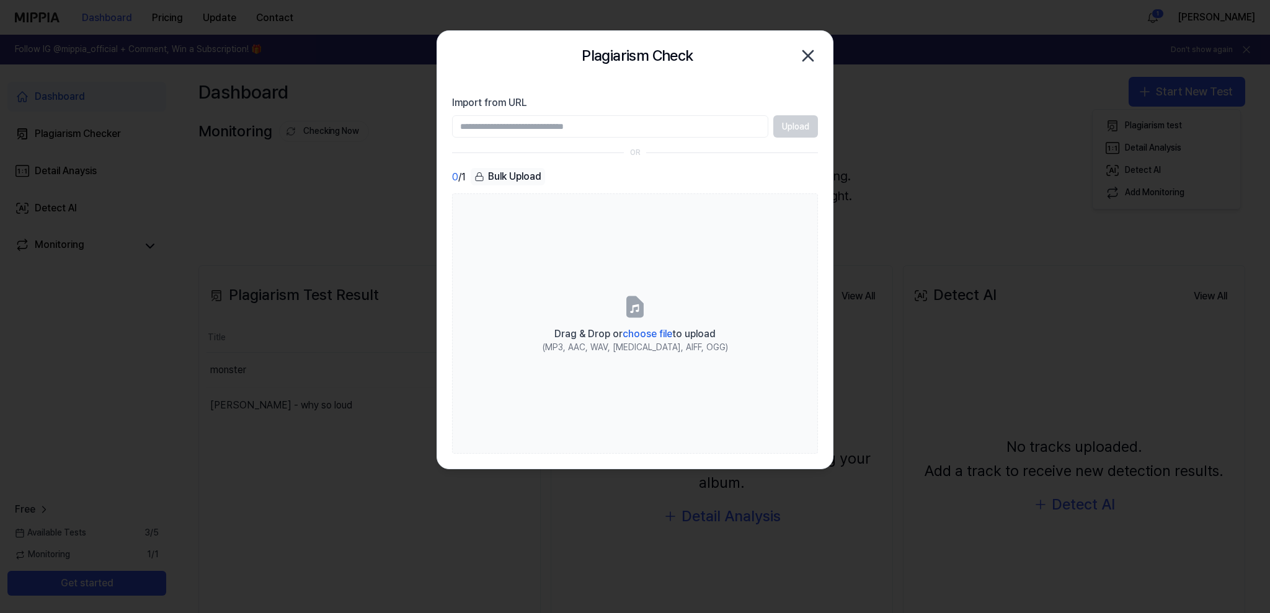
click at [552, 126] on input "Import from URL" at bounding box center [610, 126] width 316 height 22
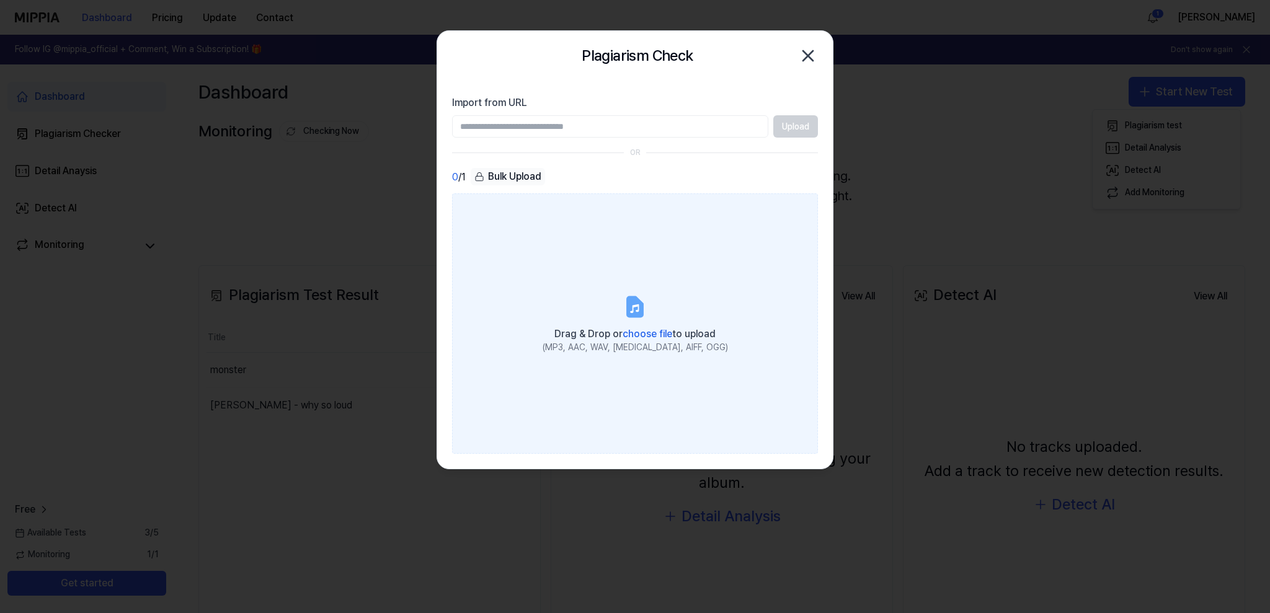
click at [627, 307] on icon at bounding box center [634, 306] width 15 height 19
click at [0, 0] on input "Drag & Drop or choose file to upload (MP3, AAC, WAV, [MEDICAL_DATA], AIFF, OGG)" at bounding box center [0, 0] width 0 height 0
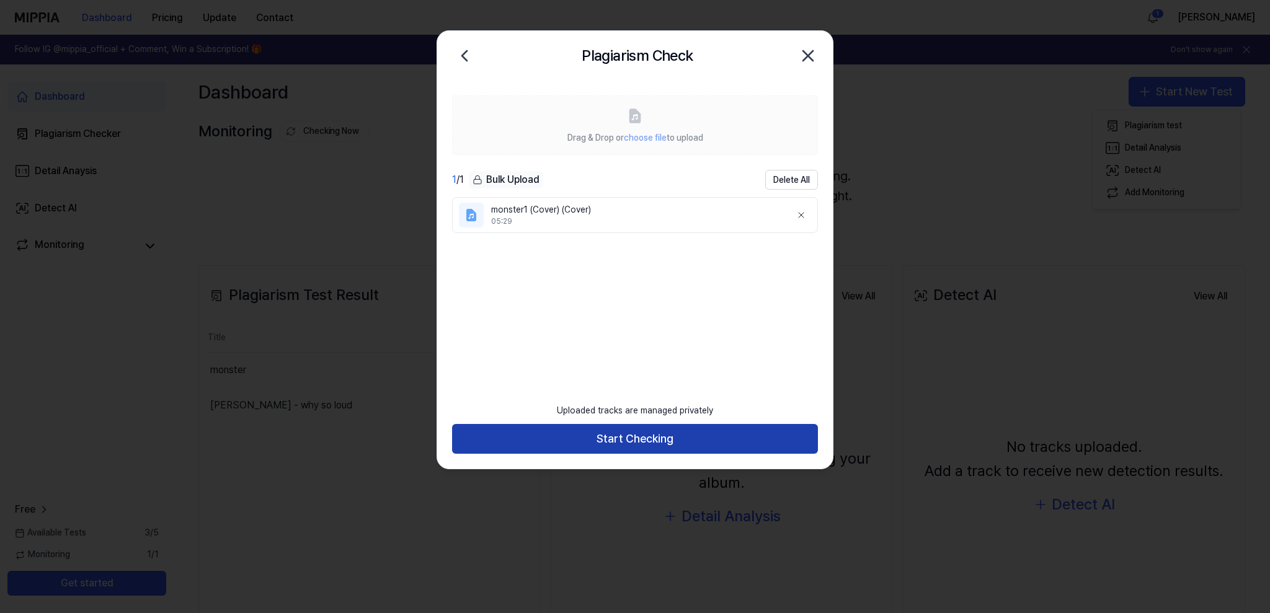
click at [701, 440] on button "Start Checking" at bounding box center [635, 439] width 366 height 30
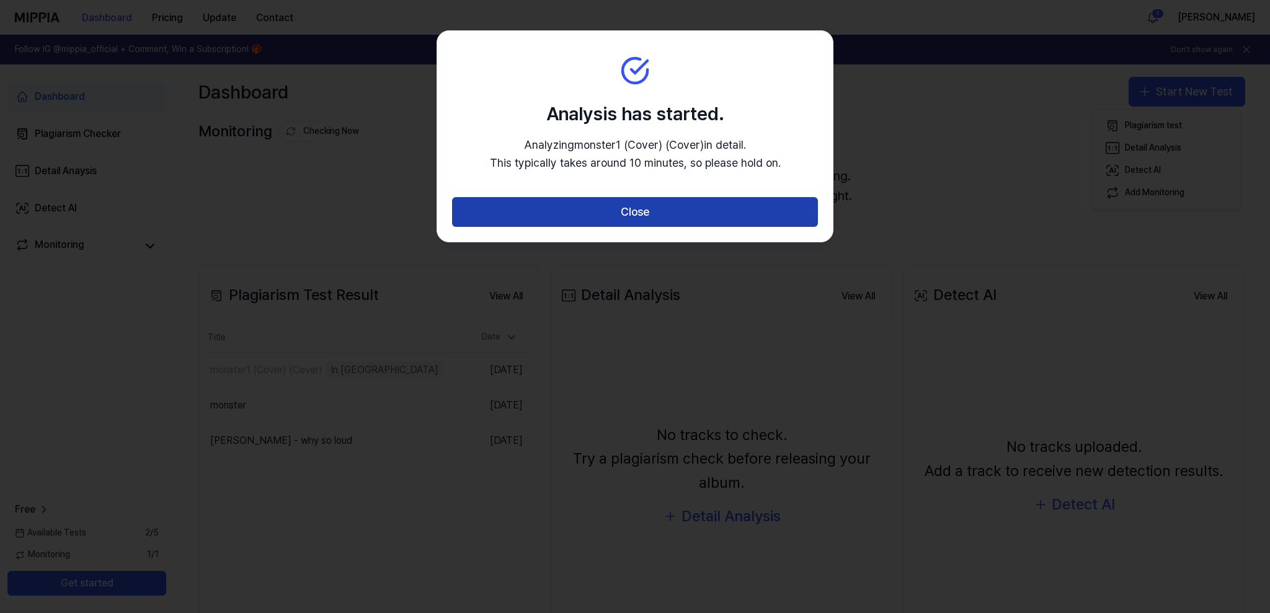
click at [622, 207] on button "Close" at bounding box center [635, 212] width 366 height 30
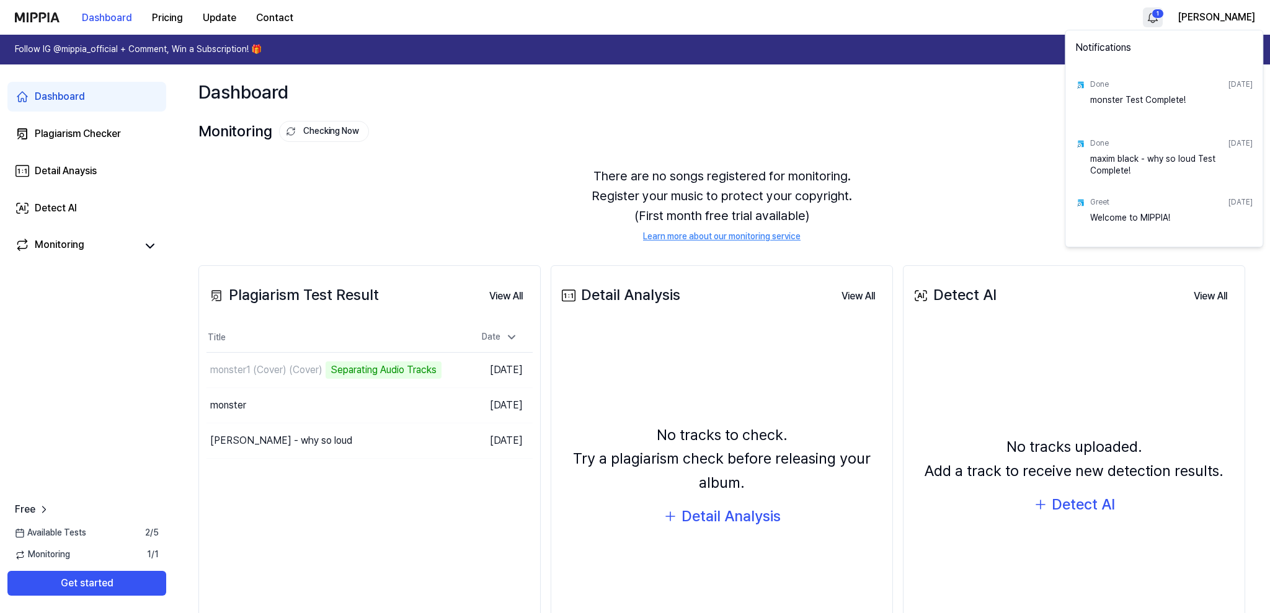
click at [1160, 17] on html "Dashboard Pricing Update Contact 1 [PERSON_NAME] Follow IG @mippia_official + C…" at bounding box center [635, 306] width 1270 height 613
click at [969, 105] on html "Dashboard Pricing Update Contact [PERSON_NAME] Follow IG @mippia_official + Com…" at bounding box center [635, 306] width 1270 height 613
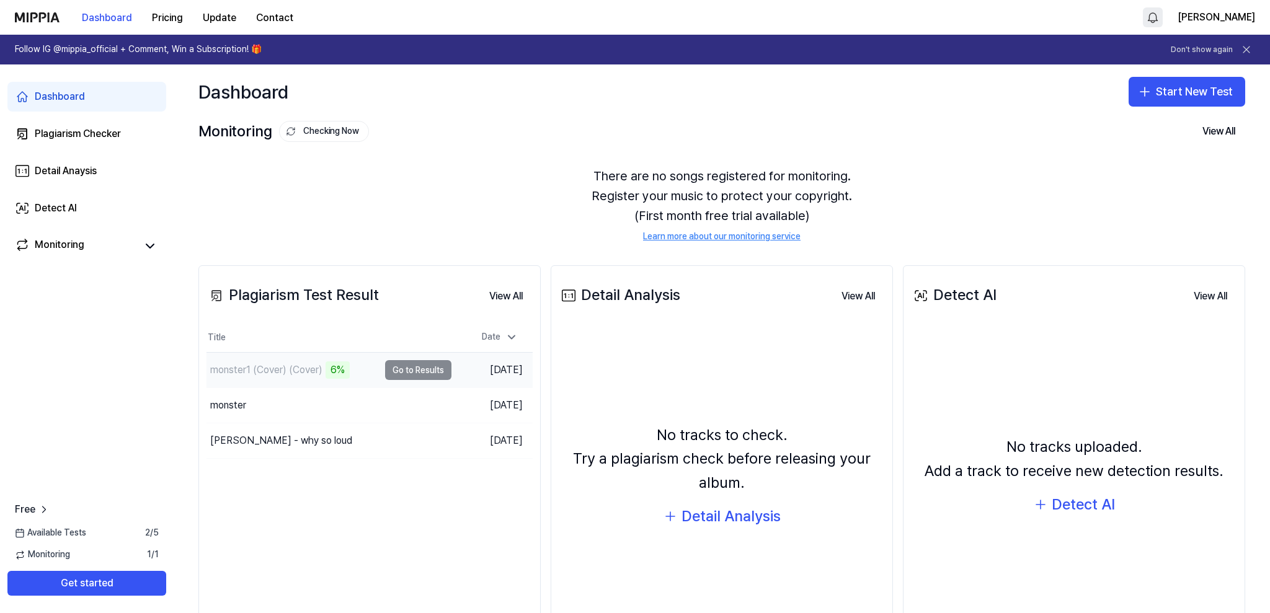
click at [271, 371] on div "monster1 (Cover) (Cover)" at bounding box center [266, 370] width 112 height 15
click at [1169, 7] on html "Dashboard Pricing Update Contact [PERSON_NAME] Follow IG @mippia_official + Com…" at bounding box center [635, 306] width 1270 height 613
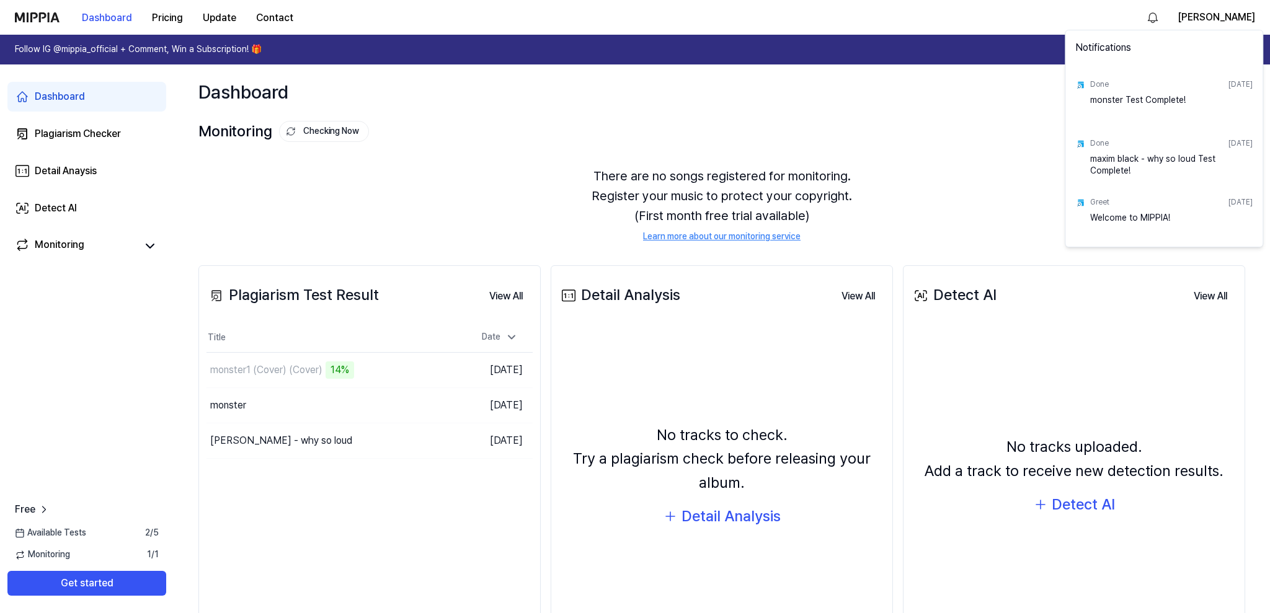
drag, startPoint x: 775, startPoint y: 108, endPoint x: 749, endPoint y: 113, distance: 26.5
click at [769, 110] on html "Dashboard Pricing Update Contact [PERSON_NAME] Follow IG @mippia_official + Com…" at bounding box center [635, 306] width 1270 height 613
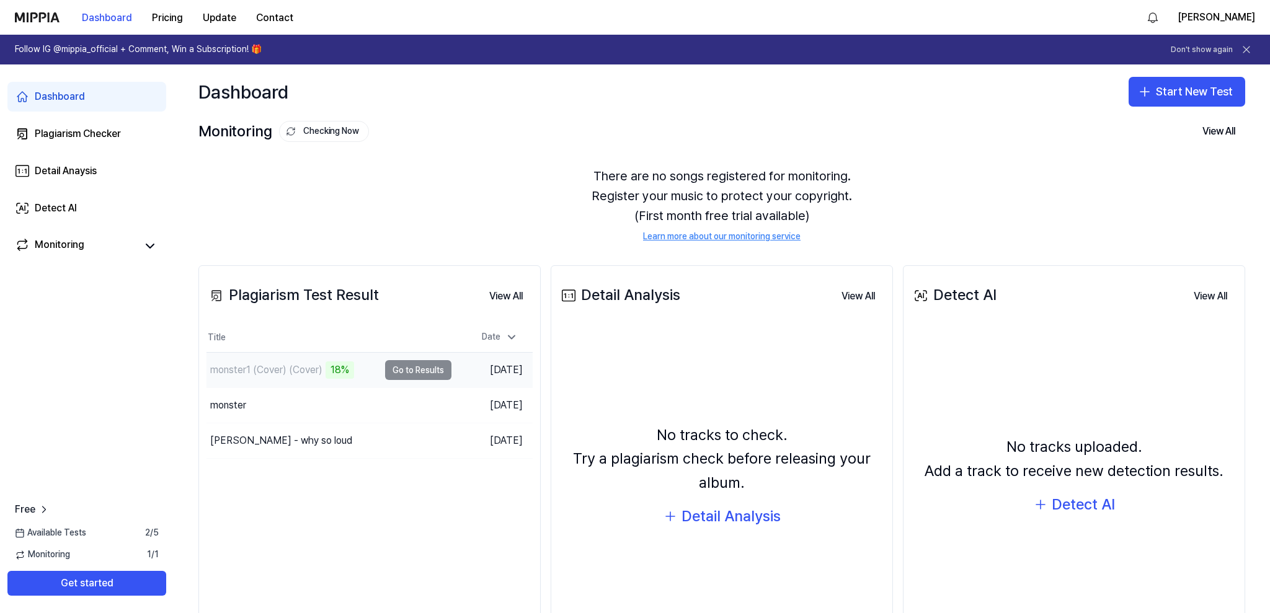
click at [407, 371] on td "monster1 (Cover) (Cover) 18% Go to Results" at bounding box center [328, 370] width 245 height 35
click at [426, 350] on th "Title" at bounding box center [328, 338] width 245 height 30
click at [332, 366] on div "20%" at bounding box center [340, 369] width 30 height 17
click at [326, 384] on div "monster1 (Cover) (Cover)" at bounding box center [292, 370] width 172 height 35
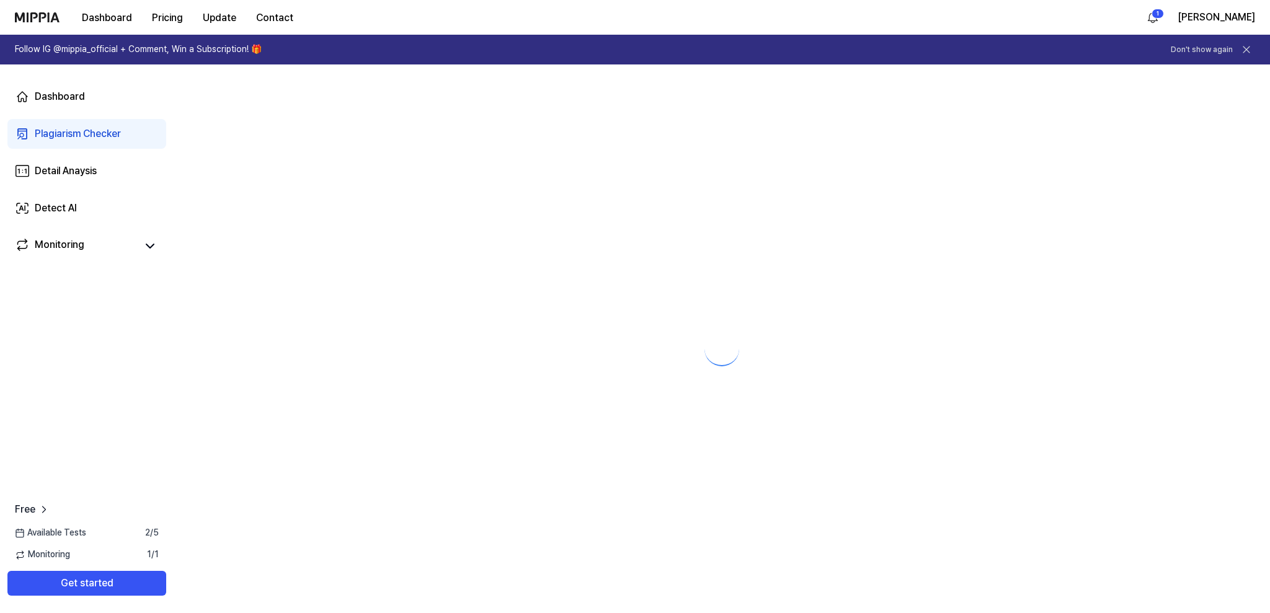
click at [340, 368] on div at bounding box center [722, 338] width 1096 height 549
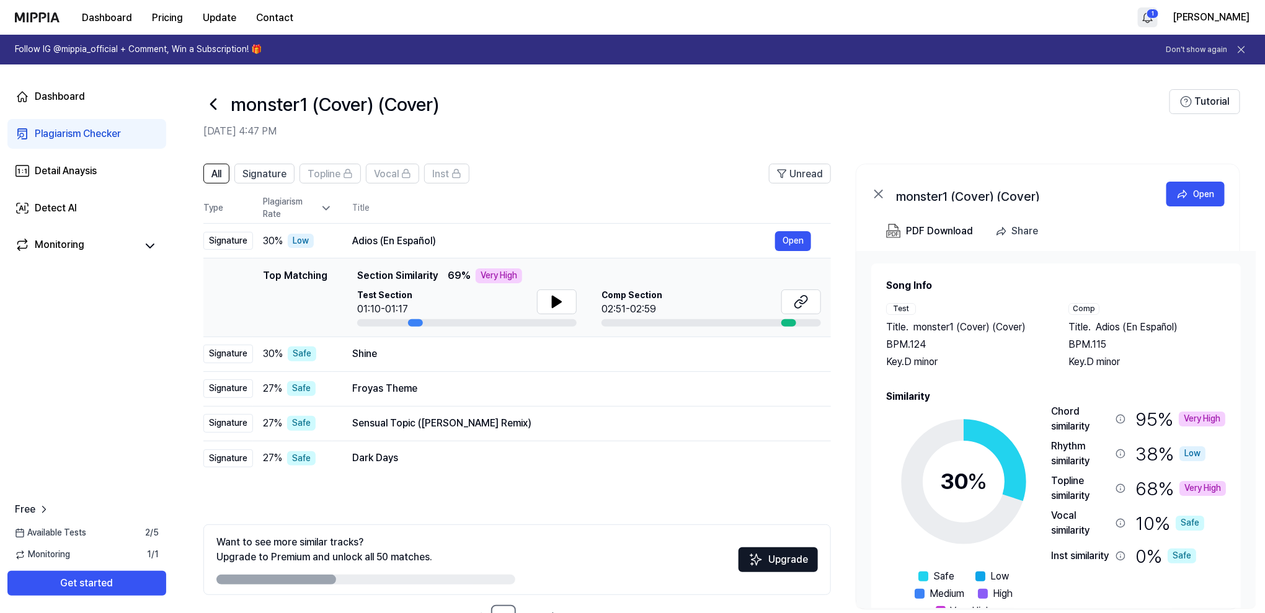
click at [1154, 11] on html "Dashboard Pricing Update Contact 1 [PERSON_NAME] Follow IG @mippia_official + C…" at bounding box center [632, 306] width 1265 height 613
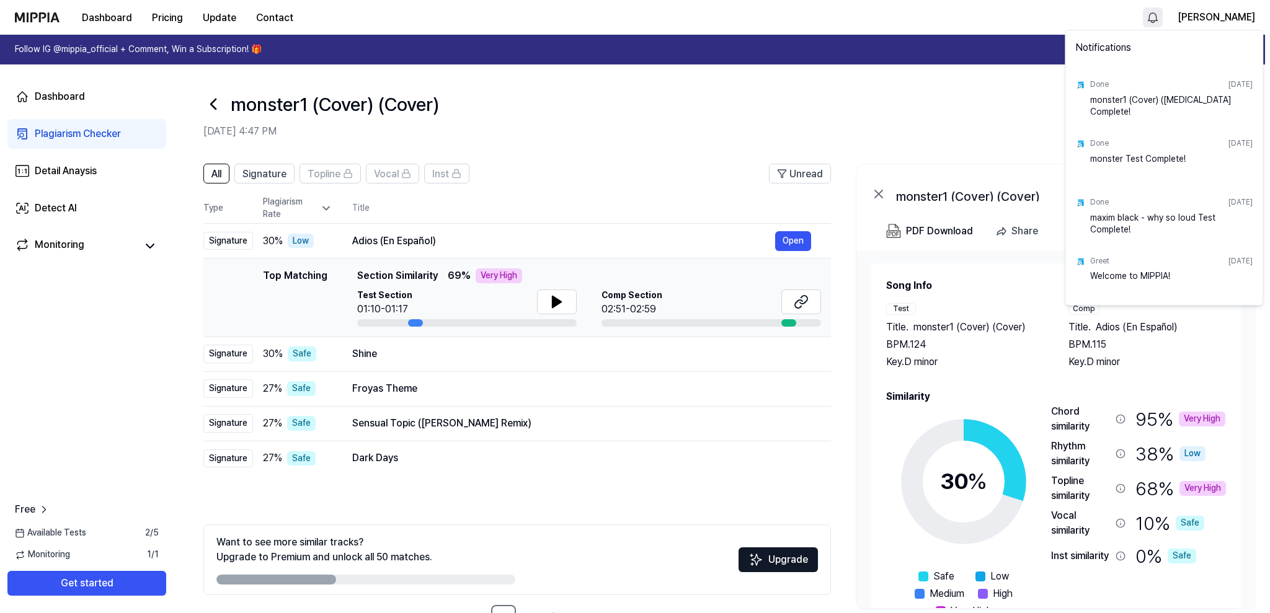
click at [1115, 80] on div "Done [DATE]" at bounding box center [1171, 84] width 162 height 19
click at [1120, 92] on div "Done [DATE]" at bounding box center [1171, 84] width 162 height 19
click at [1102, 84] on div "Done" at bounding box center [1099, 84] width 19 height 11
drag, startPoint x: 92, startPoint y: 21, endPoint x: 143, endPoint y: 29, distance: 51.4
click at [92, 21] on html "Dashboard Pricing Update Contact [PERSON_NAME] Follow IG @mippia_official + Com…" at bounding box center [635, 306] width 1270 height 613
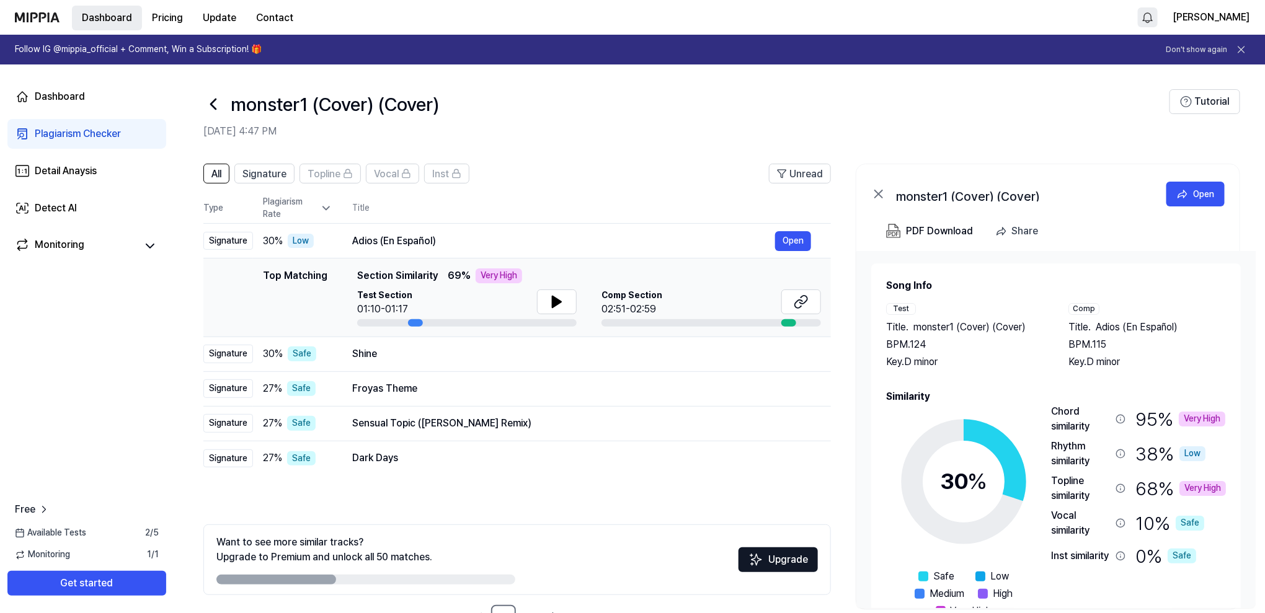
click at [99, 19] on button "Dashboard" at bounding box center [107, 18] width 70 height 25
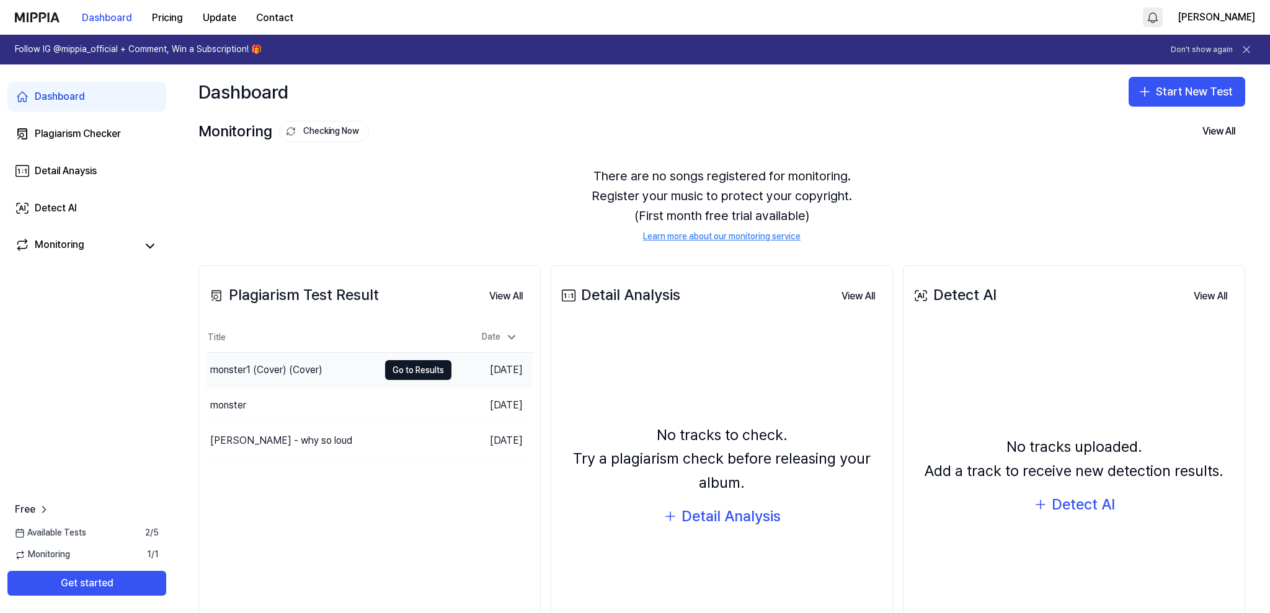
click at [310, 365] on div "monster1 (Cover) (Cover)" at bounding box center [266, 370] width 112 height 15
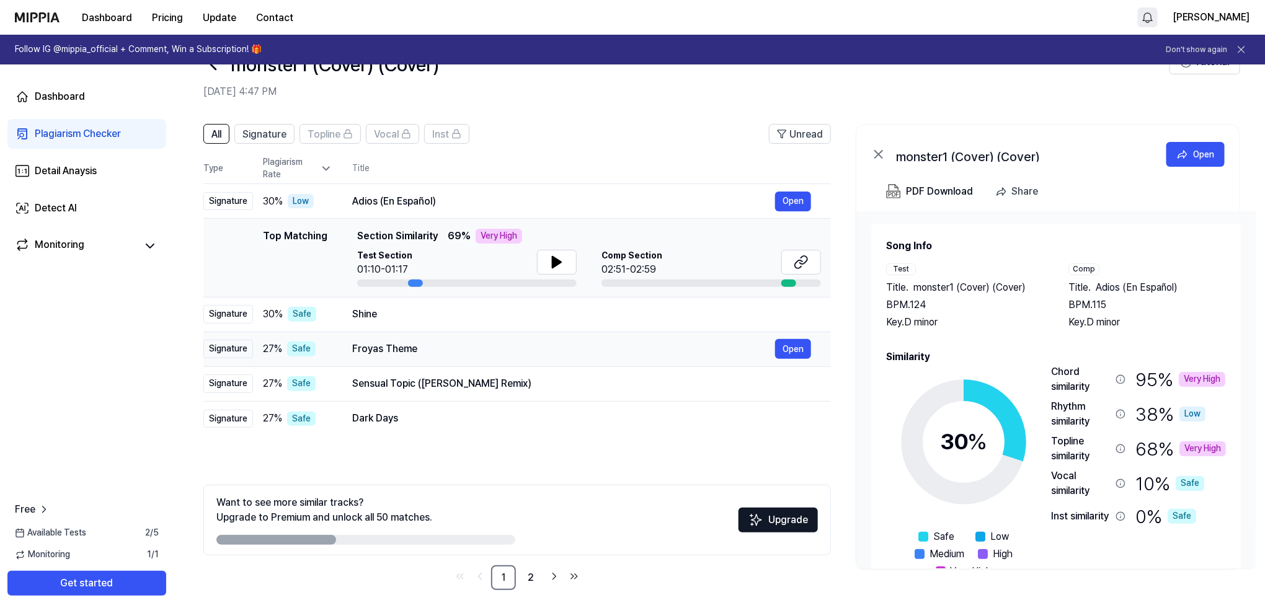
scroll to position [41, 0]
click at [557, 259] on icon at bounding box center [556, 260] width 9 height 11
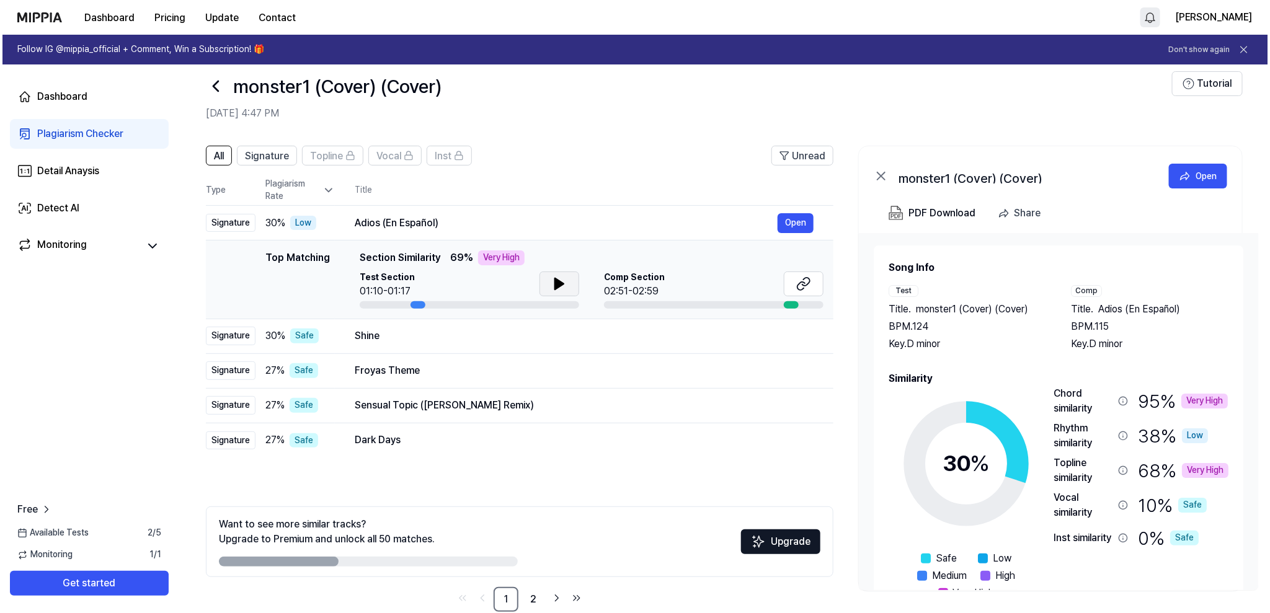
scroll to position [0, 0]
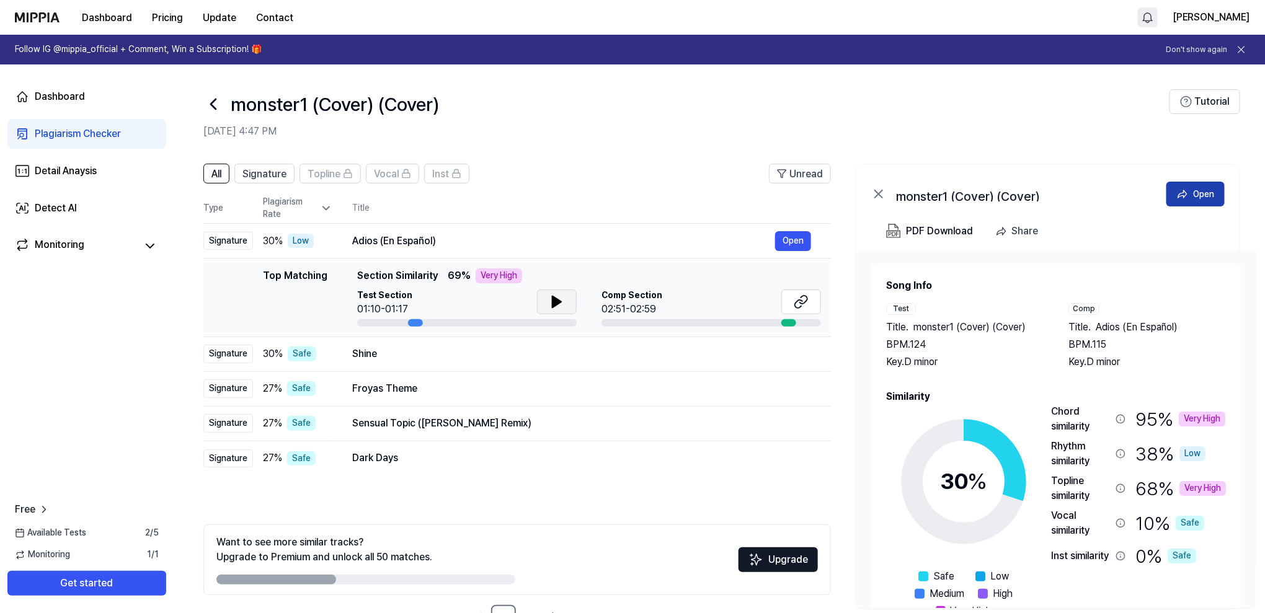
click at [1197, 189] on div "Open" at bounding box center [1203, 194] width 21 height 14
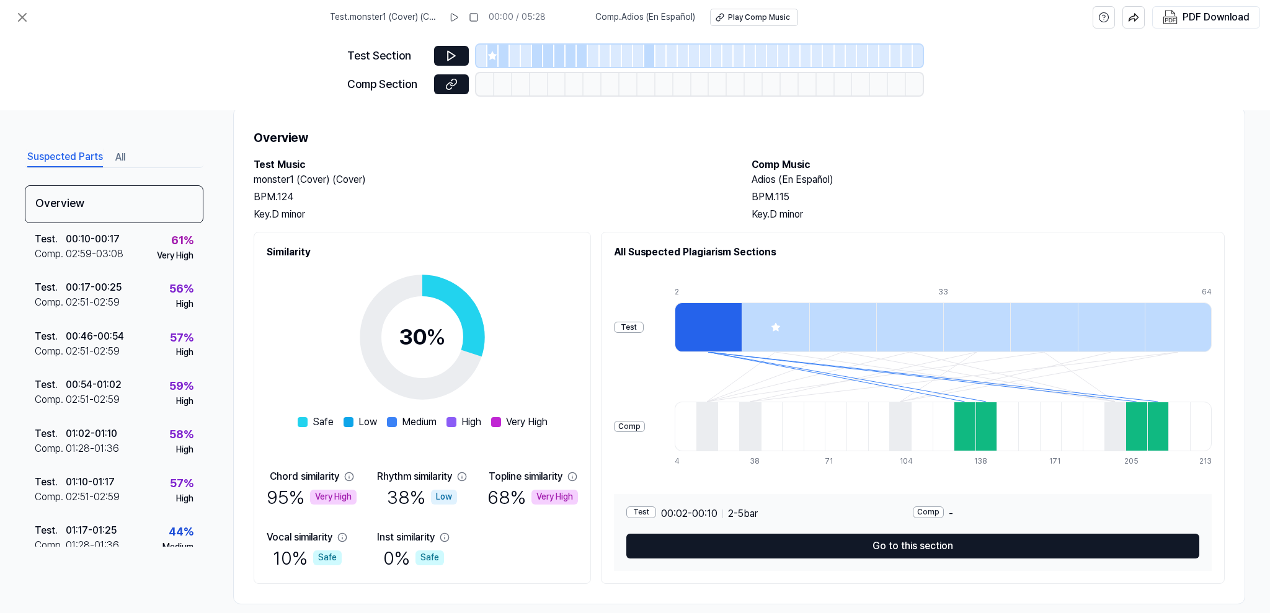
scroll to position [43, 0]
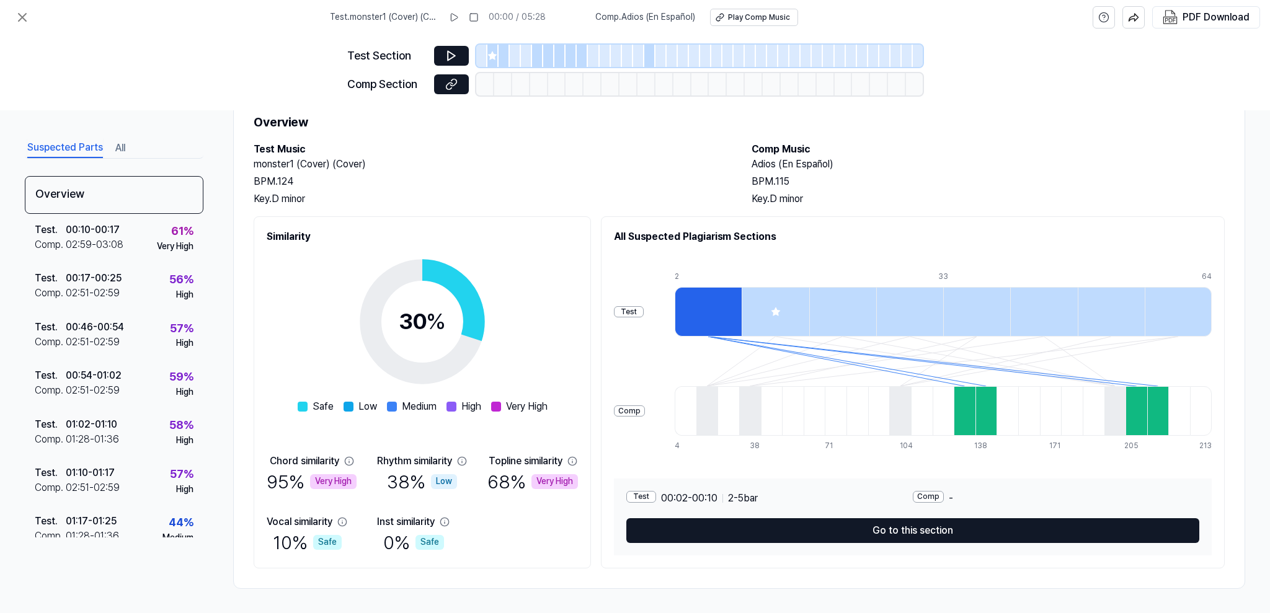
click at [477, 46] on div at bounding box center [481, 56] width 11 height 22
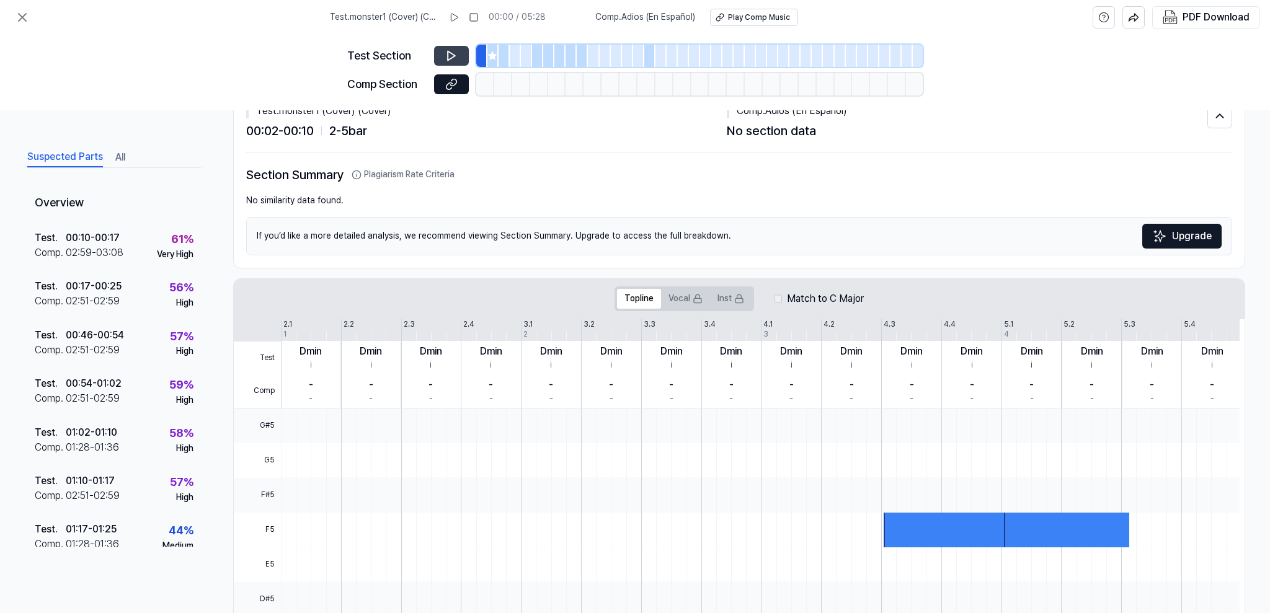
click at [437, 54] on button at bounding box center [451, 56] width 35 height 20
click at [498, 55] on div at bounding box center [503, 56] width 11 height 22
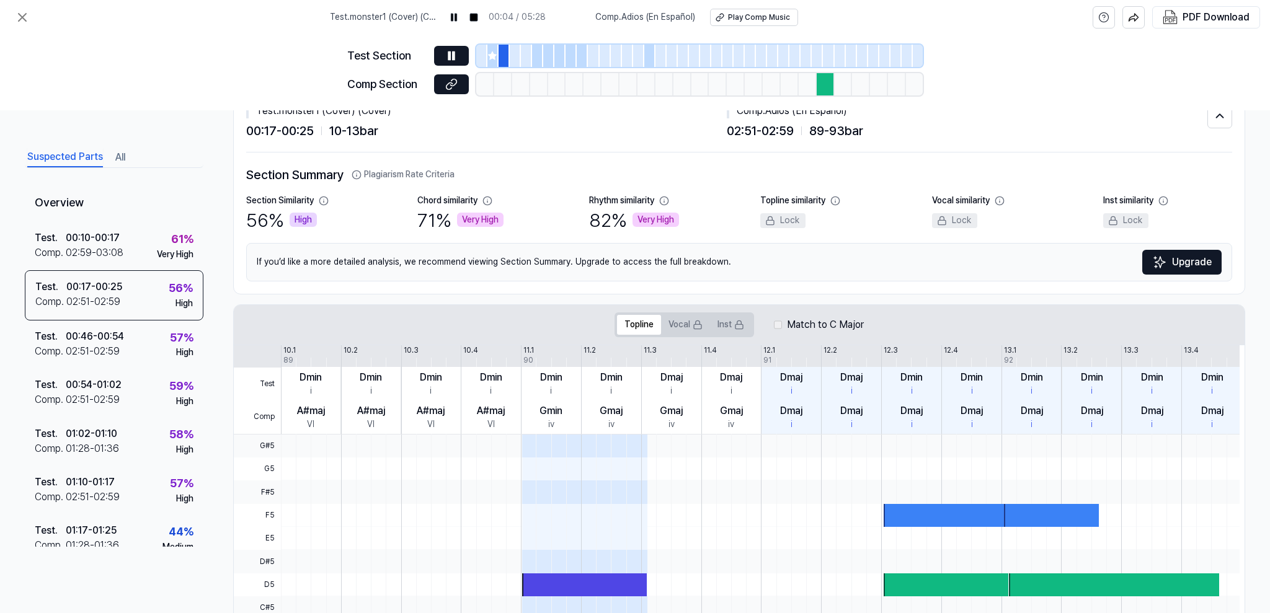
click at [539, 58] on div at bounding box center [537, 56] width 11 height 22
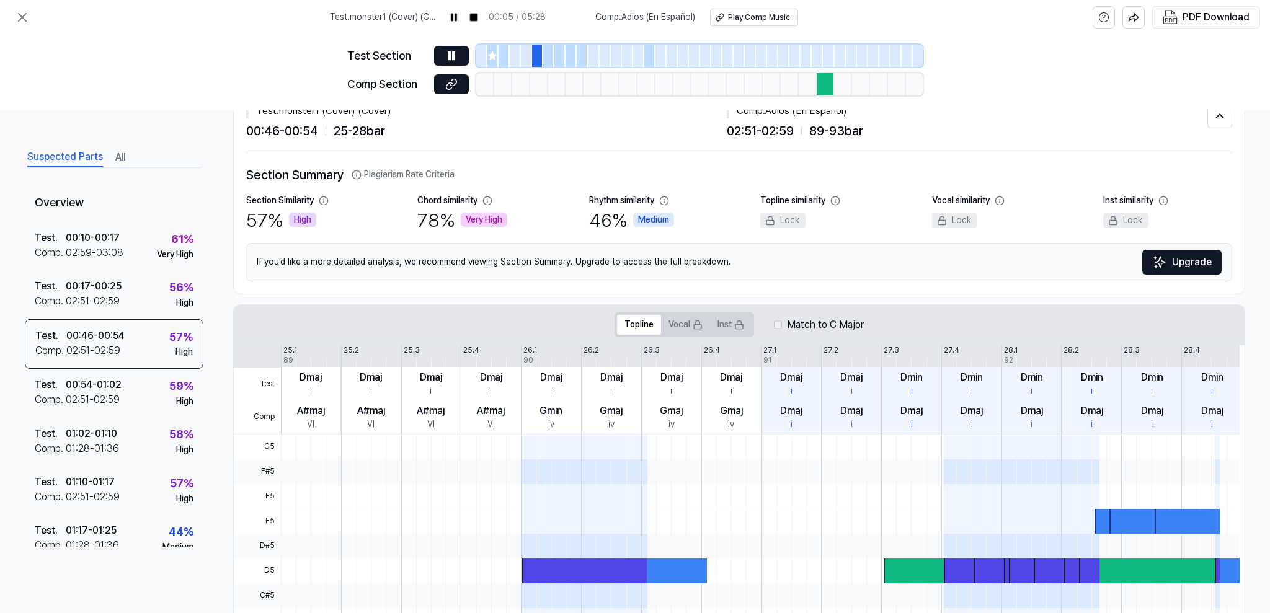
click at [550, 55] on div at bounding box center [548, 56] width 11 height 22
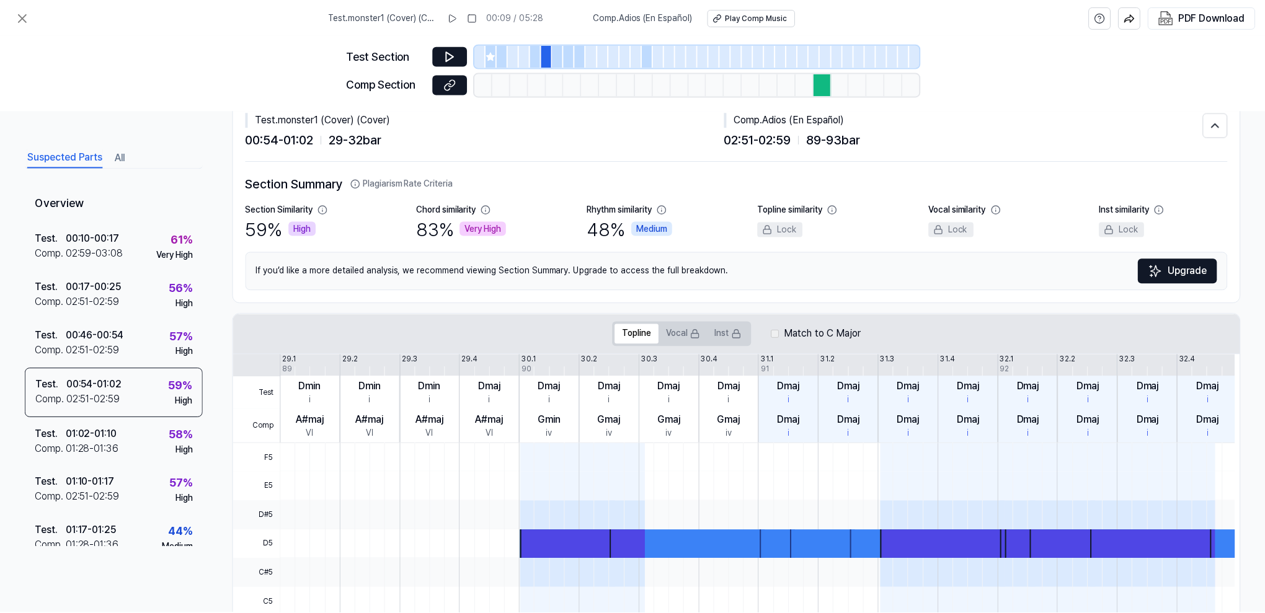
scroll to position [0, 0]
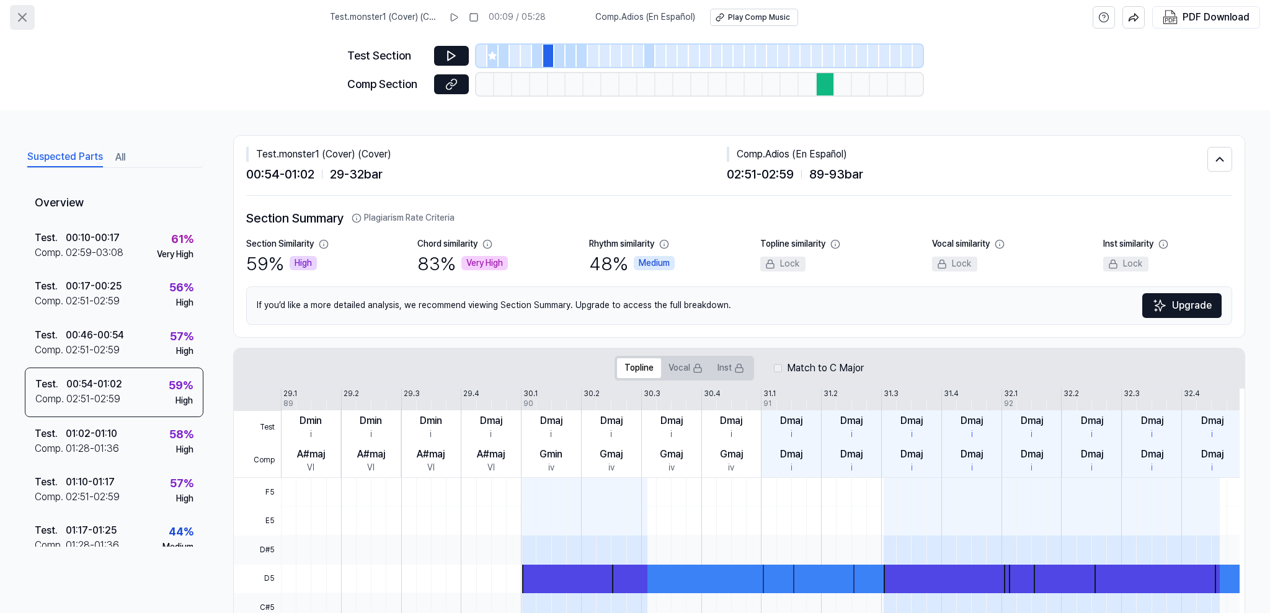
click at [27, 10] on icon at bounding box center [22, 17] width 15 height 15
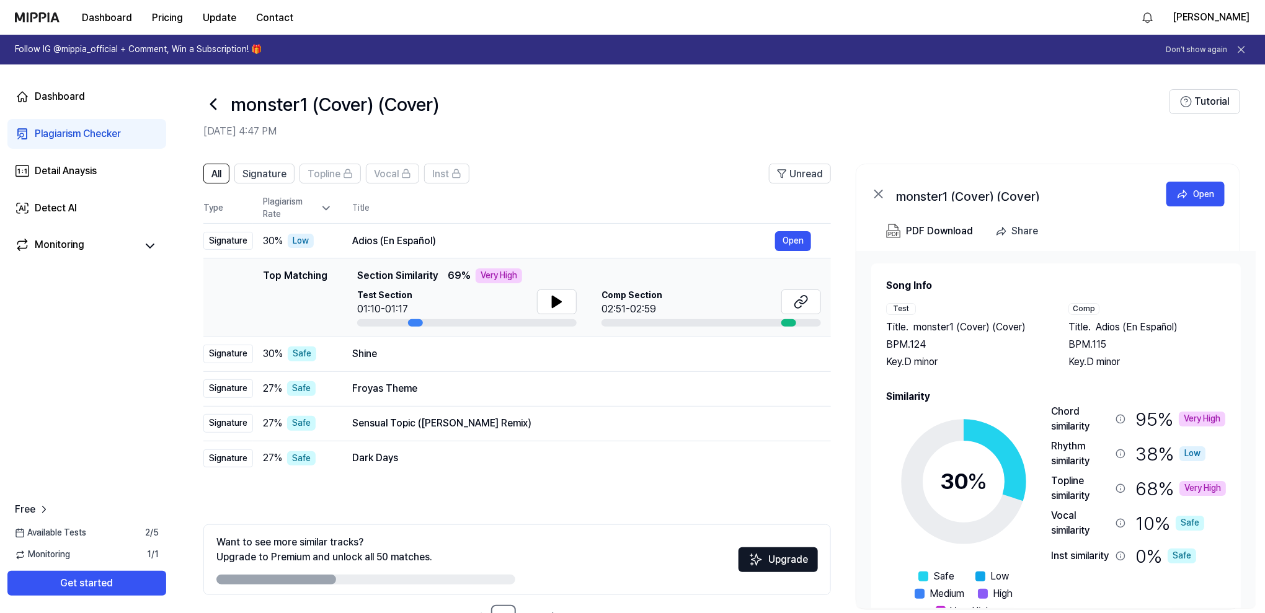
click at [205, 100] on icon at bounding box center [213, 104] width 20 height 20
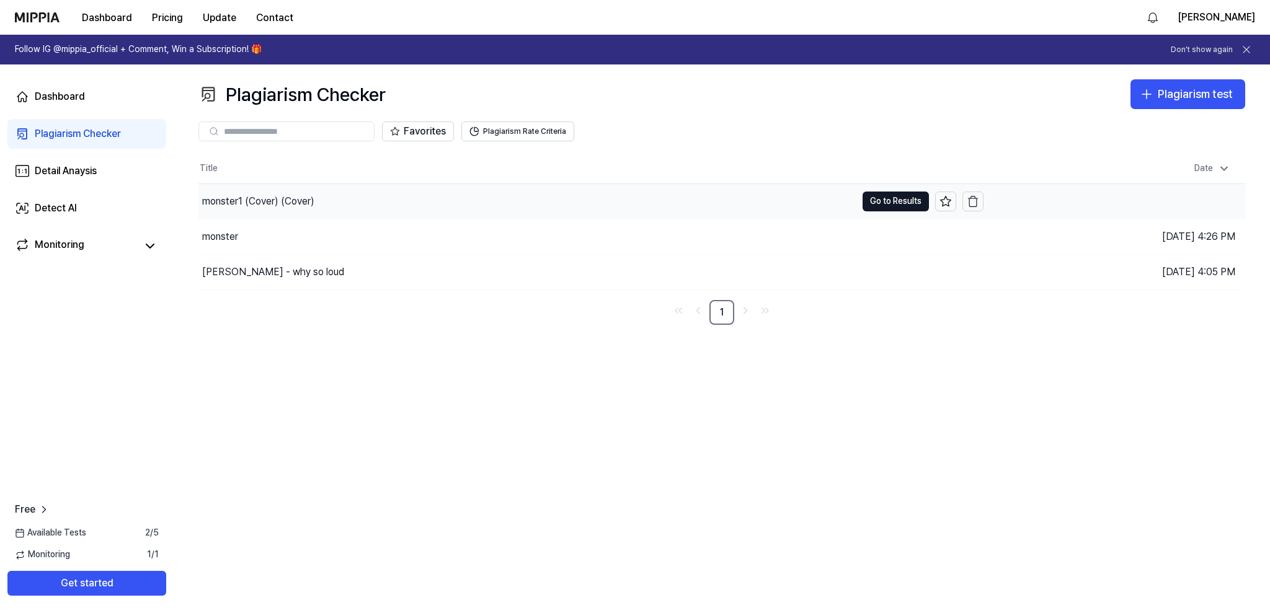
click at [702, 204] on div "monster1 (Cover) (Cover)" at bounding box center [527, 201] width 658 height 35
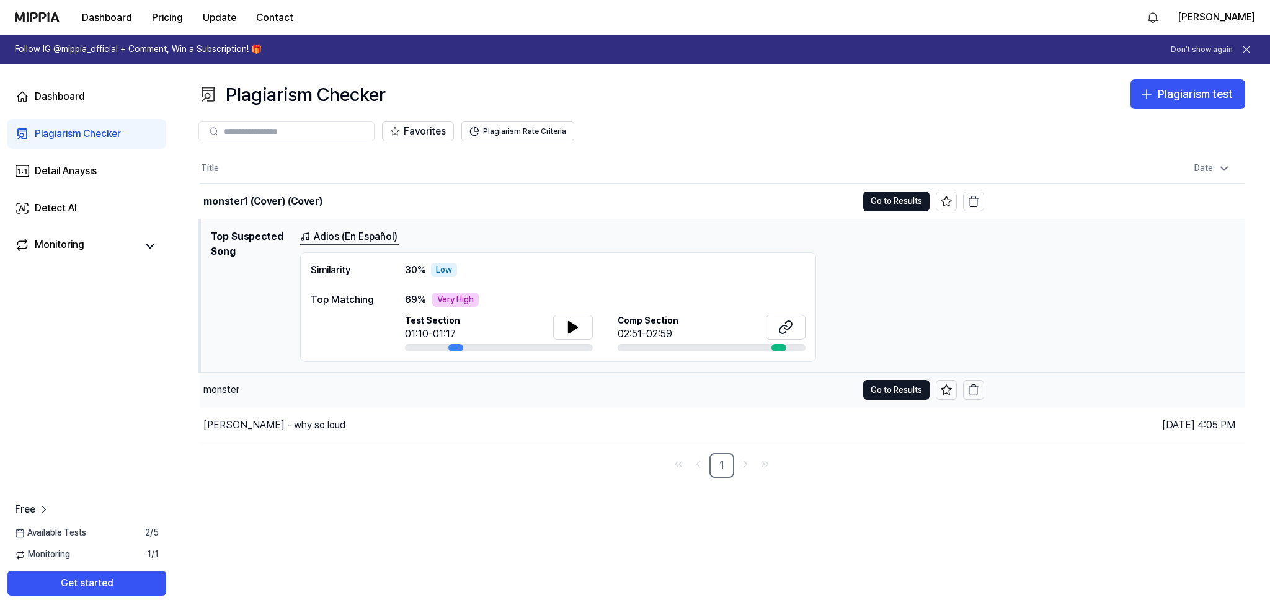
click at [509, 399] on div "monster" at bounding box center [528, 390] width 657 height 35
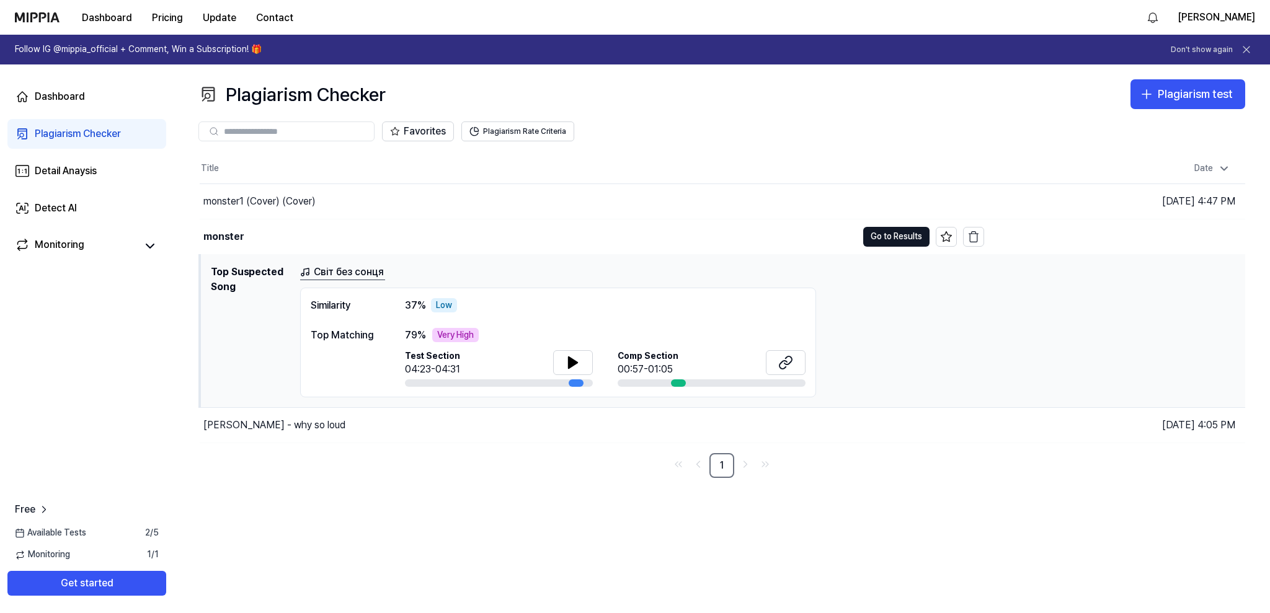
click at [402, 420] on div "[PERSON_NAME] - why so loud" at bounding box center [592, 425] width 784 height 35
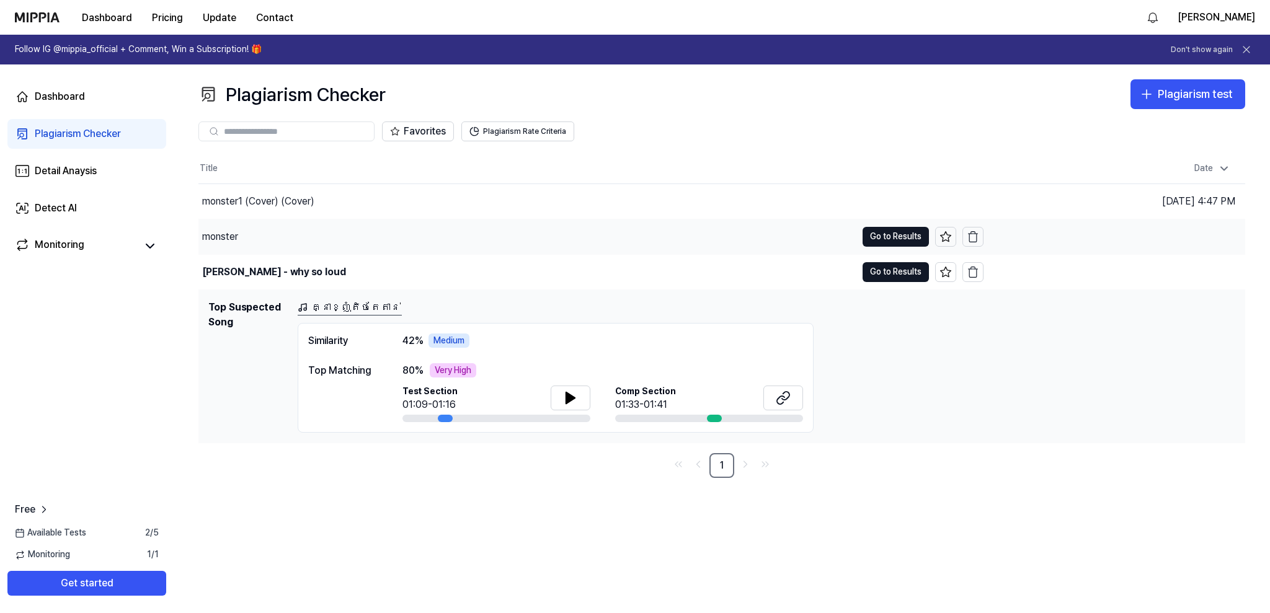
click at [402, 236] on div "monster" at bounding box center [527, 236] width 658 height 35
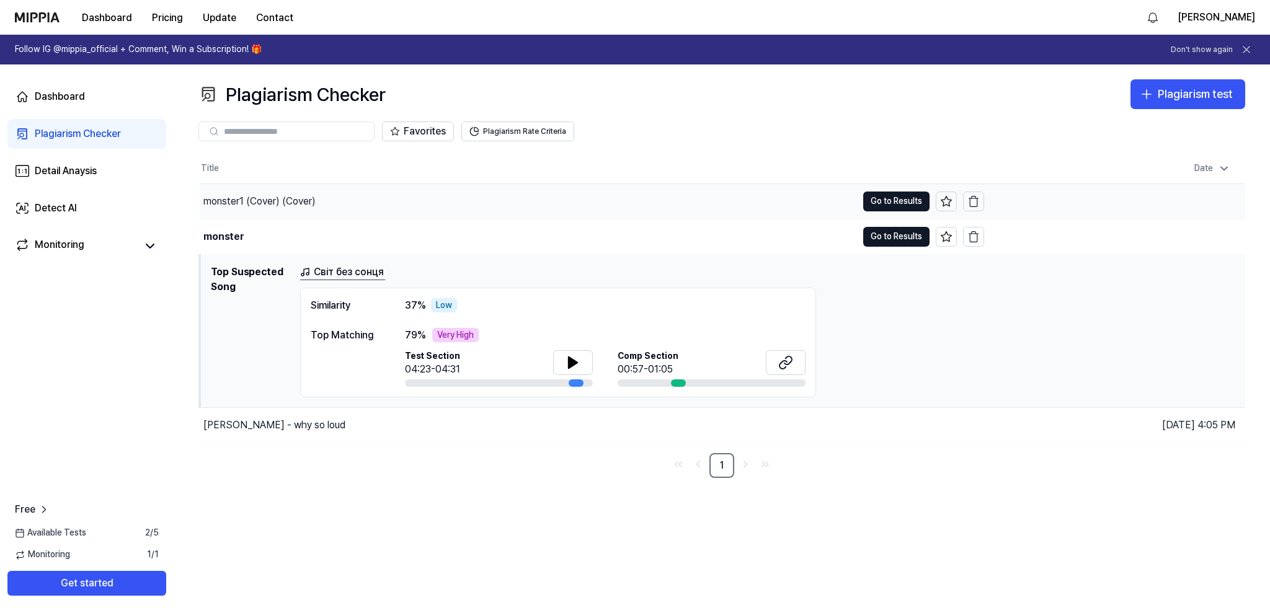
click at [401, 200] on div "monster1 (Cover) (Cover)" at bounding box center [528, 201] width 657 height 35
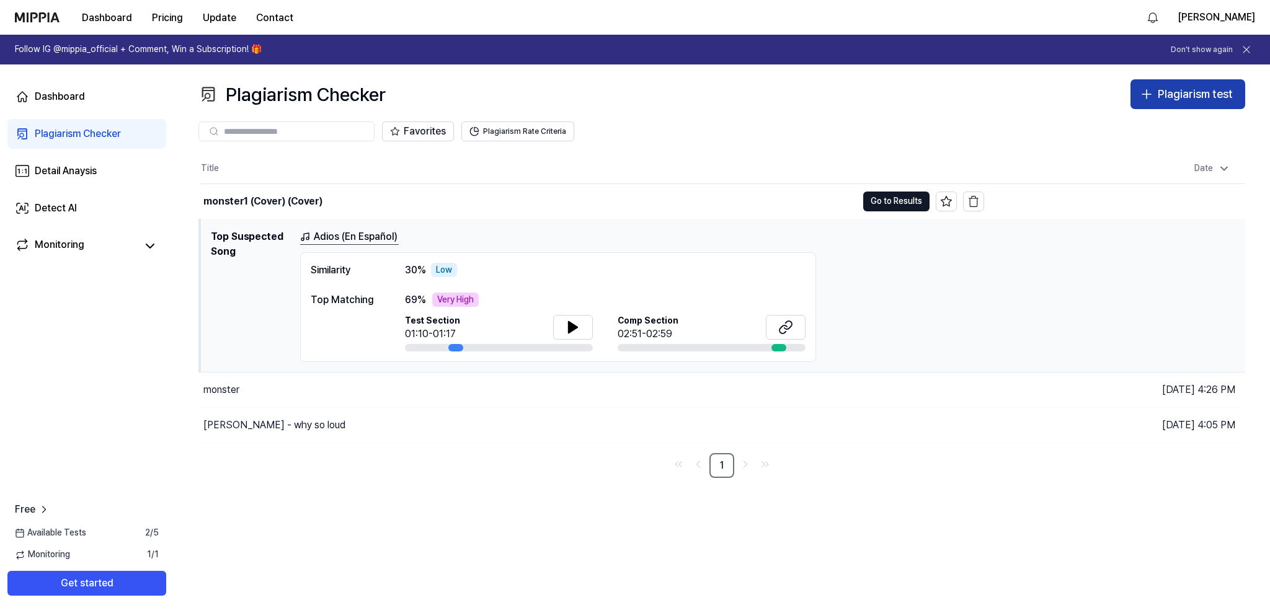
click at [1174, 89] on div "Plagiarism test" at bounding box center [1194, 95] width 75 height 18
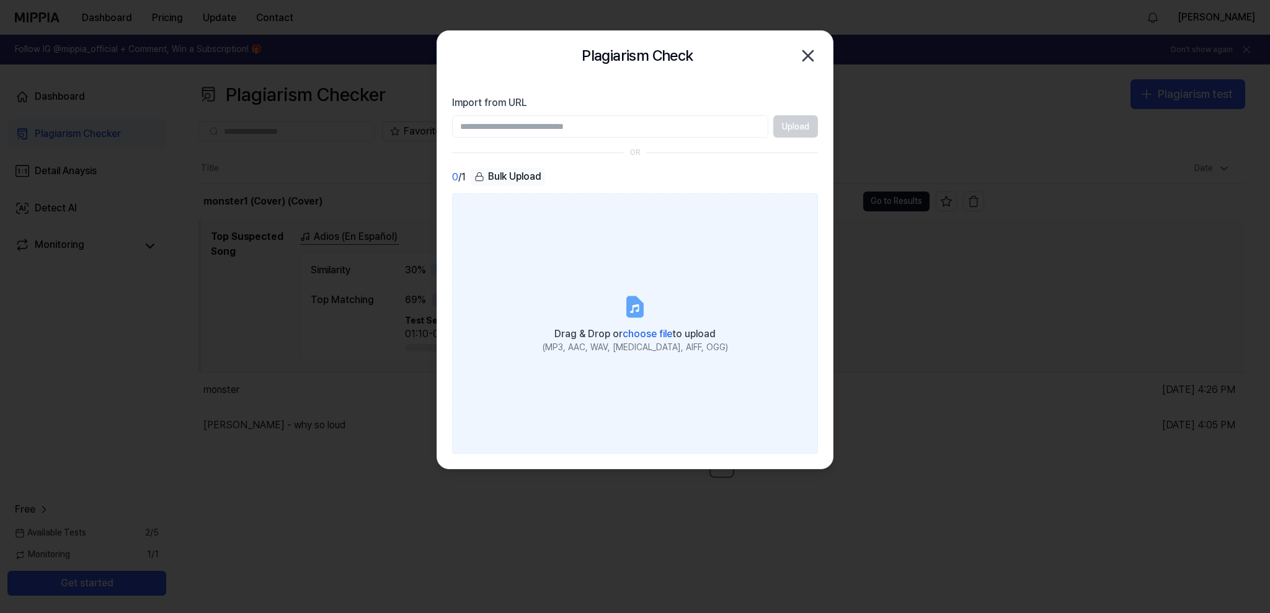
click at [559, 278] on label "Drag & Drop or choose file to upload (MP3, AAC, WAV, [MEDICAL_DATA], AIFF, OGG)" at bounding box center [635, 323] width 366 height 260
click at [0, 0] on input "Drag & Drop or choose file to upload (MP3, AAC, WAV, [MEDICAL_DATA], AIFF, OGG)" at bounding box center [0, 0] width 0 height 0
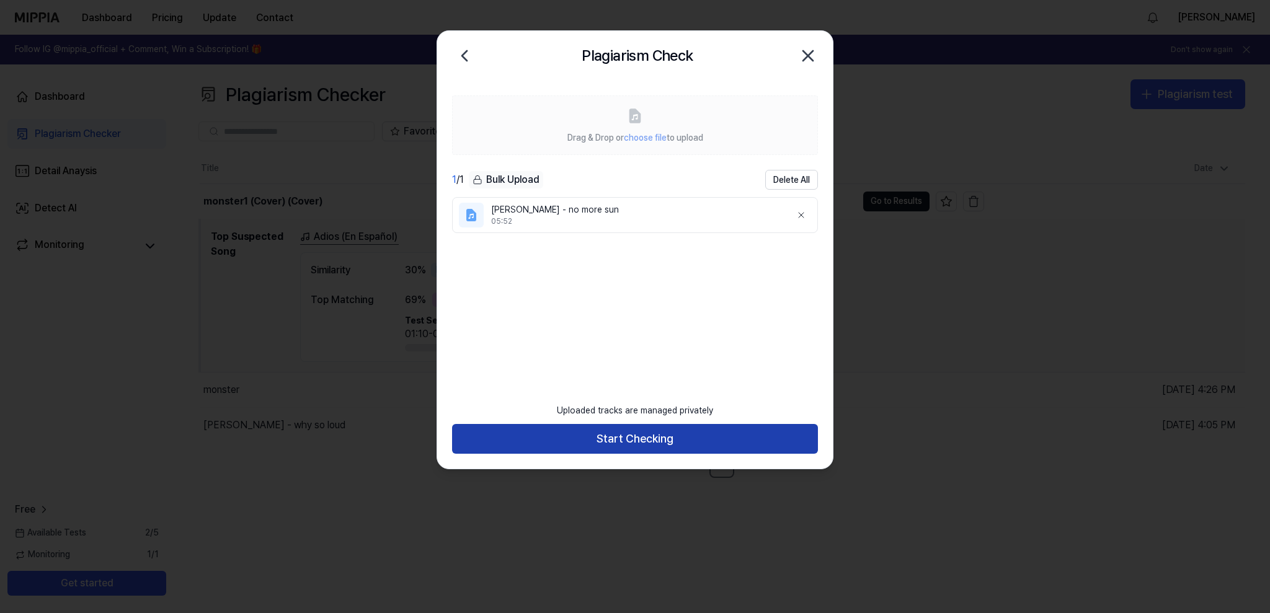
click at [653, 440] on button "Start Checking" at bounding box center [635, 439] width 366 height 30
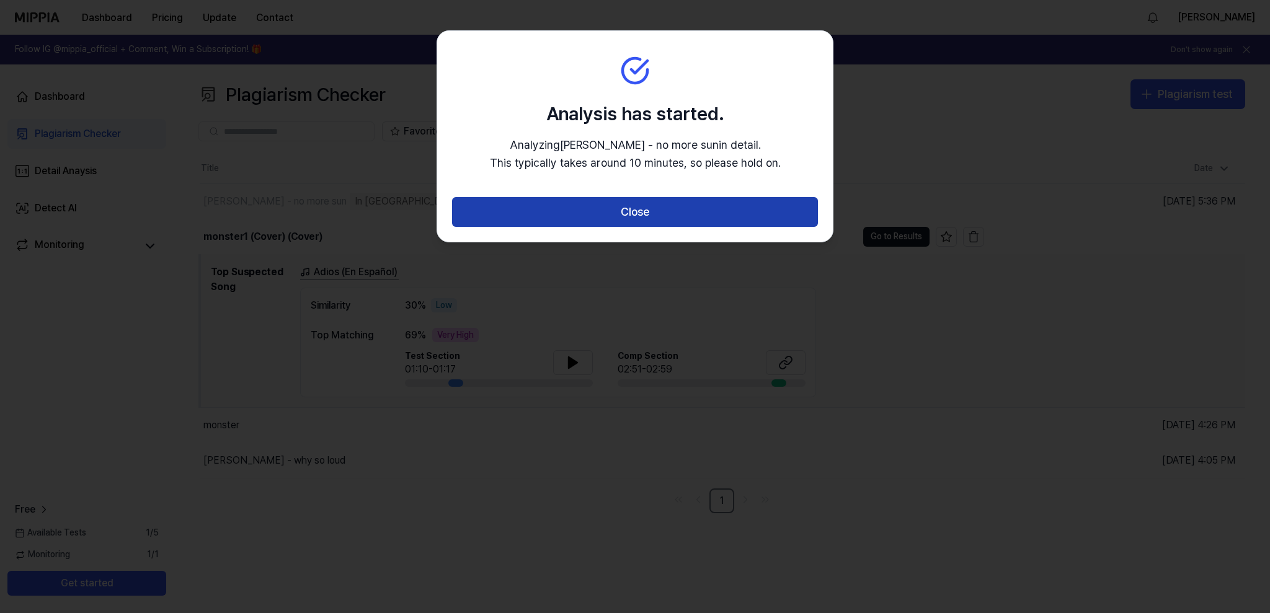
click at [615, 214] on button "Close" at bounding box center [635, 212] width 366 height 30
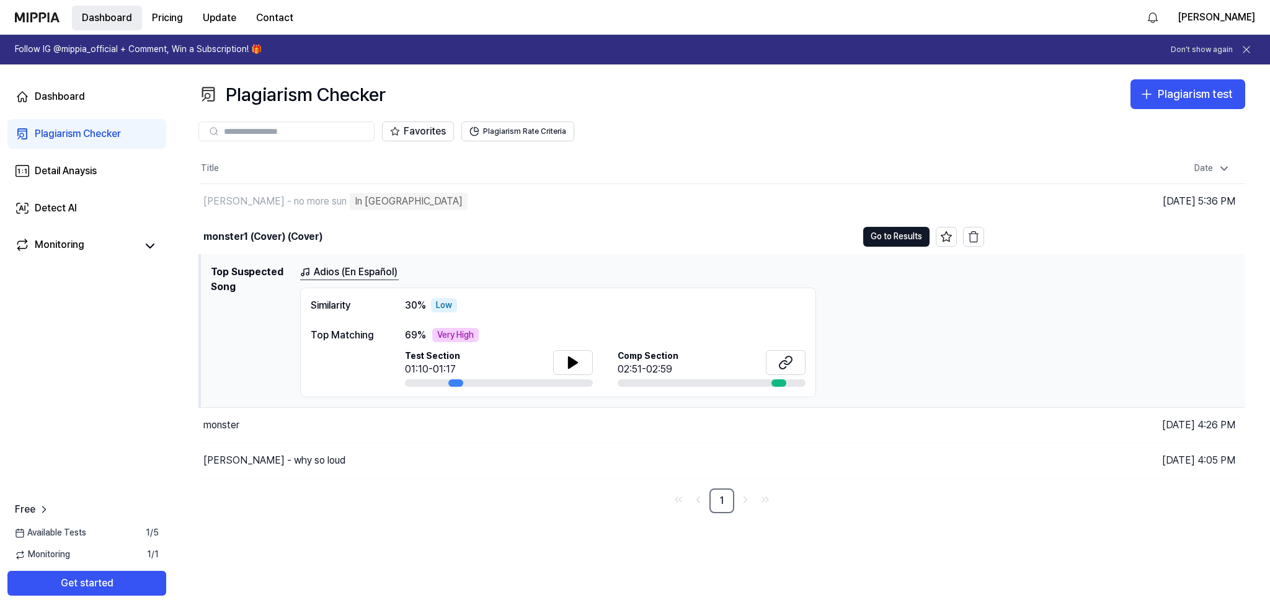
click at [100, 19] on button "Dashboard" at bounding box center [107, 18] width 70 height 25
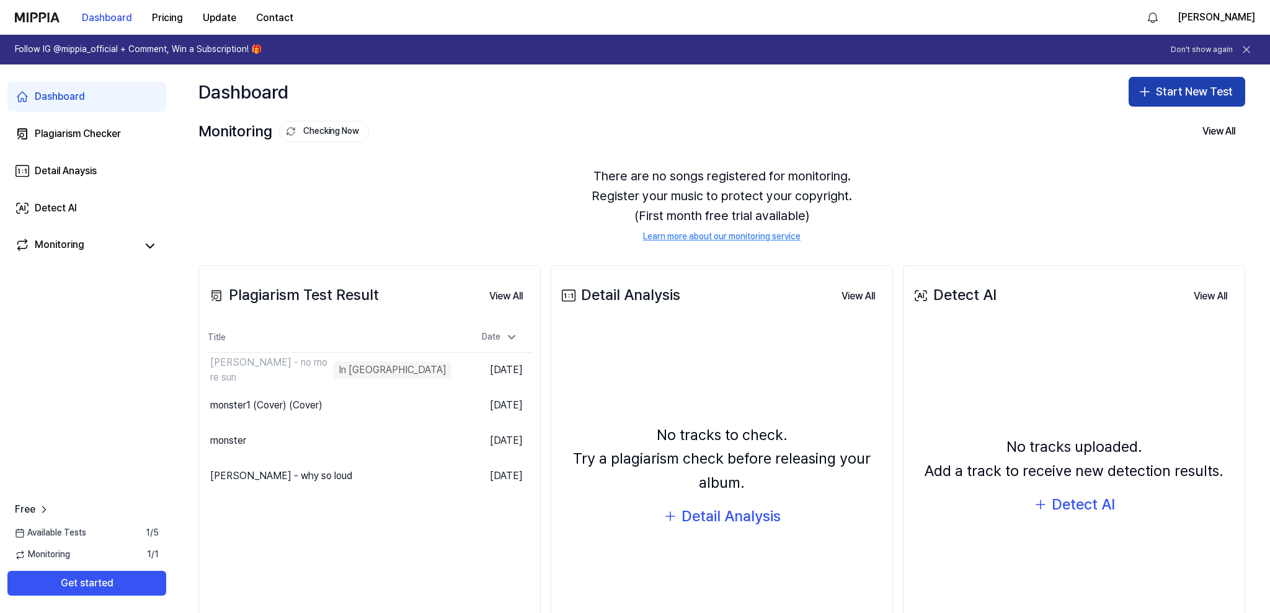
click at [1176, 91] on button "Start New Test" at bounding box center [1186, 92] width 117 height 30
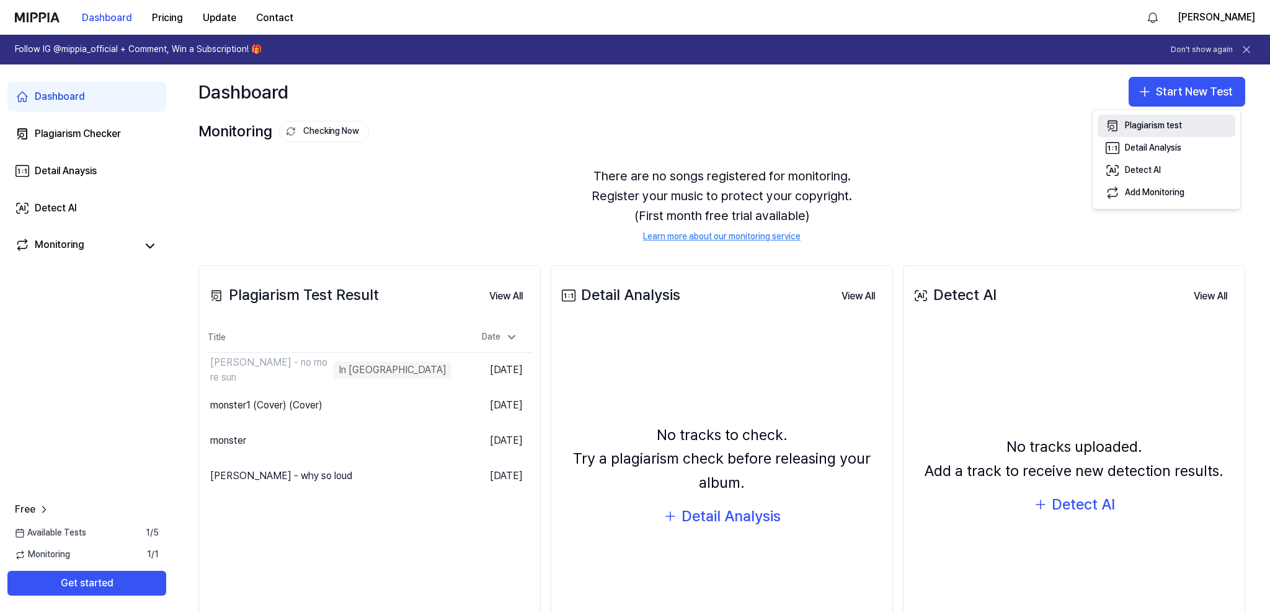
click at [1142, 128] on div "Plagiarism test" at bounding box center [1152, 126] width 57 height 12
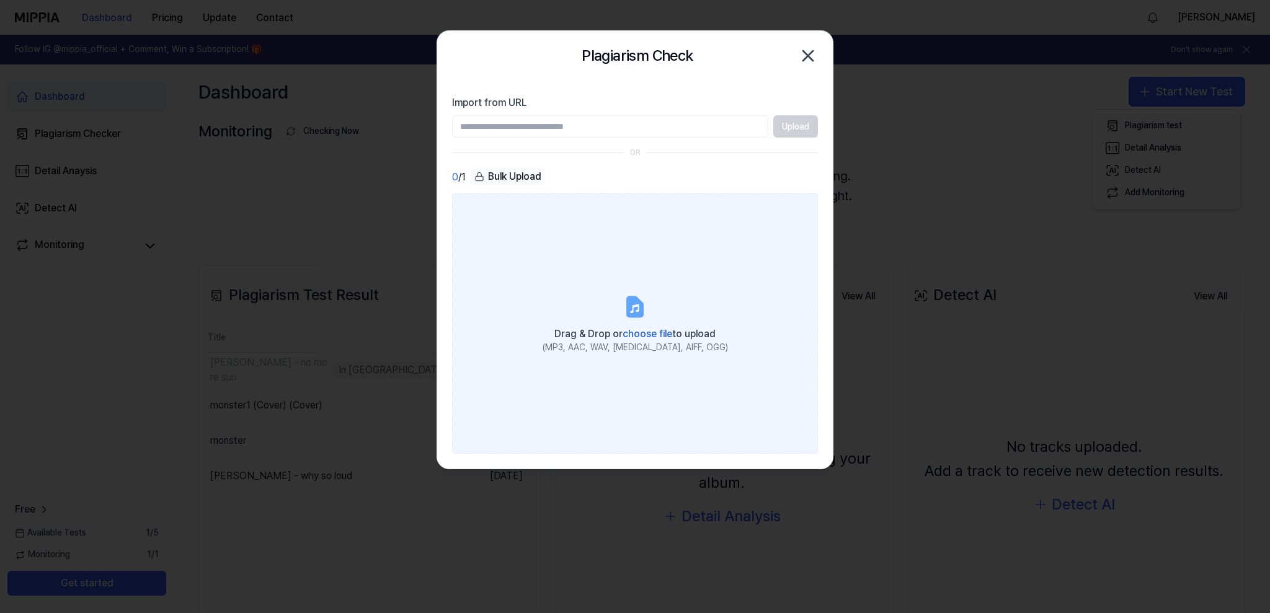
click at [615, 321] on label "Drag & Drop or choose file to upload (MP3, AAC, WAV, [MEDICAL_DATA], AIFF, OGG)" at bounding box center [635, 323] width 366 height 260
click at [0, 0] on input "Drag & Drop or choose file to upload (MP3, AAC, WAV, [MEDICAL_DATA], AIFF, OGG)" at bounding box center [0, 0] width 0 height 0
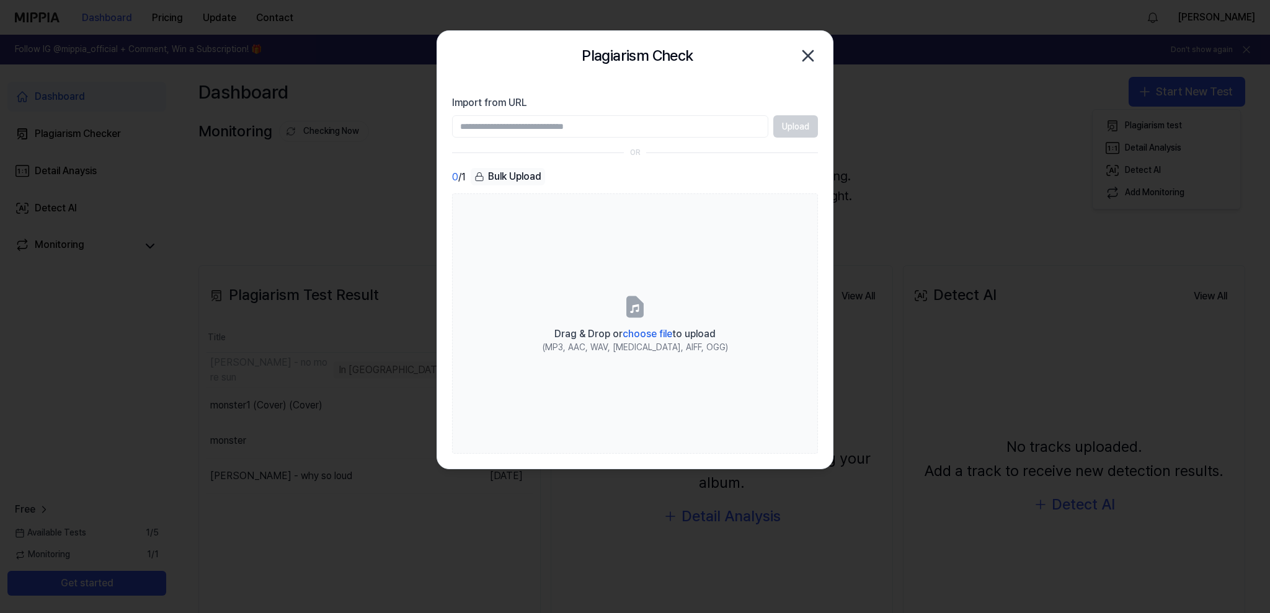
click at [818, 56] on div "Plagiarism Check Close" at bounding box center [634, 56] width 395 height 50
click at [805, 58] on icon "button" at bounding box center [808, 56] width 10 height 10
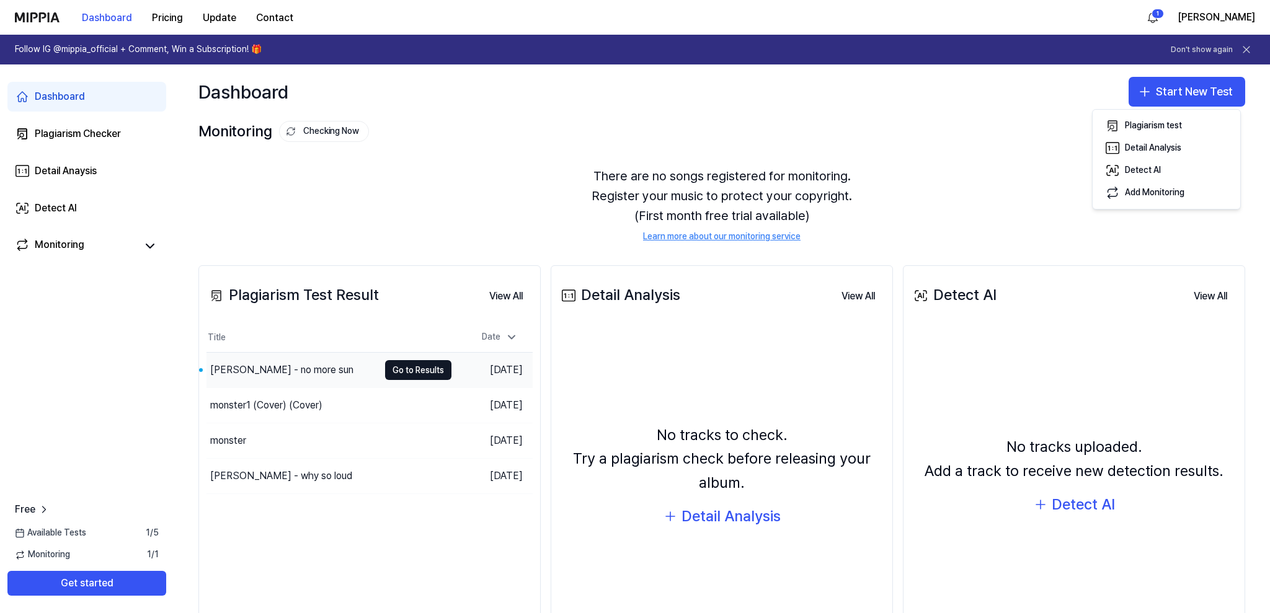
click at [334, 355] on div "[PERSON_NAME] - no more sun" at bounding box center [292, 370] width 172 height 35
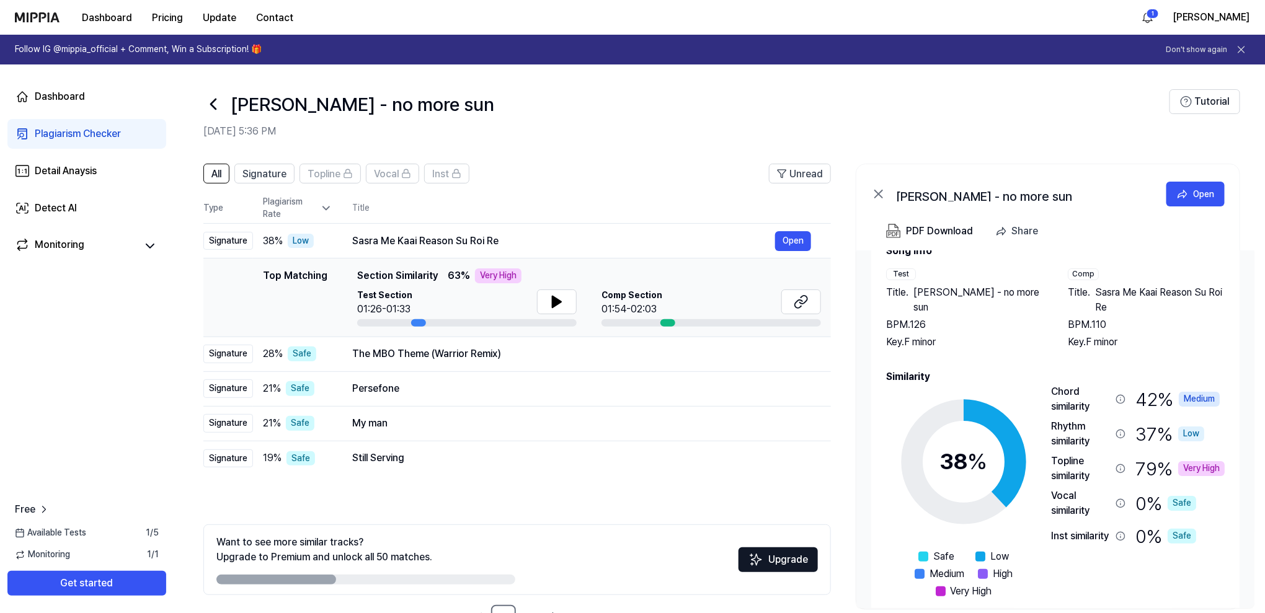
scroll to position [52, 0]
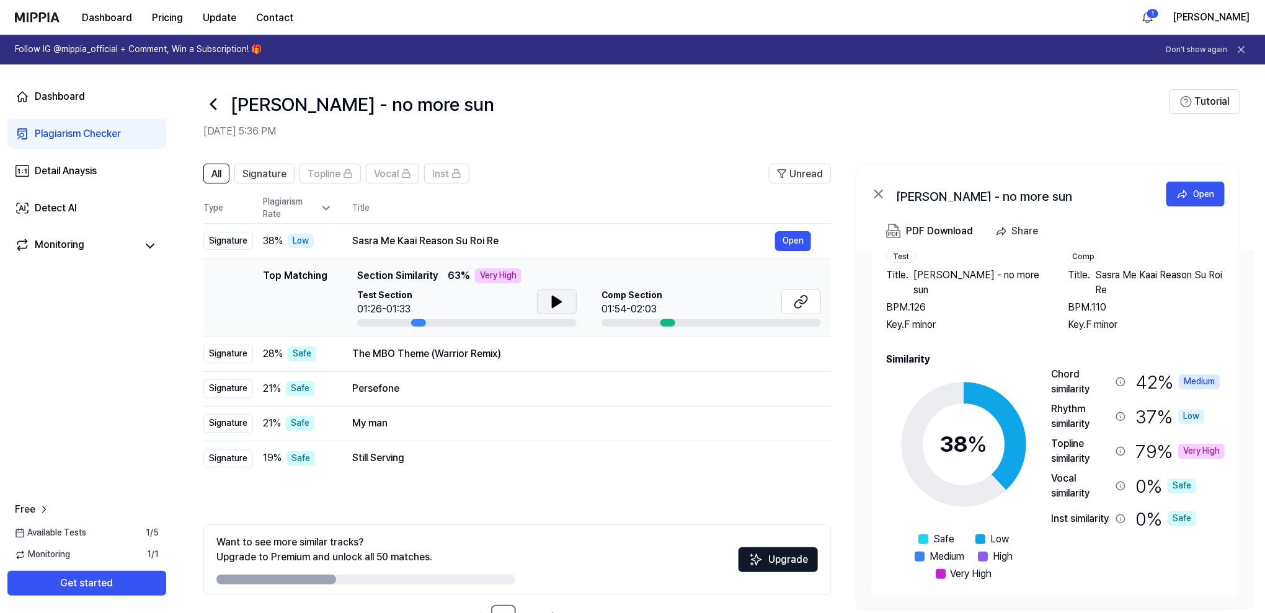
click at [559, 299] on icon at bounding box center [556, 301] width 15 height 15
click at [555, 301] on icon at bounding box center [556, 301] width 15 height 15
click at [555, 301] on icon at bounding box center [556, 301] width 9 height 11
click at [555, 301] on icon at bounding box center [556, 301] width 15 height 15
click at [555, 303] on icon at bounding box center [556, 301] width 9 height 11
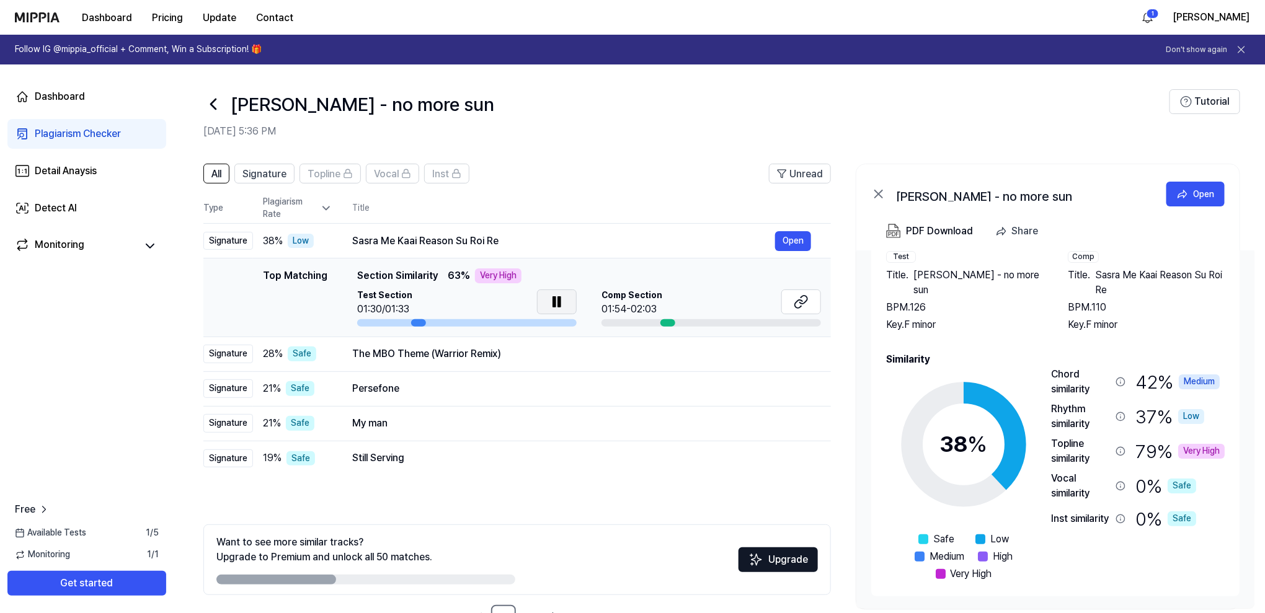
drag, startPoint x: 425, startPoint y: 319, endPoint x: 431, endPoint y: 317, distance: 6.5
click at [429, 319] on div at bounding box center [466, 322] width 219 height 7
click at [802, 298] on icon at bounding box center [800, 301] width 15 height 15
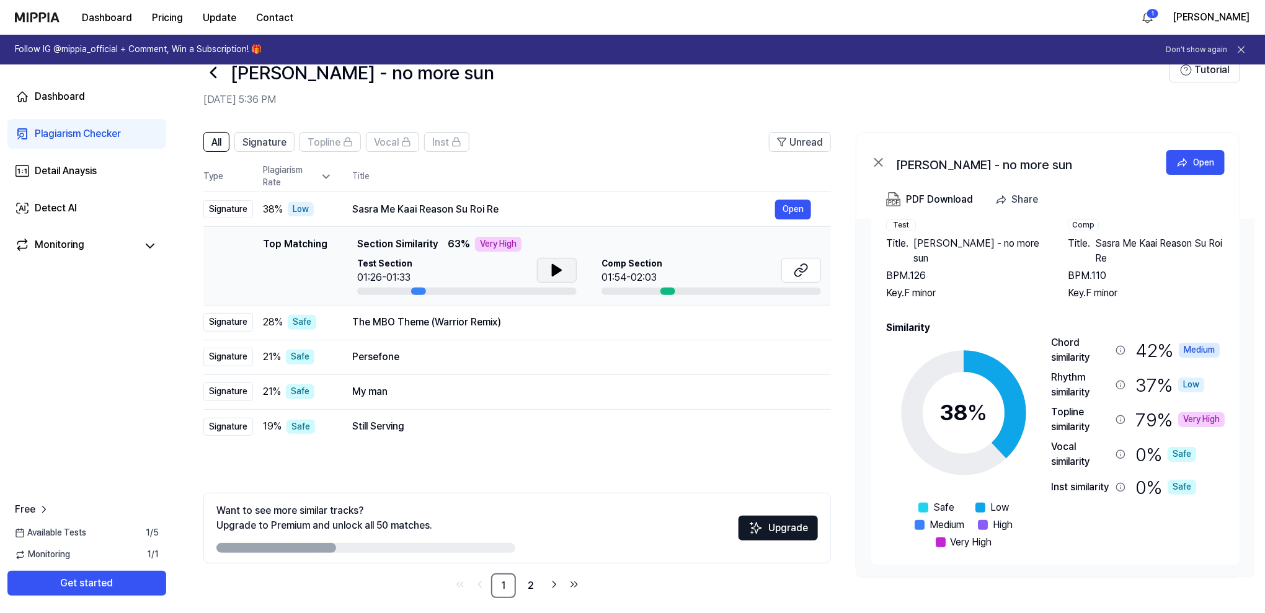
scroll to position [41, 0]
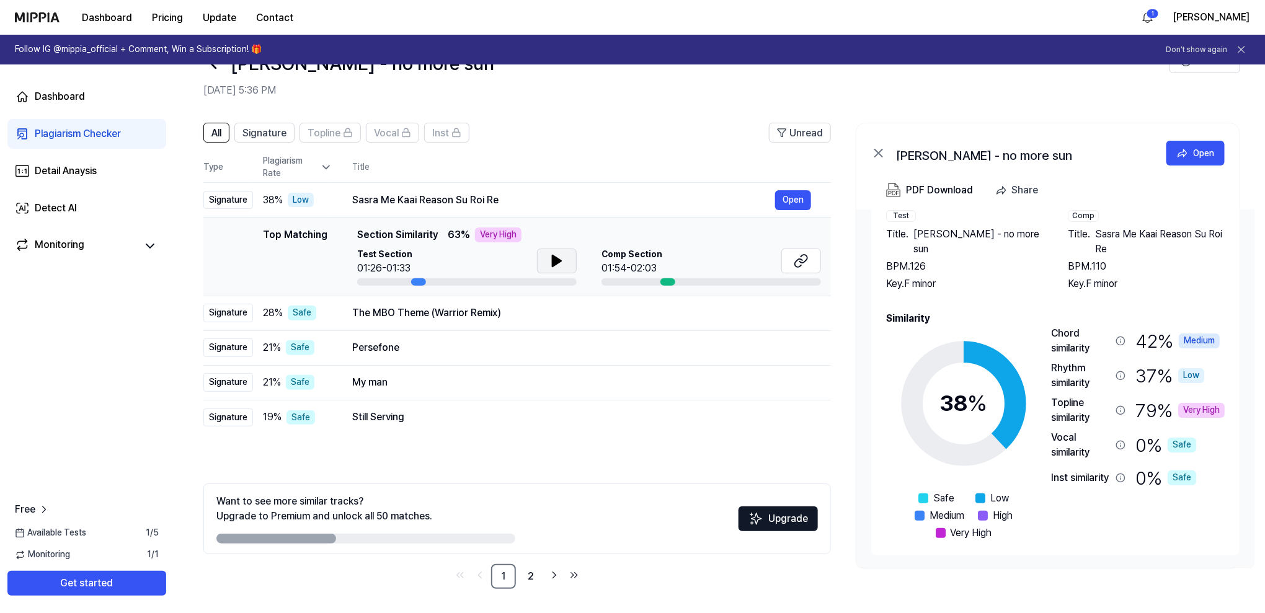
drag, startPoint x: 322, startPoint y: 529, endPoint x: 291, endPoint y: 535, distance: 31.5
click at [444, 534] on div "Want to see more similar tracks? Upgrade to Premium and unlock all 50 matches." at bounding box center [365, 519] width 299 height 50
drag, startPoint x: 322, startPoint y: 542, endPoint x: 358, endPoint y: 542, distance: 36.0
click at [361, 544] on div "Want to see more similar tracks? Upgrade to Premium and unlock all 50 matches. …" at bounding box center [516, 519] width 627 height 71
drag, startPoint x: 322, startPoint y: 534, endPoint x: 539, endPoint y: 523, distance: 217.3
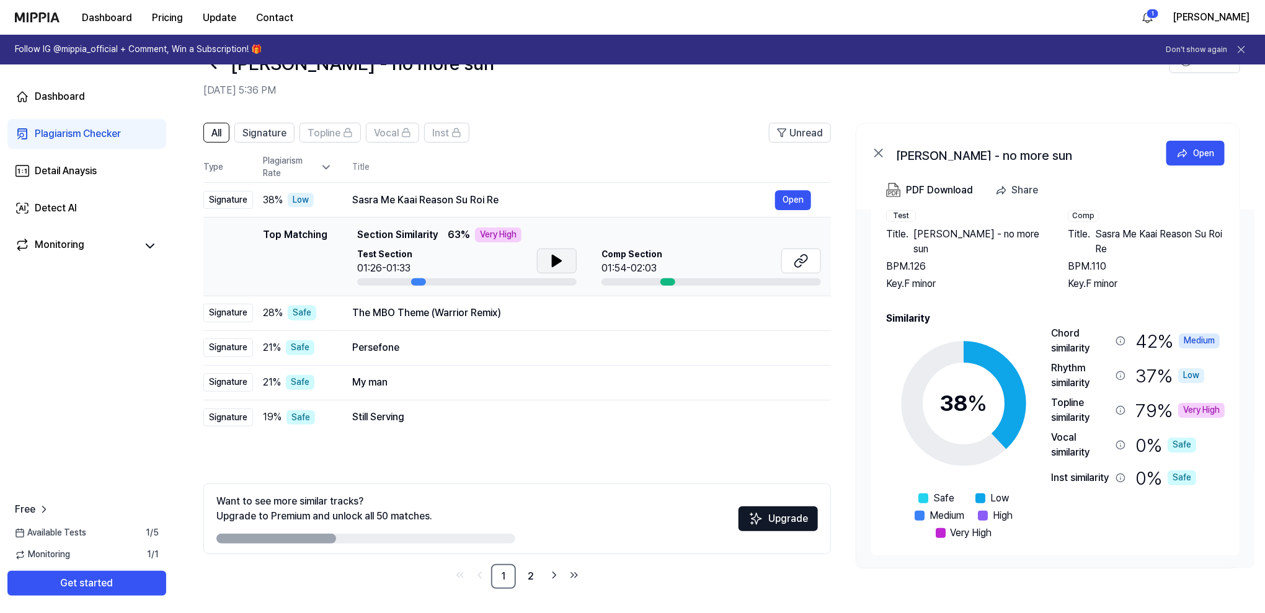
click at [487, 524] on div "Want to see more similar tracks? Upgrade to Premium and unlock all 50 matches." at bounding box center [365, 519] width 299 height 50
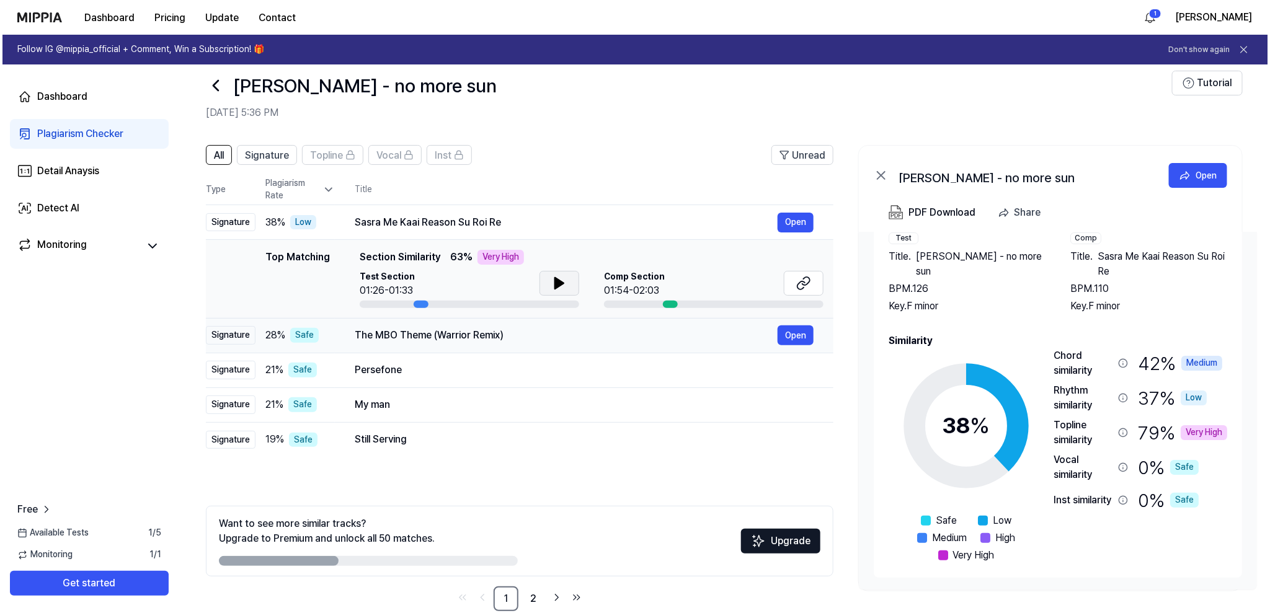
scroll to position [0, 0]
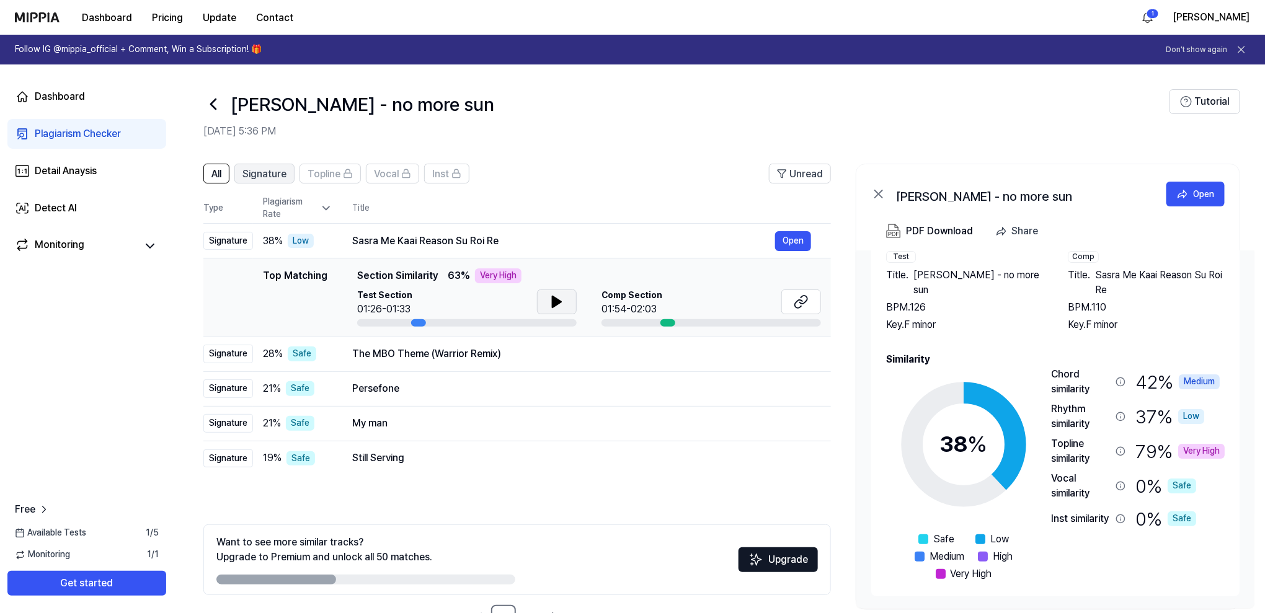
click at [268, 172] on span "Signature" at bounding box center [264, 174] width 44 height 15
click at [1197, 192] on div "Open" at bounding box center [1203, 194] width 21 height 14
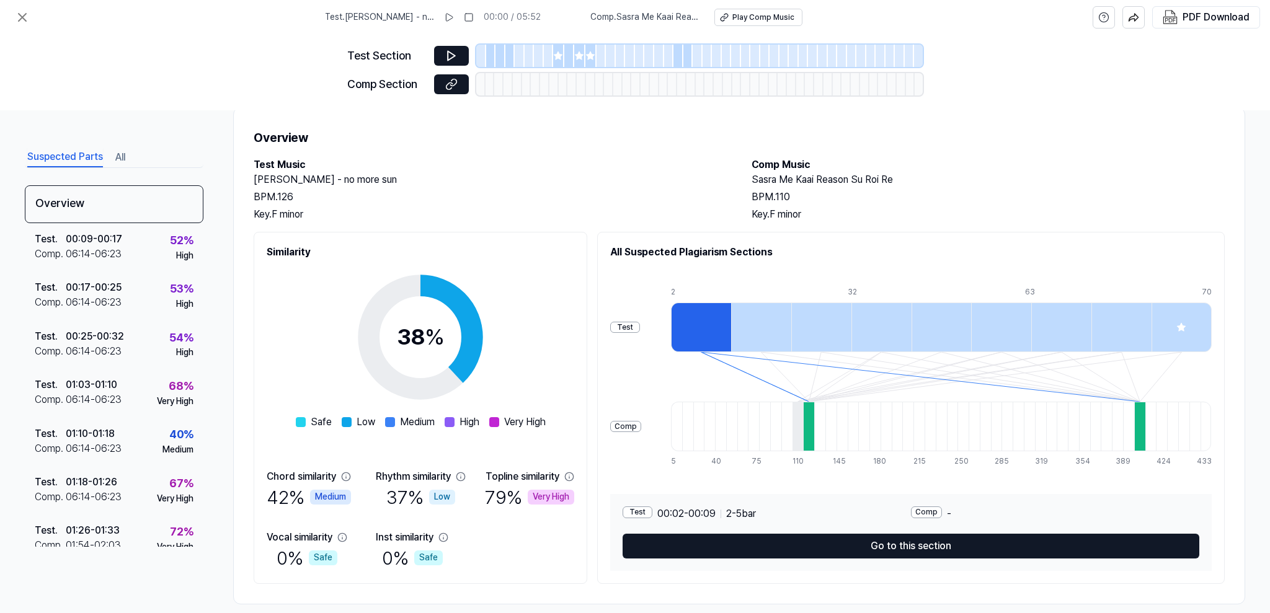
scroll to position [43, 0]
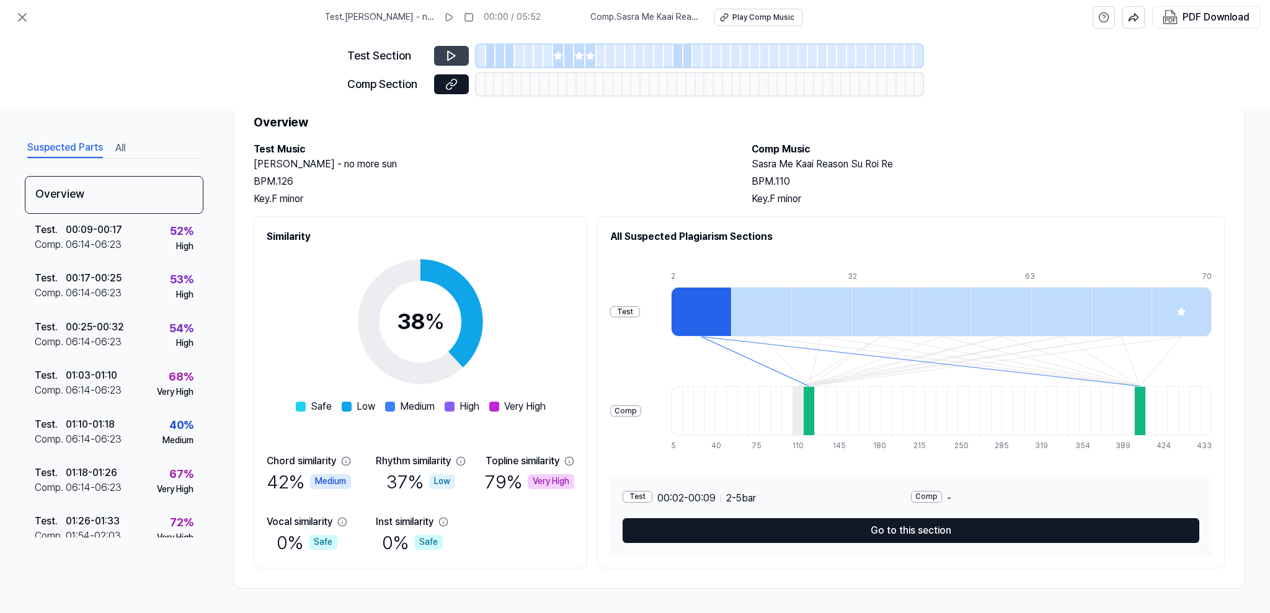
drag, startPoint x: 445, startPoint y: 64, endPoint x: 444, endPoint y: 55, distance: 8.7
click at [444, 55] on button at bounding box center [451, 56] width 35 height 20
click at [459, 56] on button at bounding box center [451, 56] width 35 height 20
click at [497, 58] on div at bounding box center [500, 56] width 10 height 22
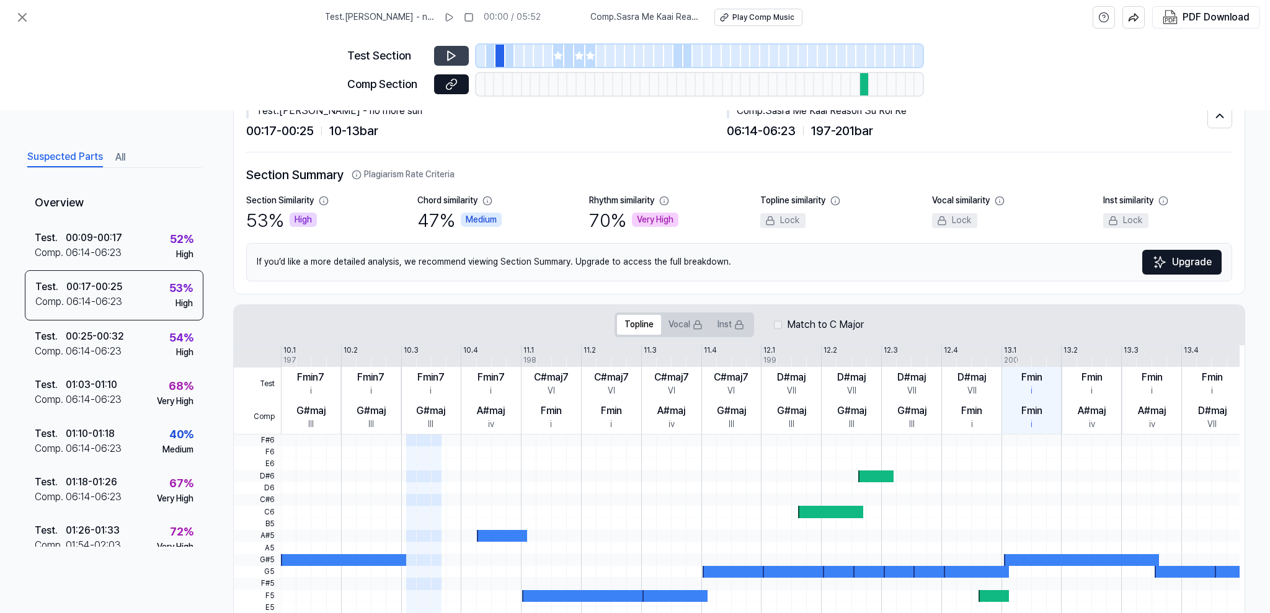
click at [461, 53] on button at bounding box center [451, 56] width 35 height 20
click at [559, 53] on icon at bounding box center [558, 55] width 8 height 8
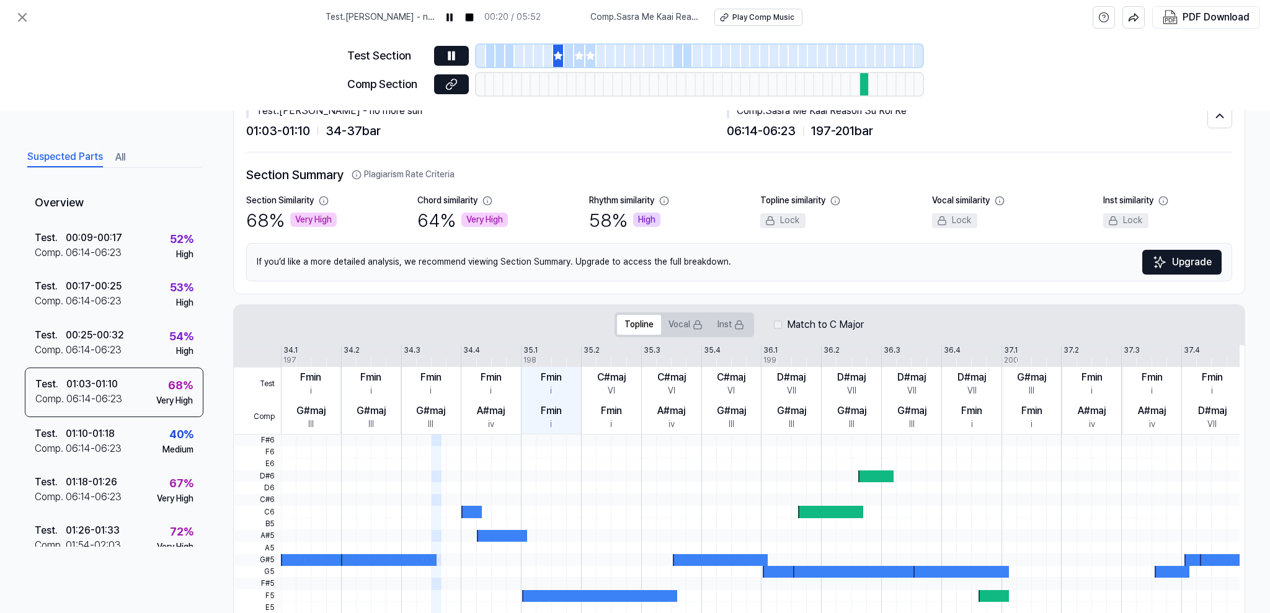
click at [858, 82] on div at bounding box center [854, 84] width 9 height 22
click at [860, 81] on div at bounding box center [864, 84] width 9 height 22
click at [454, 53] on icon at bounding box center [451, 56] width 12 height 12
click at [686, 59] on div at bounding box center [688, 56] width 10 height 22
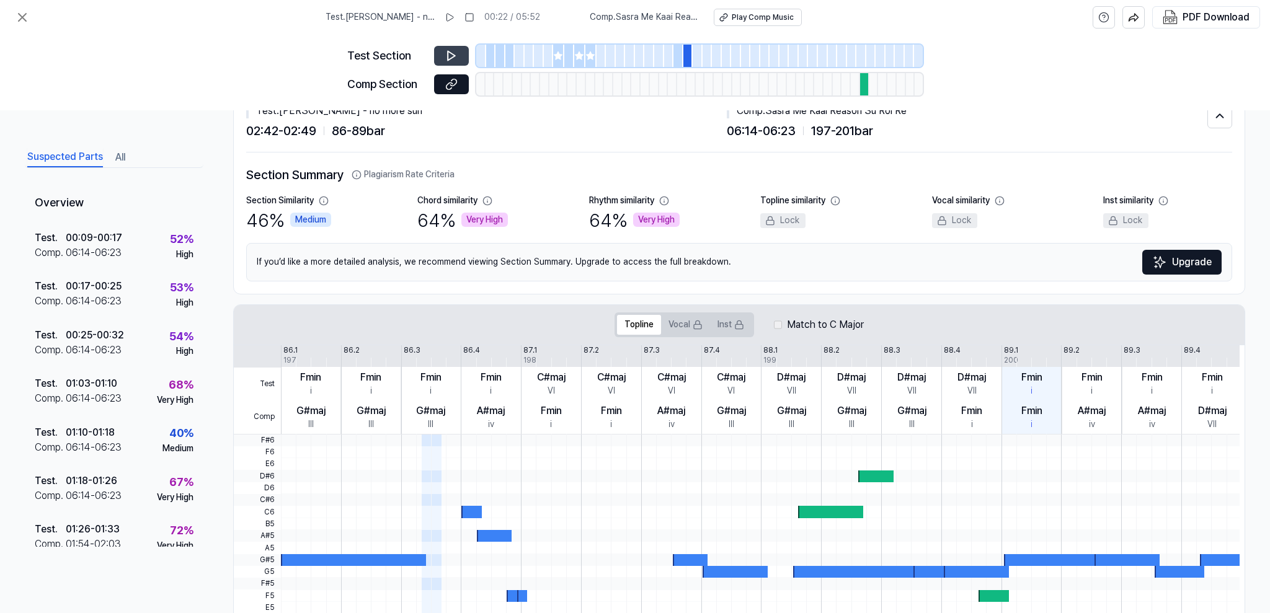
click at [439, 55] on button at bounding box center [451, 56] width 35 height 20
click at [449, 56] on icon at bounding box center [451, 56] width 12 height 12
click at [859, 52] on div at bounding box center [861, 56] width 10 height 22
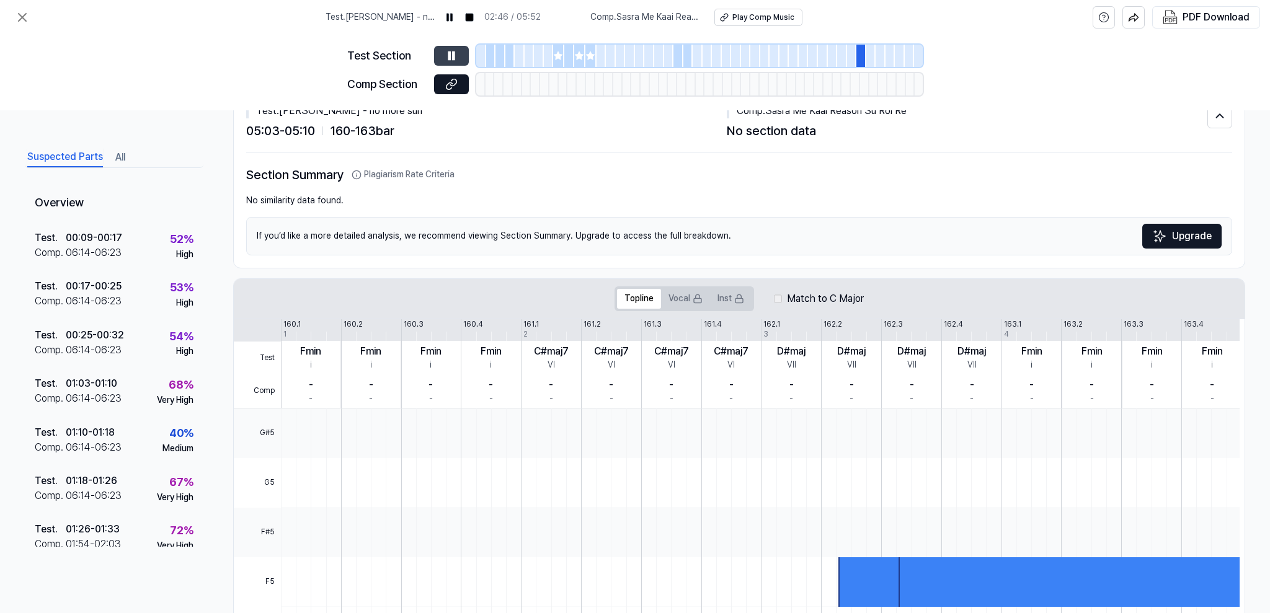
click at [454, 56] on icon at bounding box center [451, 56] width 12 height 12
click at [454, 56] on icon at bounding box center [451, 55] width 7 height 9
click at [454, 55] on icon at bounding box center [451, 56] width 12 height 12
click at [454, 53] on icon at bounding box center [451, 56] width 12 height 12
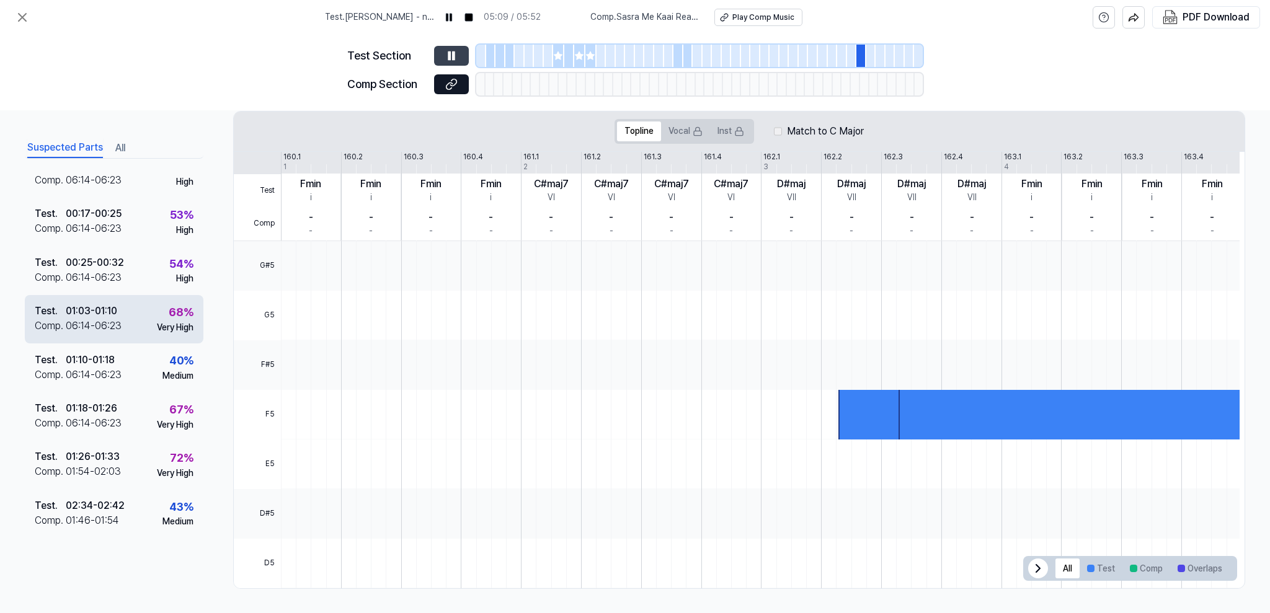
scroll to position [0, 0]
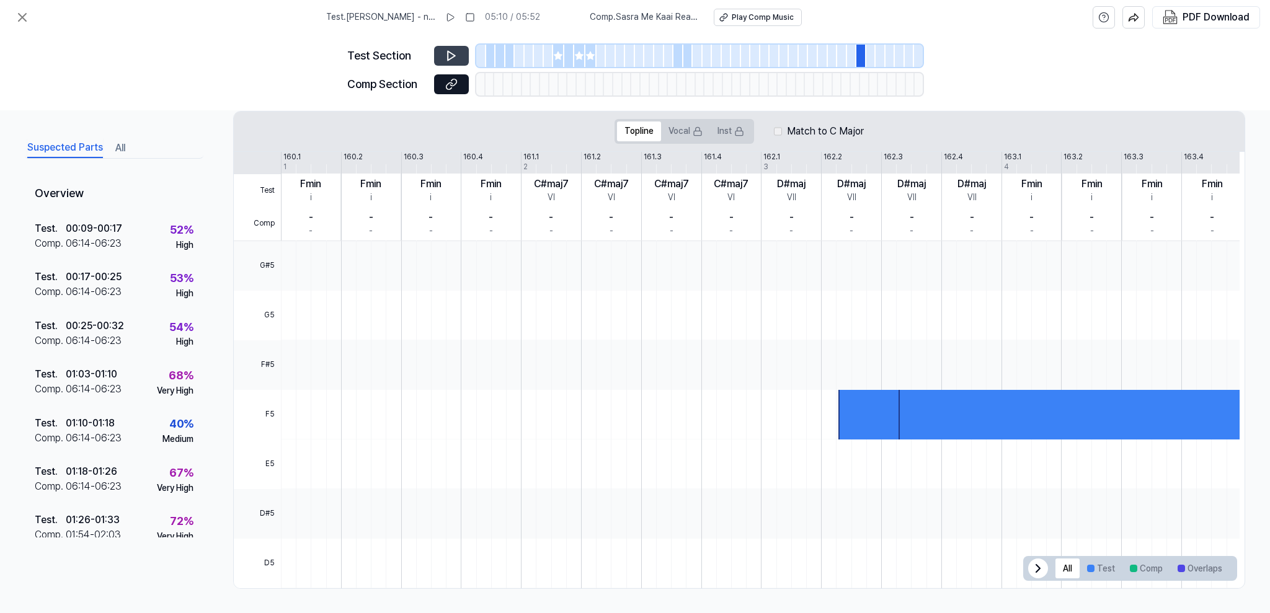
click at [506, 55] on div at bounding box center [510, 56] width 10 height 22
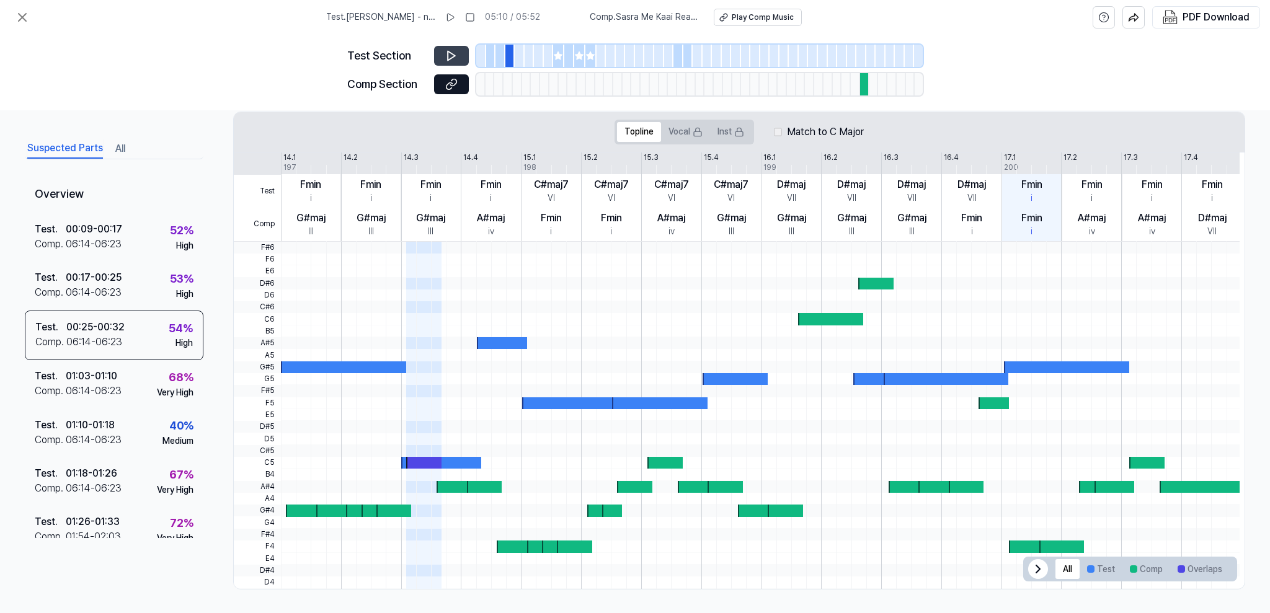
click at [493, 51] on div at bounding box center [491, 56] width 10 height 22
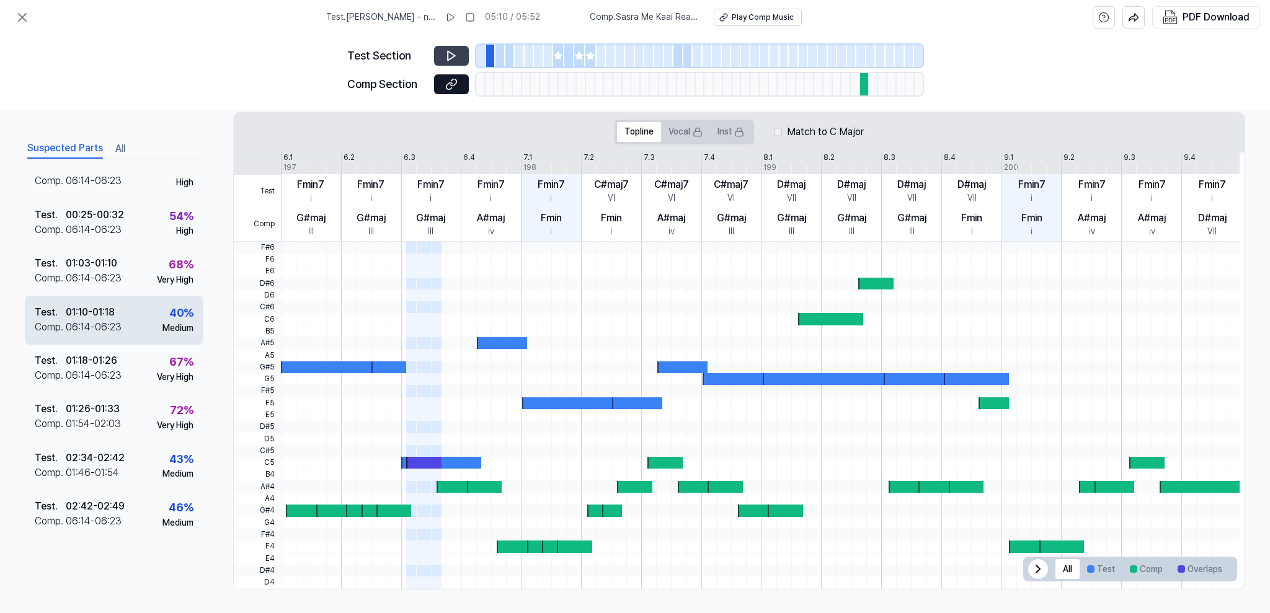
scroll to position [0, 0]
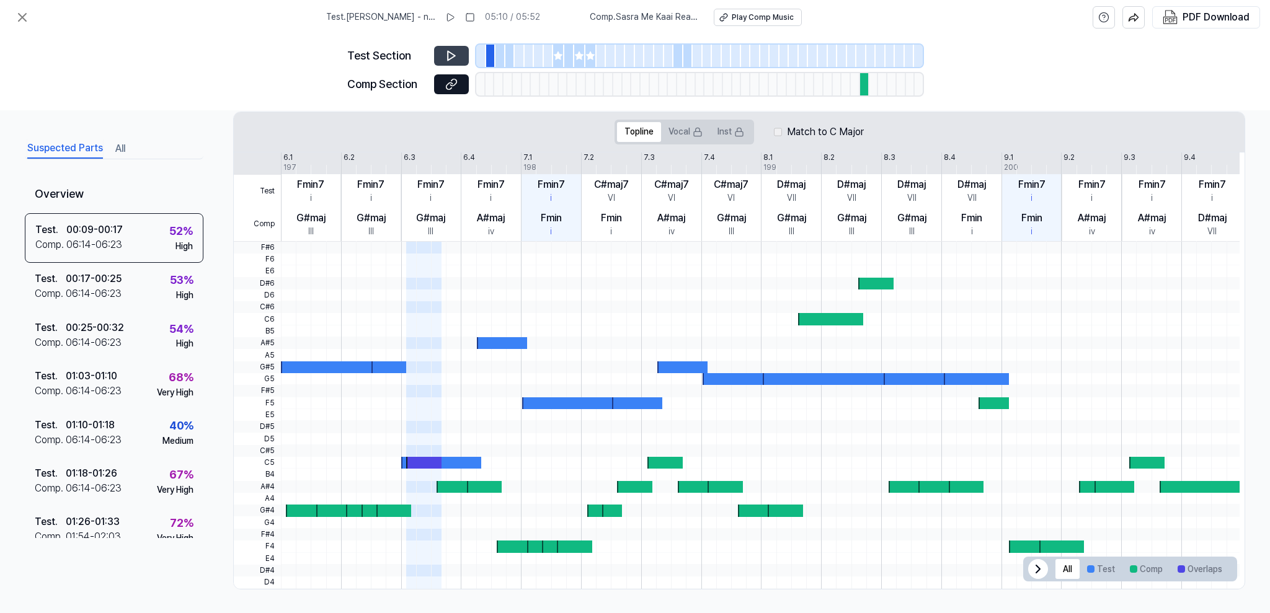
click at [456, 52] on button at bounding box center [451, 56] width 35 height 20
click at [13, 17] on button at bounding box center [22, 17] width 25 height 25
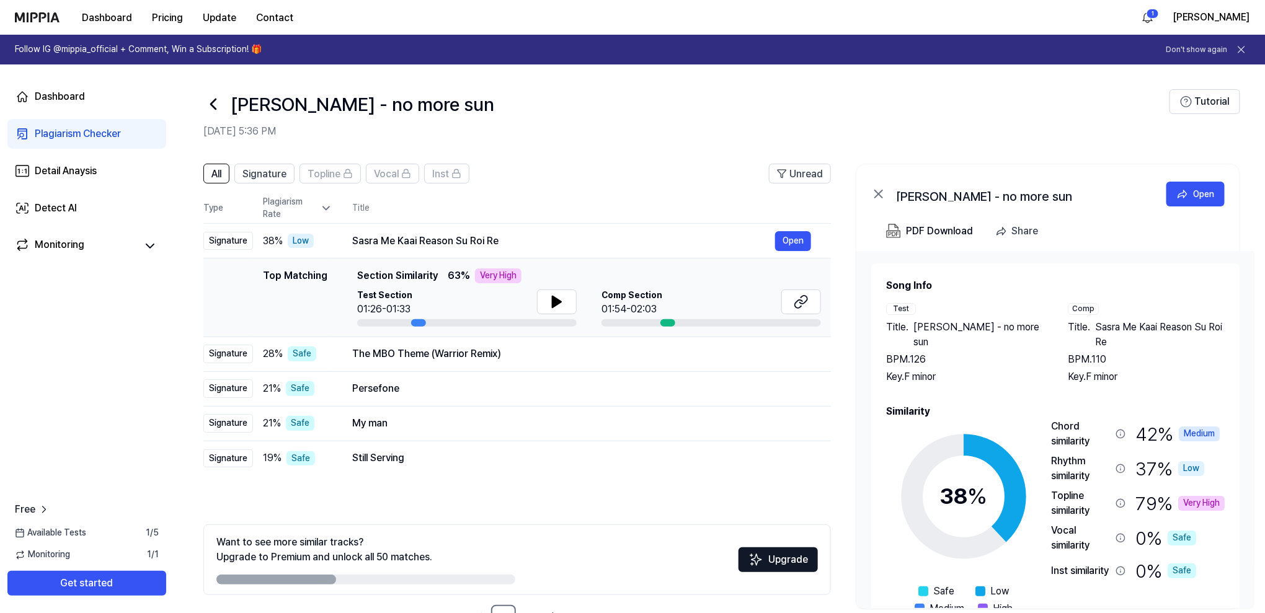
click at [1159, 503] on div "79 % Very High" at bounding box center [1179, 503] width 89 height 30
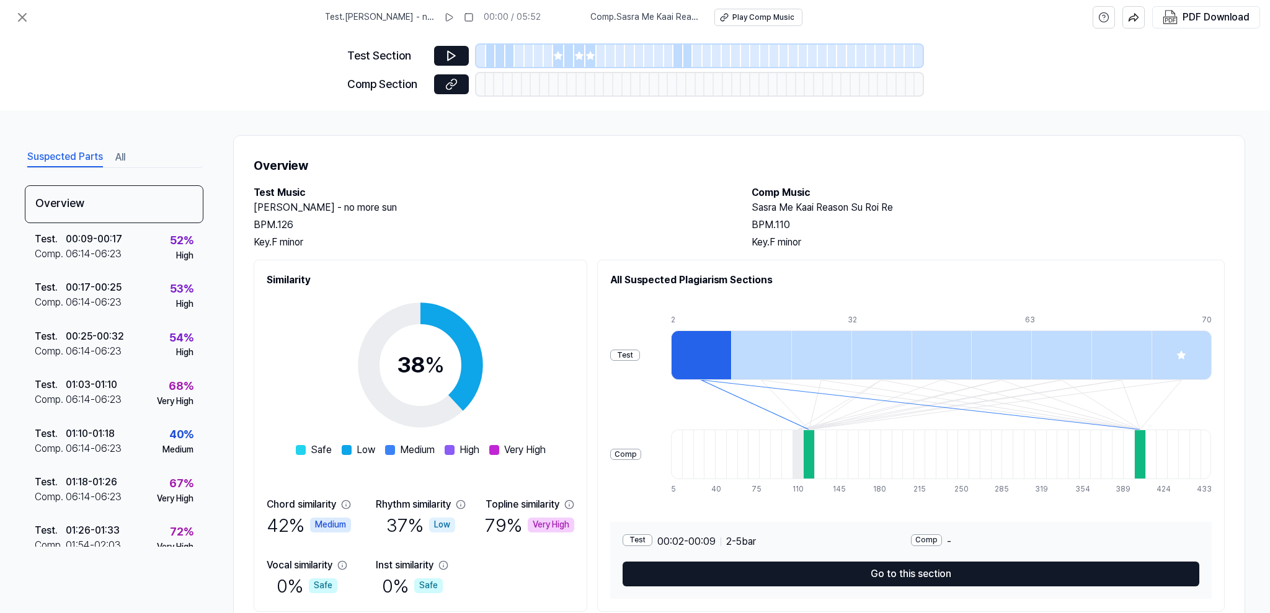
click at [1191, 503] on div "All Suspected Plagiarism Sections Test Comp 2 9 17 25 32 40 48 55 63 70 5 14 23…" at bounding box center [910, 436] width 627 height 352
click at [574, 499] on div "Topline similarity" at bounding box center [529, 504] width 89 height 15
